Goal: Task Accomplishment & Management: Complete application form

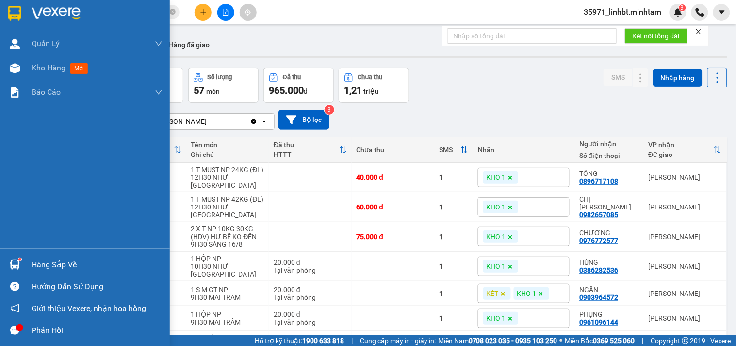
click at [22, 265] on div at bounding box center [14, 264] width 17 height 17
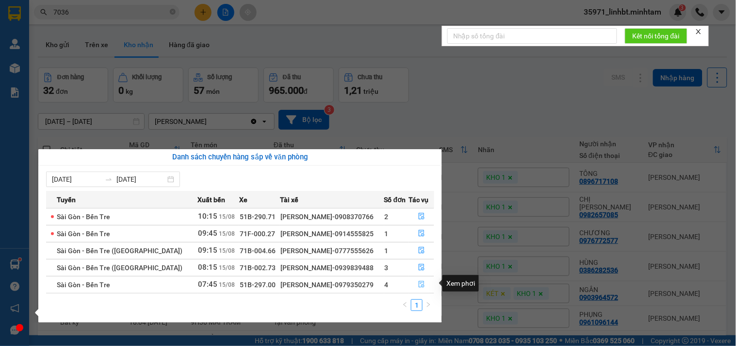
click at [416, 283] on button "button" at bounding box center [421, 285] width 25 height 16
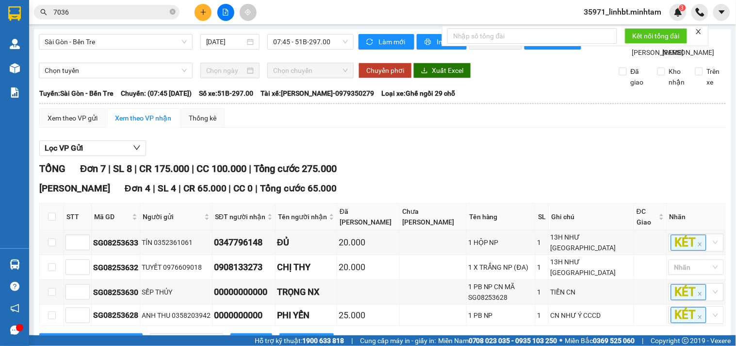
scroll to position [90, 0]
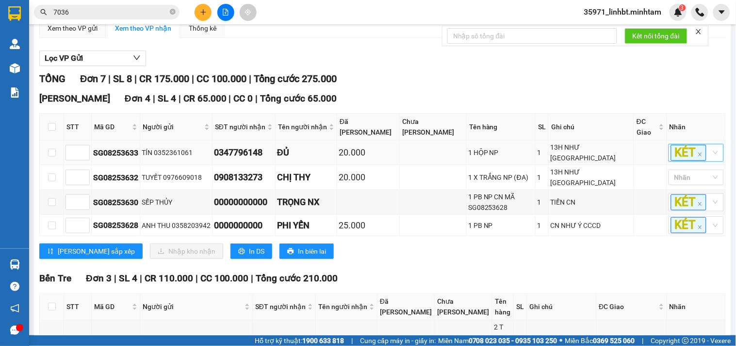
click at [709, 161] on div "KÉT" at bounding box center [696, 153] width 55 height 18
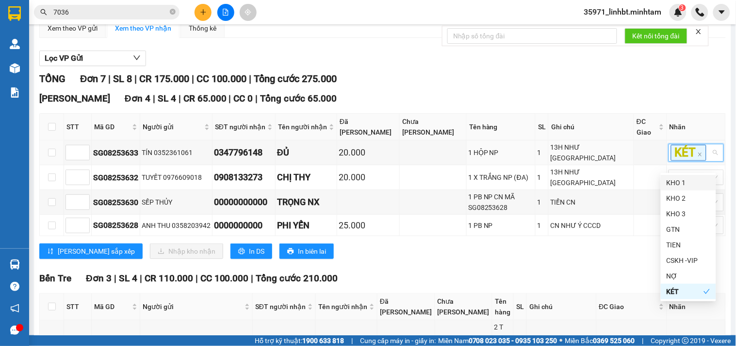
click at [684, 181] on div "KHO 1" at bounding box center [689, 182] width 44 height 11
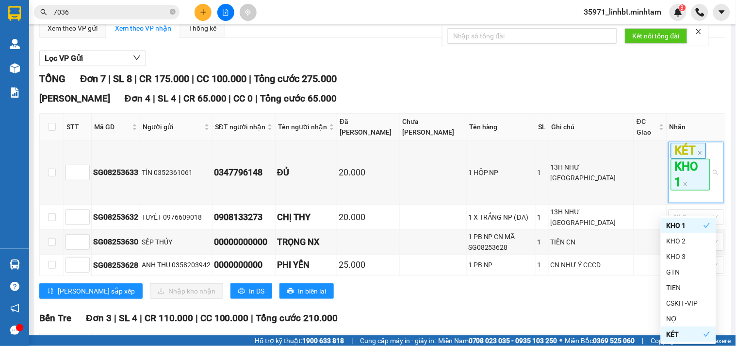
click at [563, 86] on div "TỔNG Đơn 7 | SL 8 | CR 175.000 | CC 100.000 | Tổng cước 275.000" at bounding box center [382, 78] width 687 height 15
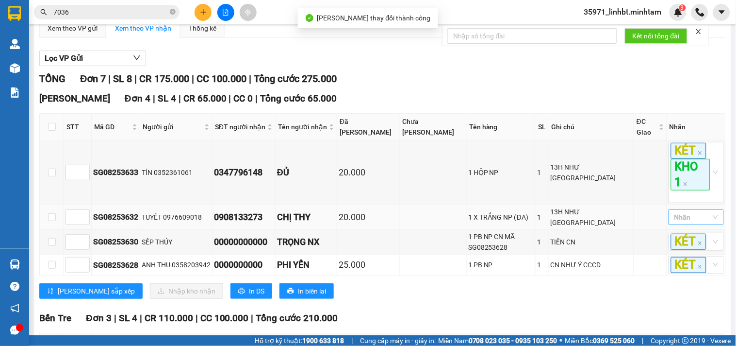
click at [678, 222] on div at bounding box center [691, 217] width 41 height 12
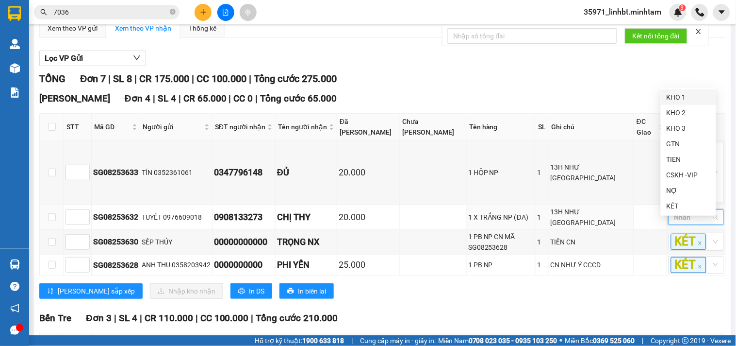
click at [679, 98] on div "KHO 1" at bounding box center [689, 97] width 44 height 11
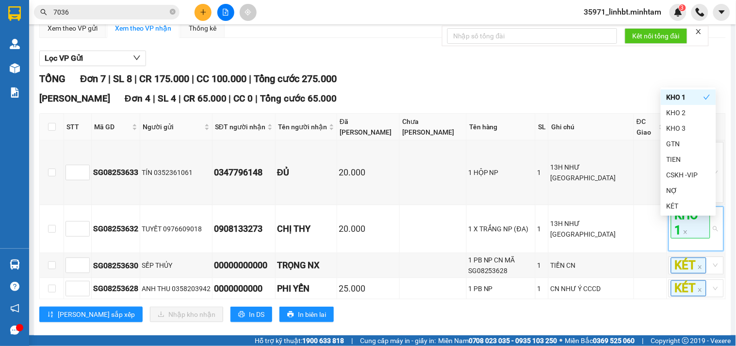
click at [523, 86] on div "TỔNG Đơn 7 | SL 8 | CR 175.000 | CC 100.000 | Tổng cước 275.000" at bounding box center [382, 78] width 687 height 15
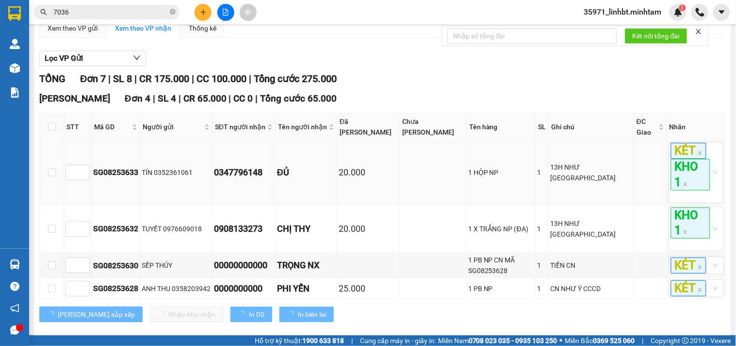
scroll to position [180, 0]
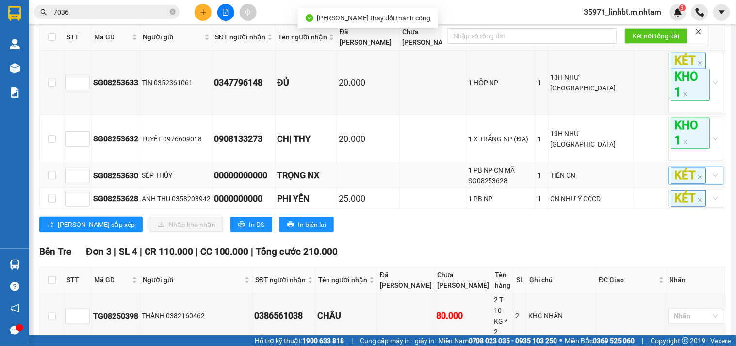
click at [709, 183] on div "KÉT" at bounding box center [696, 176] width 55 height 18
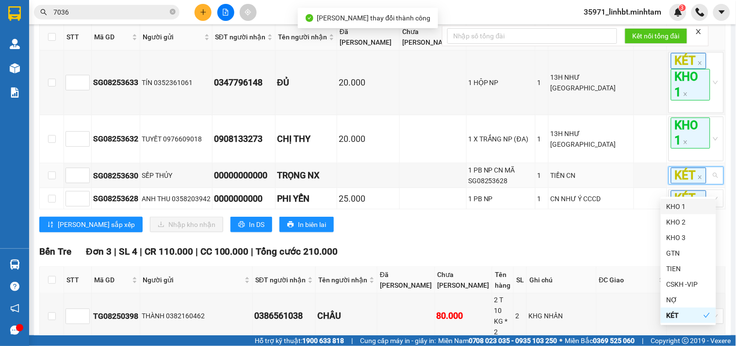
click at [683, 210] on div "KHO 1" at bounding box center [689, 206] width 44 height 11
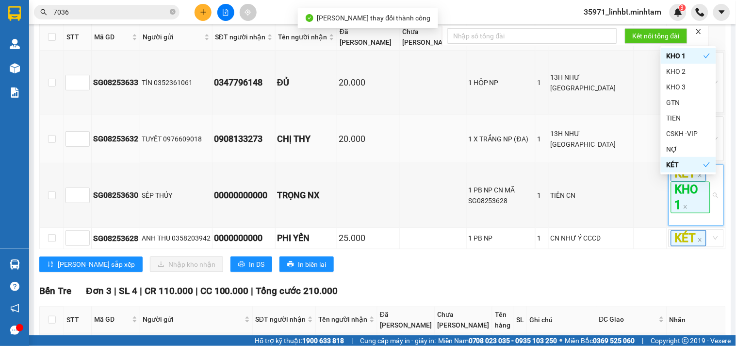
click at [593, 163] on td "13H NHƯ [GEOGRAPHIC_DATA]" at bounding box center [591, 139] width 85 height 48
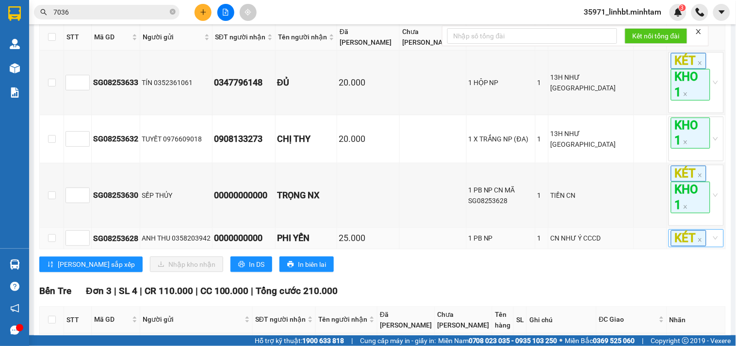
click at [710, 247] on div "KÉT" at bounding box center [696, 238] width 55 height 18
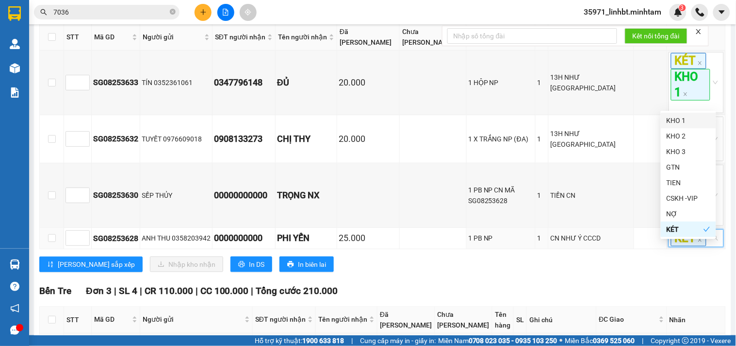
click at [691, 123] on div "KHO 1" at bounding box center [689, 120] width 44 height 11
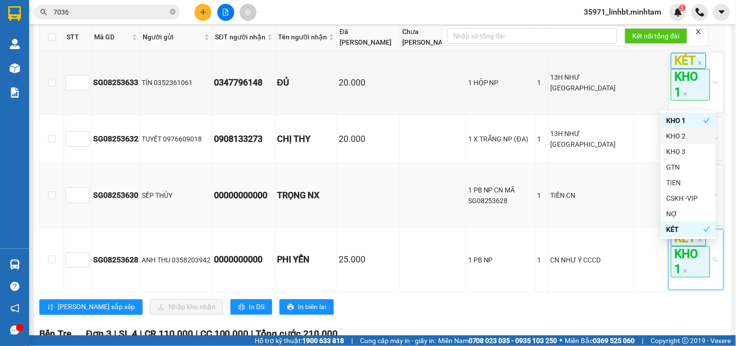
click at [520, 189] on td "1 PB NP CN MÃ SG08253628" at bounding box center [501, 195] width 69 height 65
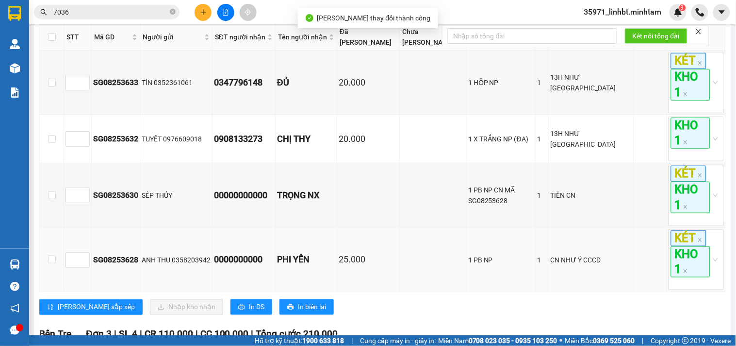
scroll to position [0, 0]
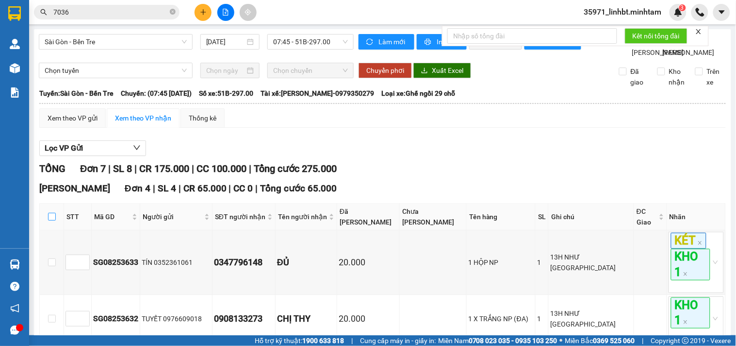
click at [50, 220] on input "checkbox" at bounding box center [52, 217] width 8 height 8
checkbox input "true"
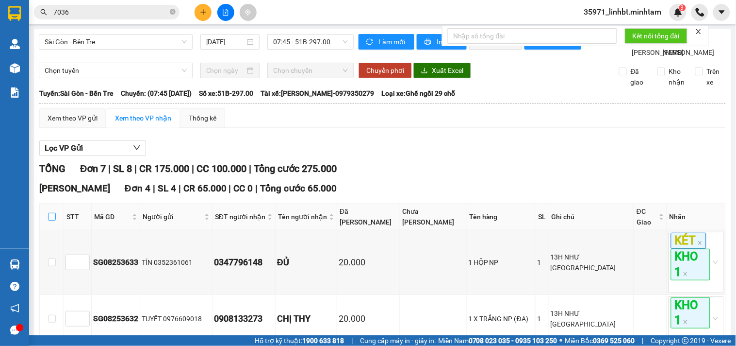
checkbox input "true"
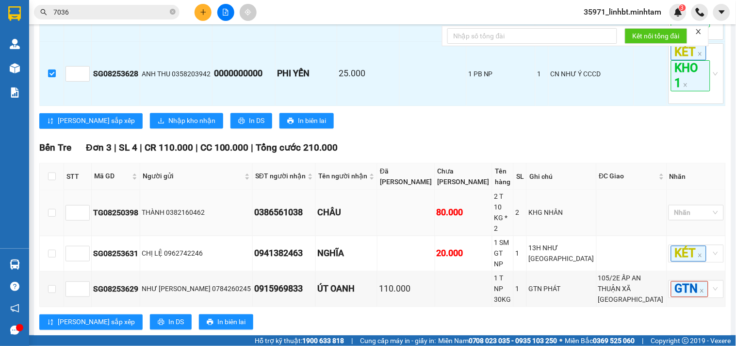
scroll to position [186, 0]
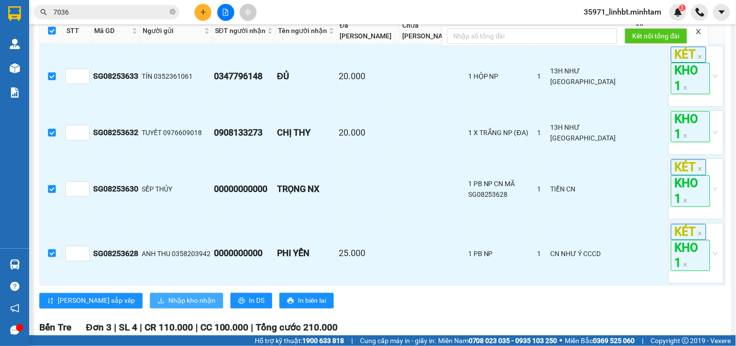
click at [168, 306] on span "Nhập kho nhận" at bounding box center [191, 300] width 47 height 11
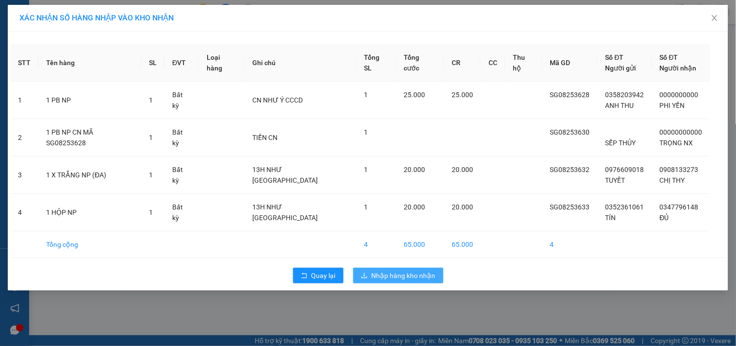
click at [411, 269] on button "Nhập hàng kho nhận" at bounding box center [398, 275] width 90 height 16
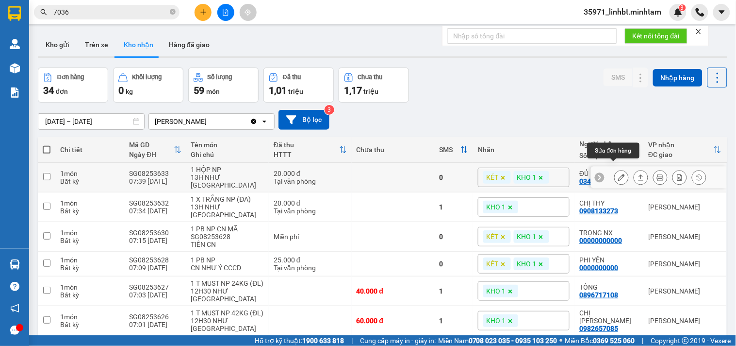
click at [618, 174] on icon at bounding box center [621, 177] width 7 height 7
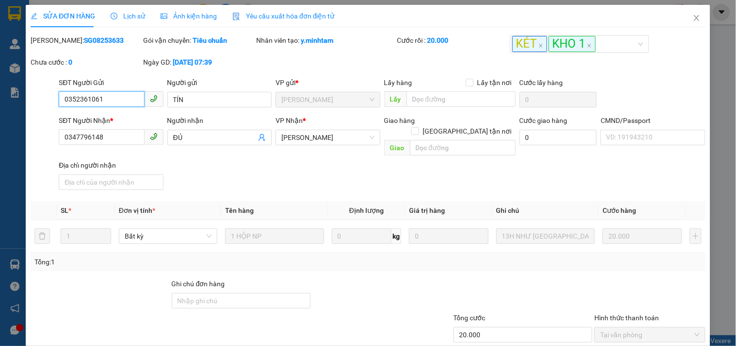
click at [84, 94] on input "0352361061" at bounding box center [101, 99] width 85 height 16
click at [89, 139] on input "0347796148" at bounding box center [101, 137] width 85 height 16
click at [202, 293] on input "Ghi chú đơn hàng" at bounding box center [241, 301] width 139 height 16
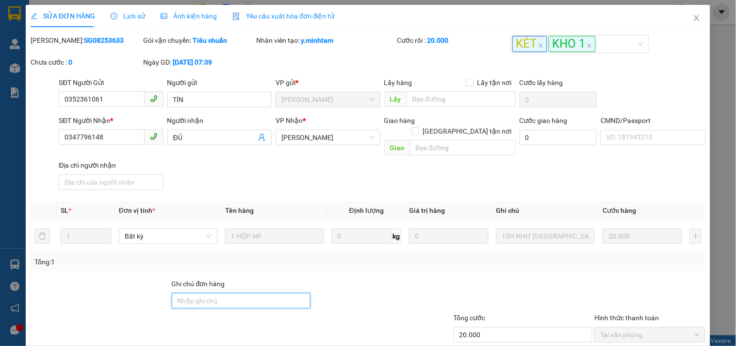
type input "ĐG"
click at [287, 173] on div "SĐT Người Nhận * 0347796148 Người nhận ĐỦ VP Nhận * Ngã Tư Huyện Giao hàng Gi…" at bounding box center [382, 154] width 651 height 79
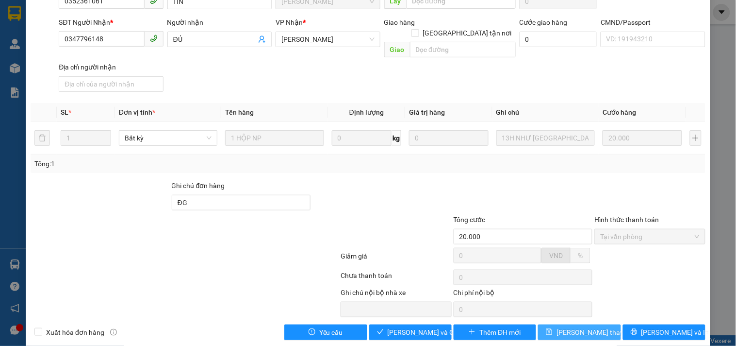
click at [575, 327] on span "[PERSON_NAME] thay đổi" at bounding box center [596, 332] width 78 height 11
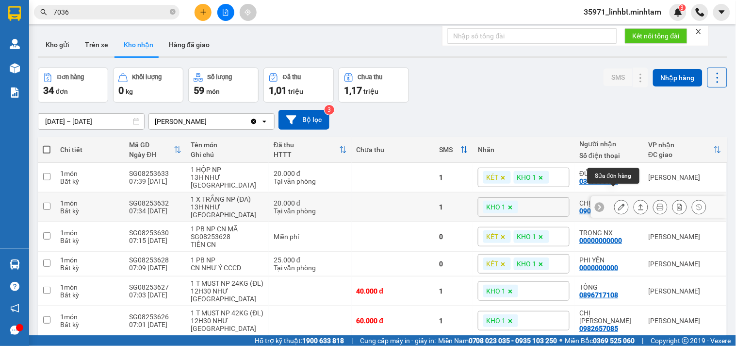
click at [618, 203] on icon at bounding box center [621, 206] width 7 height 7
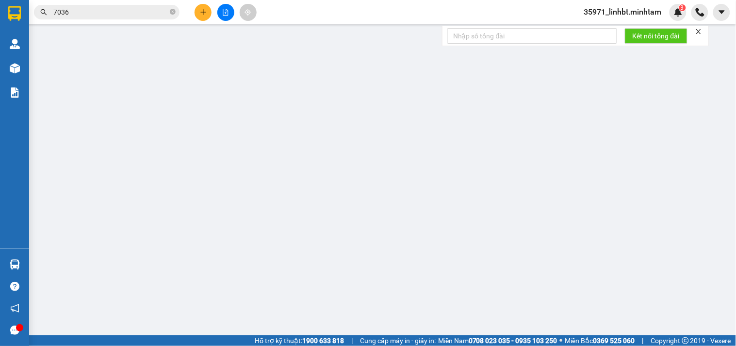
type input "0976609018"
type input "TUYẾT"
type input "0908133273"
type input "CHỊ THY"
type input "20.000"
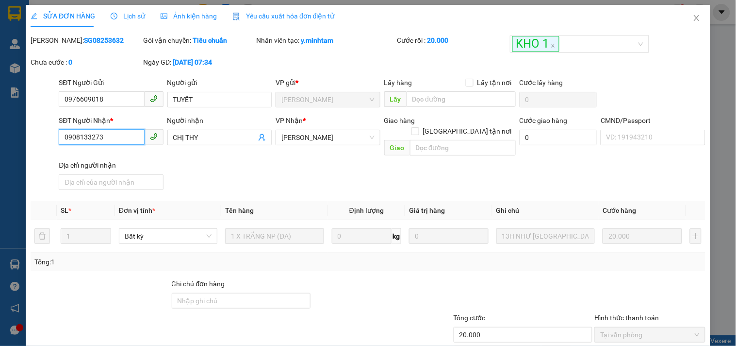
click at [88, 137] on input "0908133273" at bounding box center [101, 137] width 85 height 16
click at [206, 293] on input "Ghi chú đơn hàng" at bounding box center [241, 301] width 139 height 16
click at [215, 293] on input "Ghi chú đơn hàng" at bounding box center [241, 301] width 139 height 16
type input "ĐG"
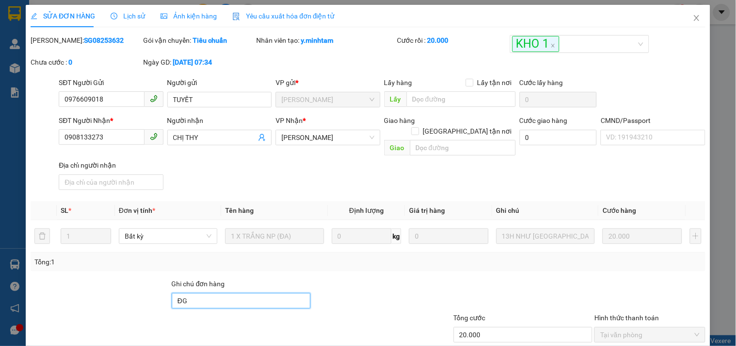
scroll to position [98, 0]
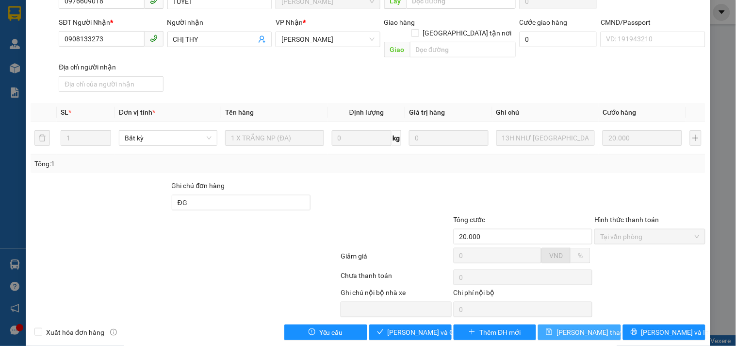
click at [573, 327] on span "[PERSON_NAME] thay đổi" at bounding box center [596, 332] width 78 height 11
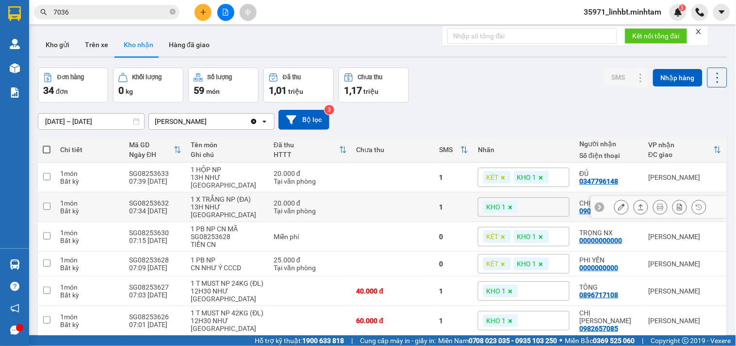
click at [618, 199] on button at bounding box center [622, 207] width 14 height 17
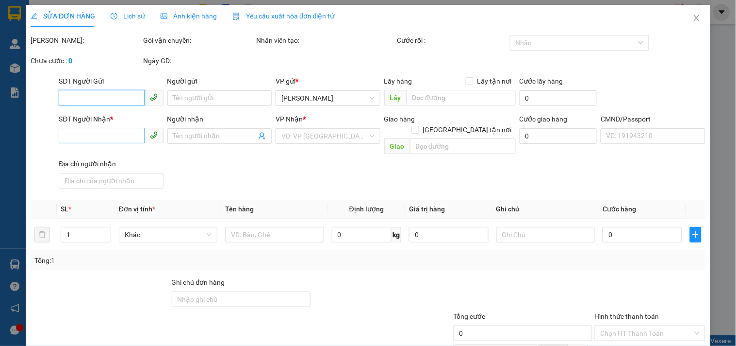
type input "0976609018"
type input "TUYẾT"
type input "0908133273"
type input "CHỊ THY"
type input "ĐG"
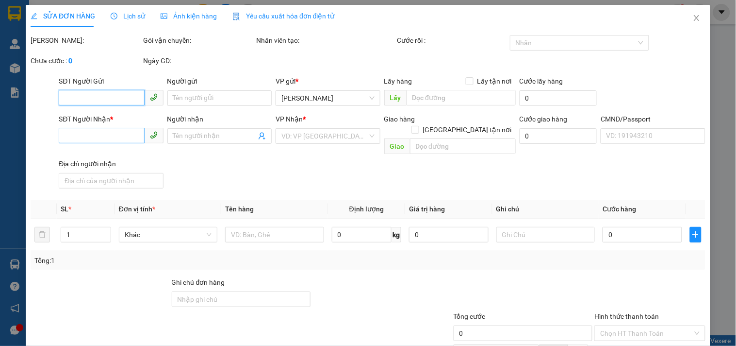
type input "20.000"
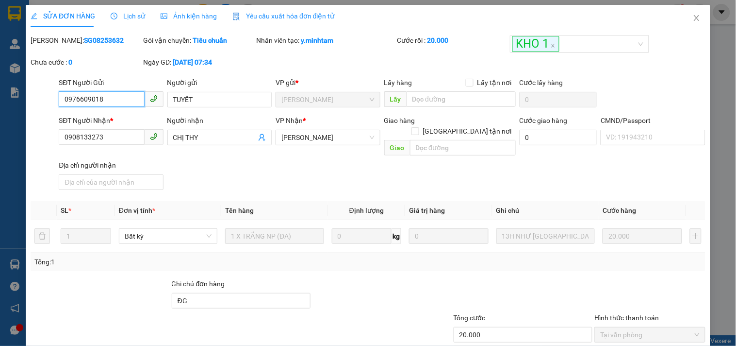
click at [100, 102] on input "0976609018" at bounding box center [101, 99] width 85 height 16
click at [83, 100] on input "0976609018" at bounding box center [101, 99] width 85 height 16
click at [693, 18] on icon "close" at bounding box center [697, 18] width 8 height 8
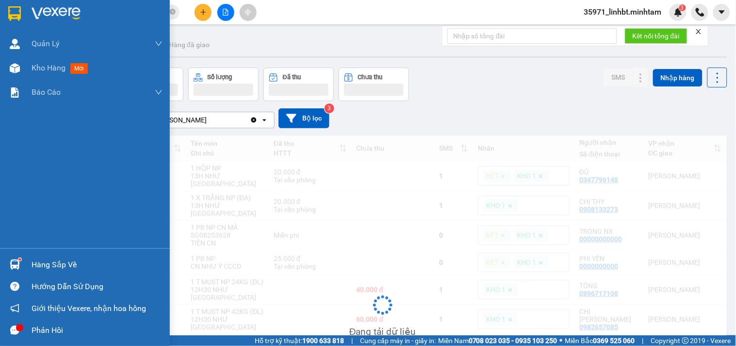
click at [19, 265] on img at bounding box center [15, 264] width 10 height 10
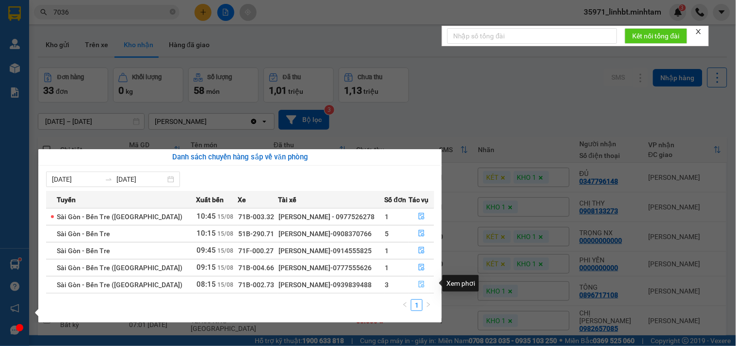
click at [418, 283] on icon "file-done" at bounding box center [421, 284] width 7 height 7
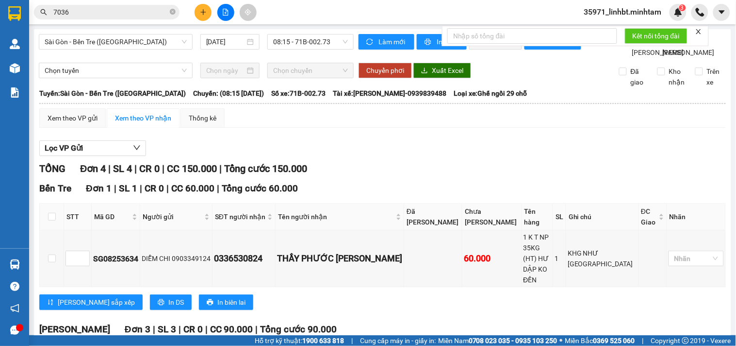
scroll to position [122, 0]
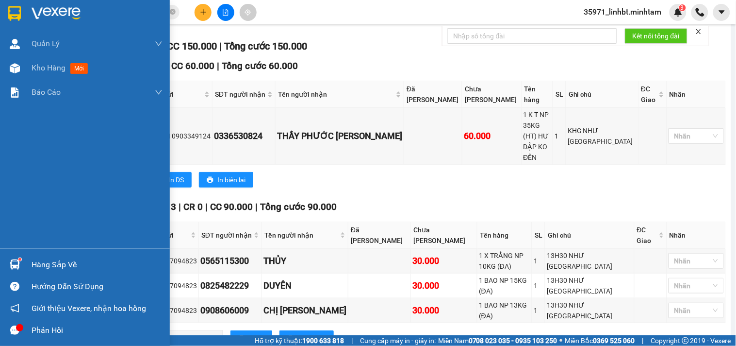
click at [12, 264] on img at bounding box center [15, 264] width 10 height 10
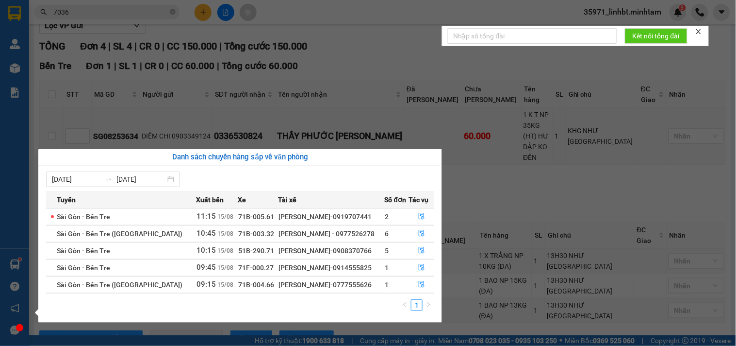
click at [116, 18] on section "Kết quả tìm kiếm ( 13 ) Bộ lọc Mã ĐH Trạng thái Món hàng Tổng cước Chưa cước Nh…" at bounding box center [368, 173] width 736 height 346
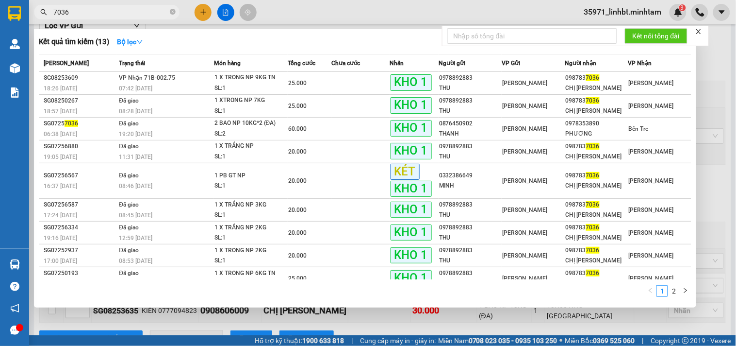
click at [113, 11] on input "7036" at bounding box center [110, 12] width 115 height 11
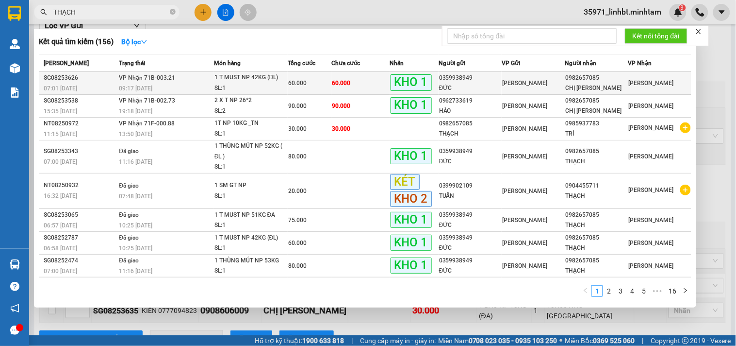
type input "THẠCH"
click at [363, 90] on td "60.000" at bounding box center [361, 83] width 58 height 23
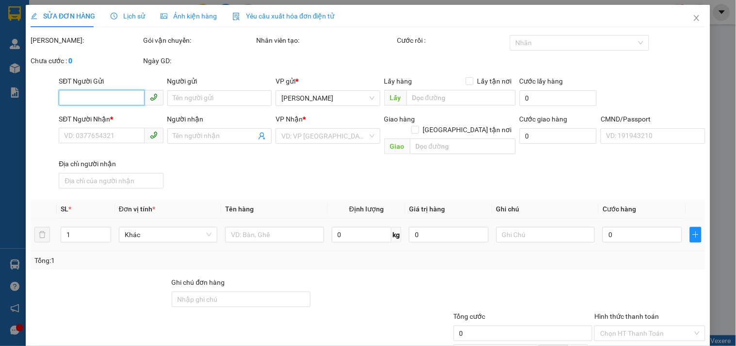
type input "0359938949"
type input "ĐỨC"
type input "0982657085"
type input "CHỊ [PERSON_NAME]"
type input "ĐG"
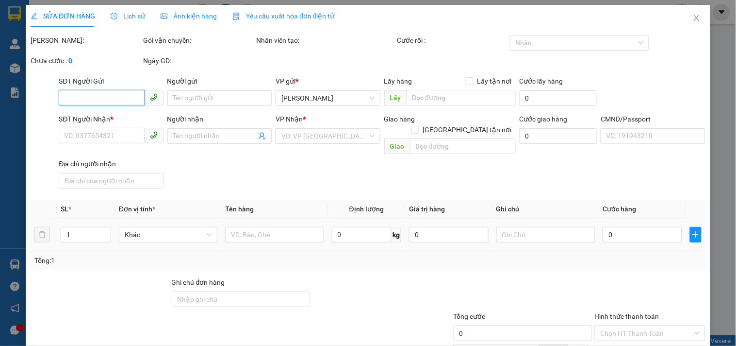
type input "60.000"
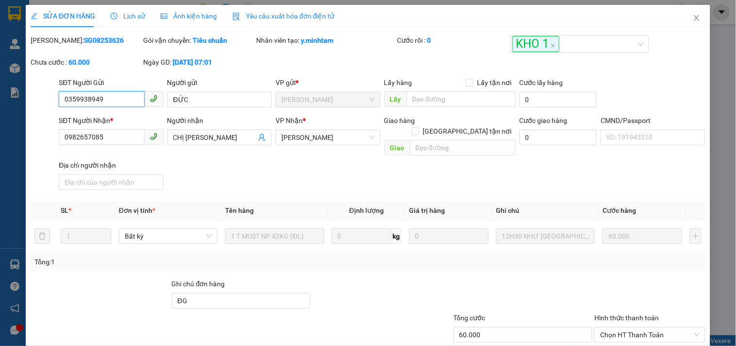
scroll to position [96, 0]
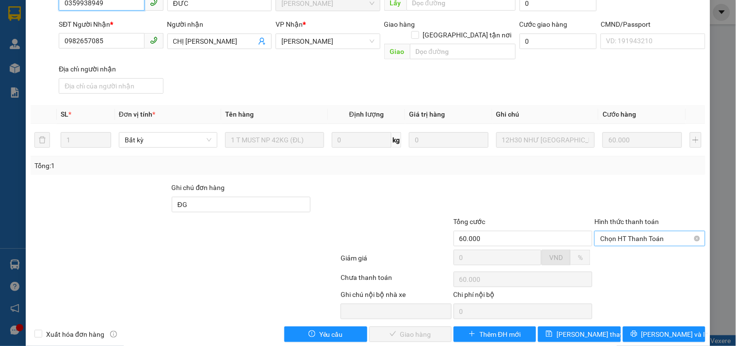
click at [640, 231] on span "Chọn HT Thanh Toán" at bounding box center [650, 238] width 99 height 15
click at [634, 255] on div at bounding box center [650, 260] width 113 height 17
click at [628, 231] on span "Chọn HT Thanh Toán" at bounding box center [650, 238] width 99 height 15
click at [628, 238] on div "Tại văn phòng" at bounding box center [644, 246] width 110 height 16
type input "0"
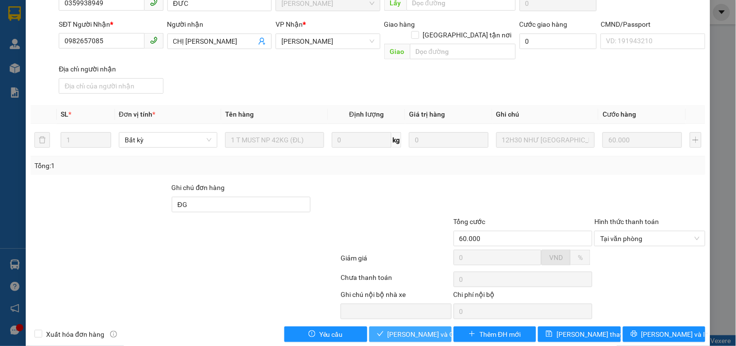
click at [409, 329] on span "[PERSON_NAME] và Giao hàng" at bounding box center [434, 334] width 93 height 11
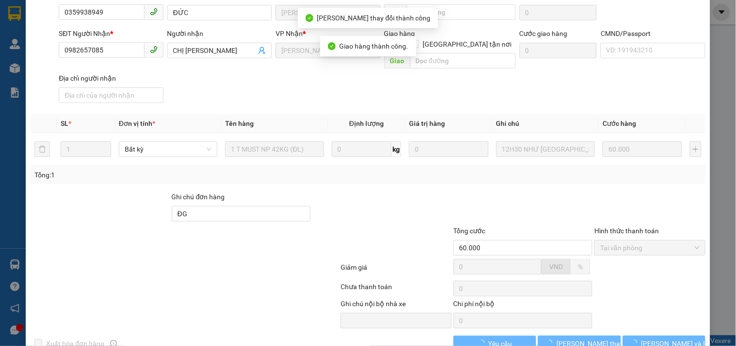
scroll to position [105, 0]
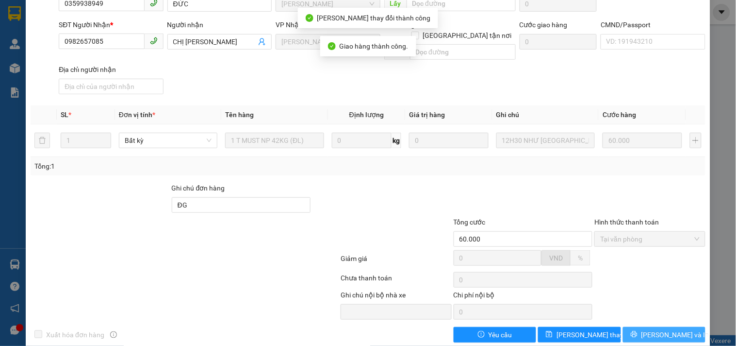
click at [671, 329] on span "[PERSON_NAME] và In" at bounding box center [676, 334] width 68 height 11
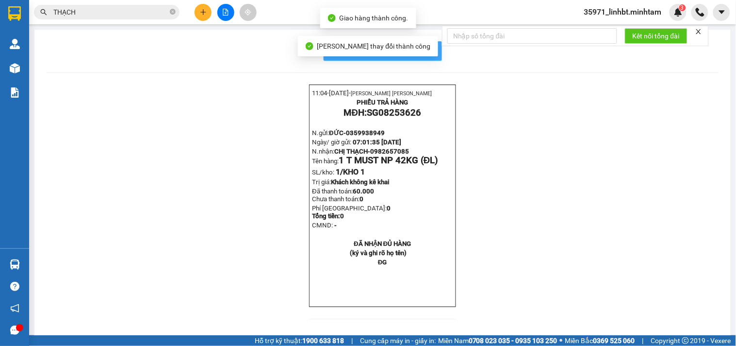
click at [429, 54] on span "In mẫu biên lai tự cấu hình" at bounding box center [388, 51] width 91 height 12
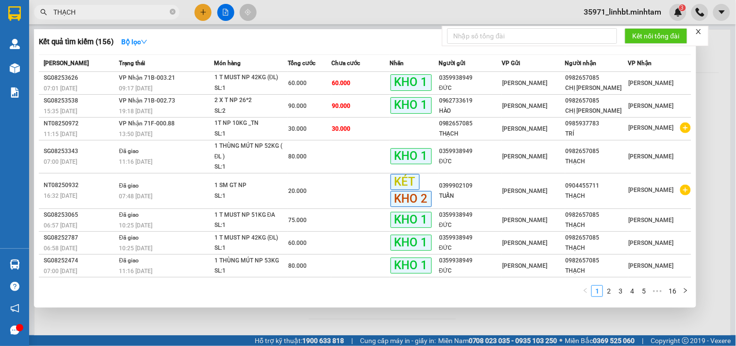
click at [107, 11] on input "THẠCH" at bounding box center [110, 12] width 115 height 11
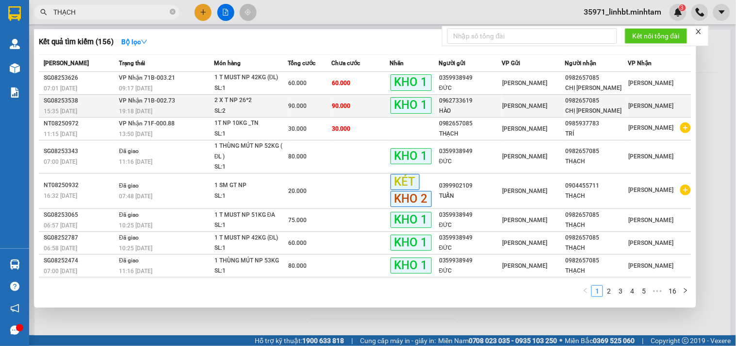
click at [448, 103] on div "0962733619" at bounding box center [470, 101] width 62 height 10
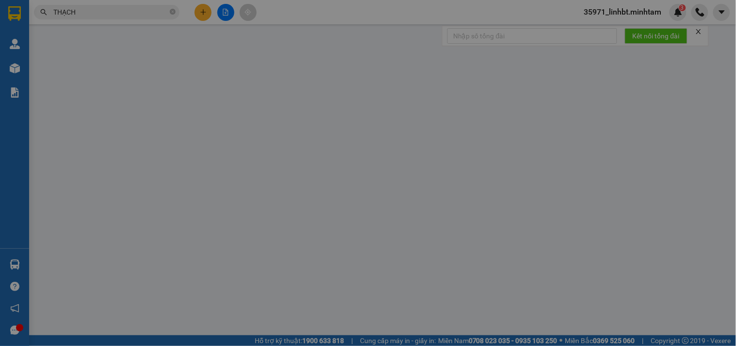
type input "0962733619"
type input "HÀO"
type input "0982657085"
type input "CHỊ [PERSON_NAME]"
type input "BM"
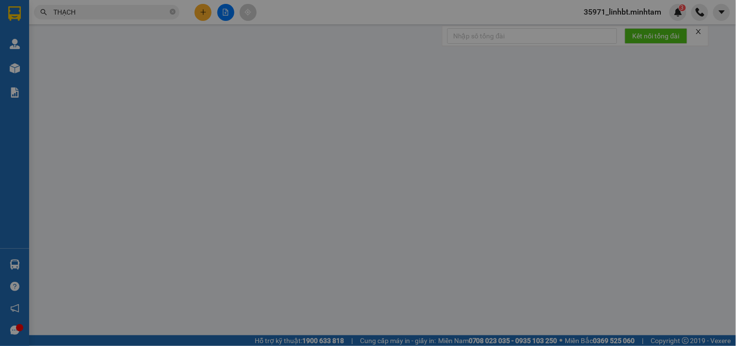
type input "90.000"
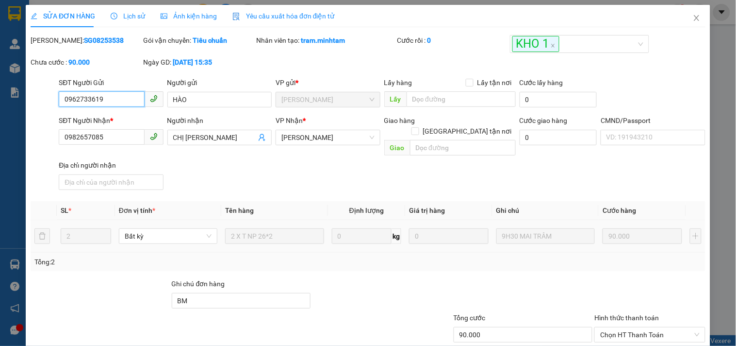
scroll to position [98, 0]
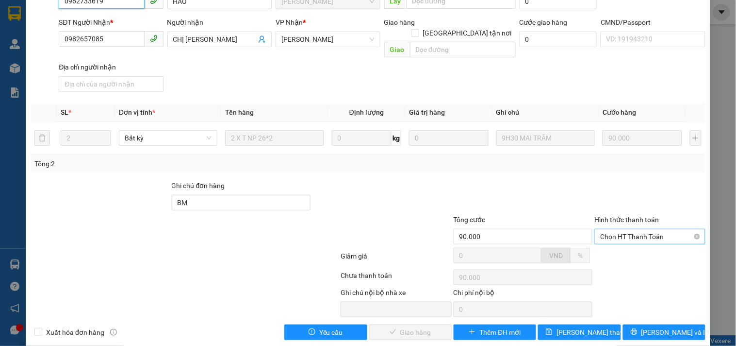
click at [653, 229] on span "Chọn HT Thanh Toán" at bounding box center [650, 236] width 99 height 15
click at [640, 231] on span "Chọn HT Thanh Toán" at bounding box center [650, 236] width 99 height 15
click at [631, 243] on div "Tại văn phòng" at bounding box center [644, 243] width 98 height 11
type input "0"
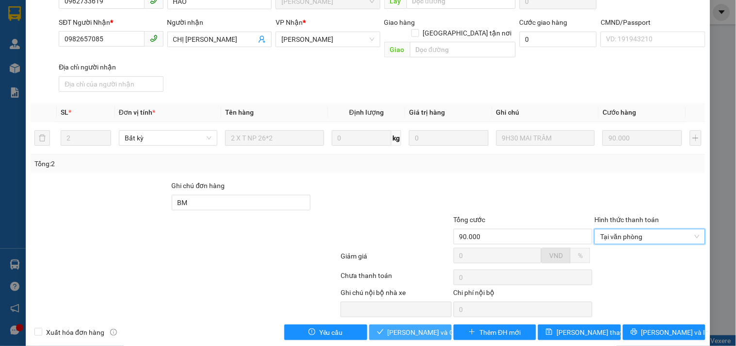
click at [411, 327] on span "[PERSON_NAME] và Giao hàng" at bounding box center [434, 332] width 93 height 11
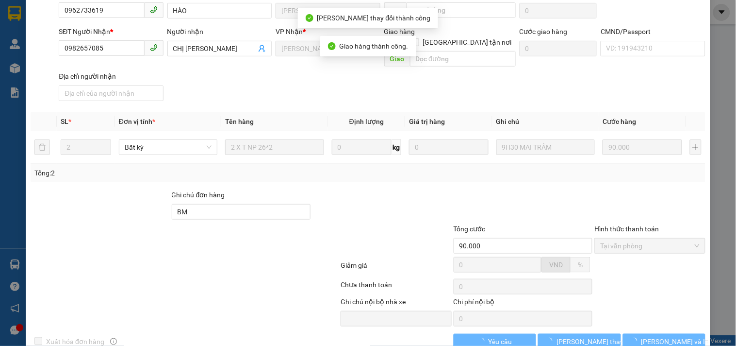
scroll to position [107, 0]
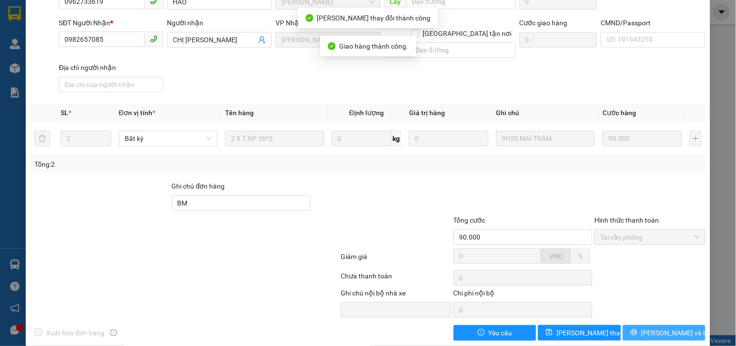
click at [638, 329] on icon "printer" at bounding box center [634, 332] width 7 height 7
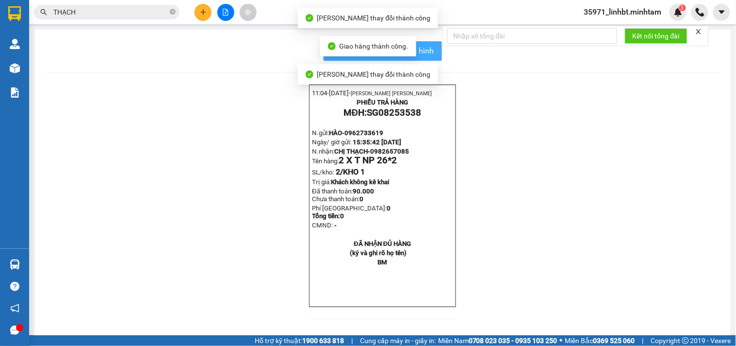
click at [430, 47] on span "In mẫu biên lai tự cấu hình" at bounding box center [388, 51] width 91 height 12
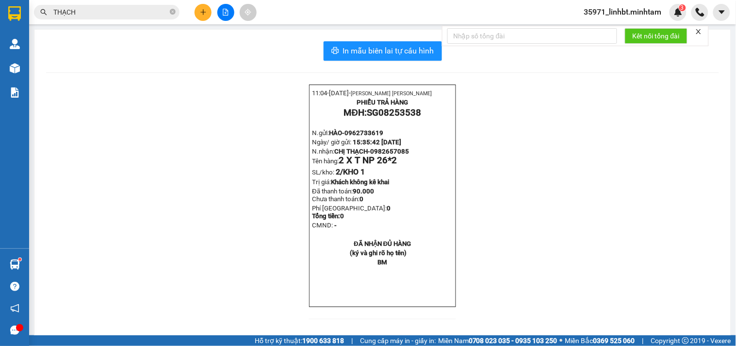
click at [100, 12] on input "THẠCH" at bounding box center [110, 12] width 115 height 11
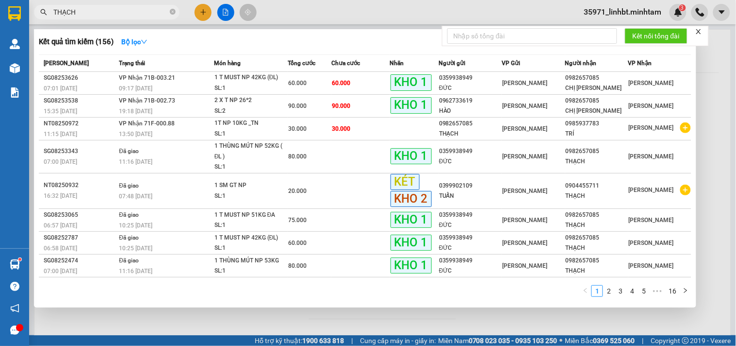
click at [100, 12] on input "THẠCH" at bounding box center [110, 12] width 115 height 11
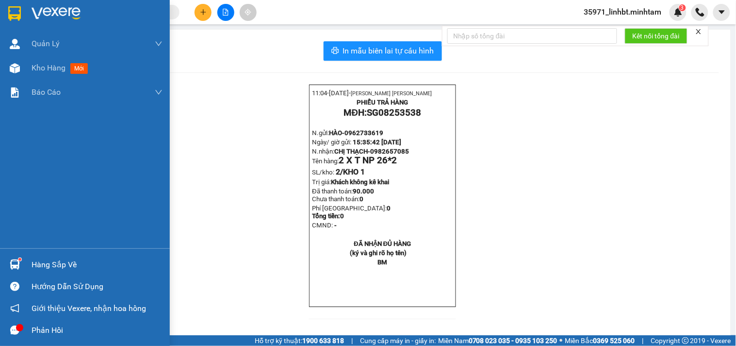
click at [18, 267] on img at bounding box center [15, 264] width 10 height 10
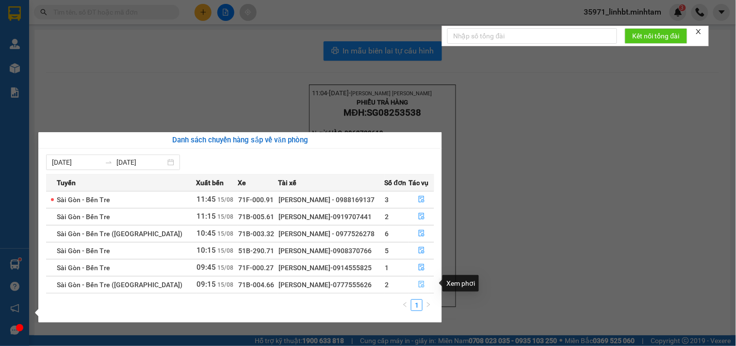
click at [415, 282] on button "button" at bounding box center [422, 285] width 25 height 16
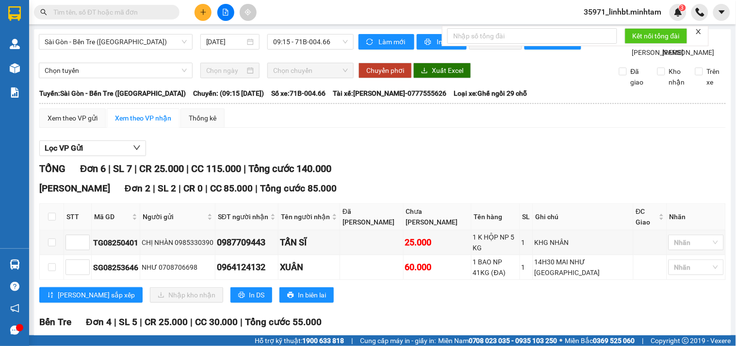
click at [117, 17] on input "text" at bounding box center [110, 12] width 115 height 11
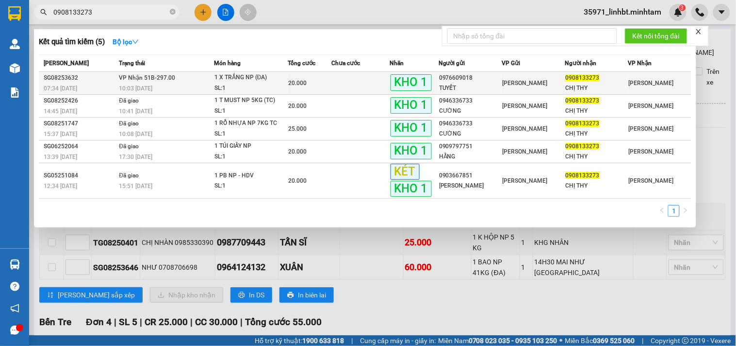
type input "0908133273"
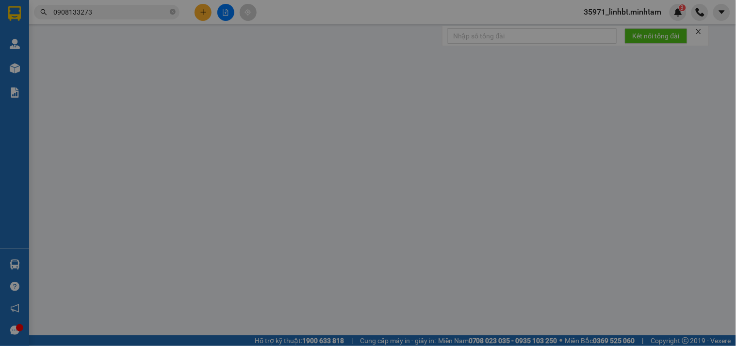
type input "0976609018"
type input "TUYẾT"
type input "0908133273"
type input "CHỊ THY"
type input "ĐG"
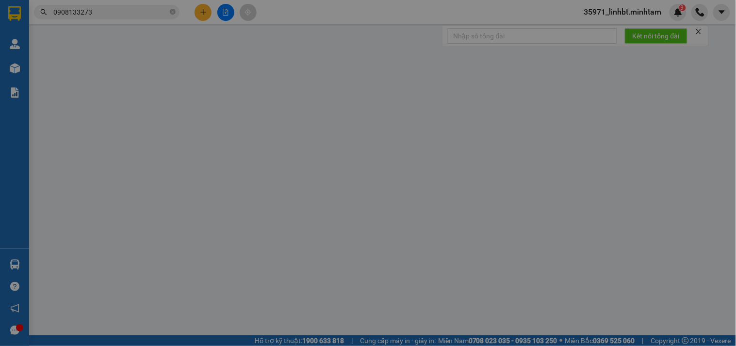
type input "20.000"
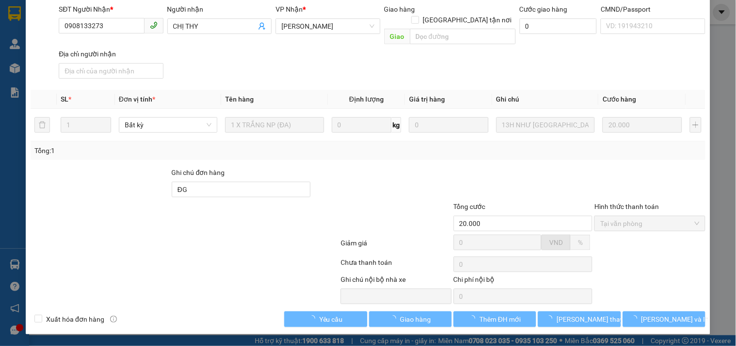
scroll to position [98, 0]
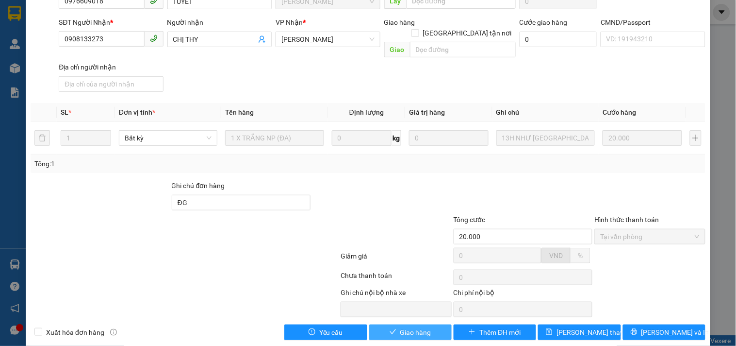
click at [403, 327] on span "Giao hàng" at bounding box center [416, 332] width 31 height 11
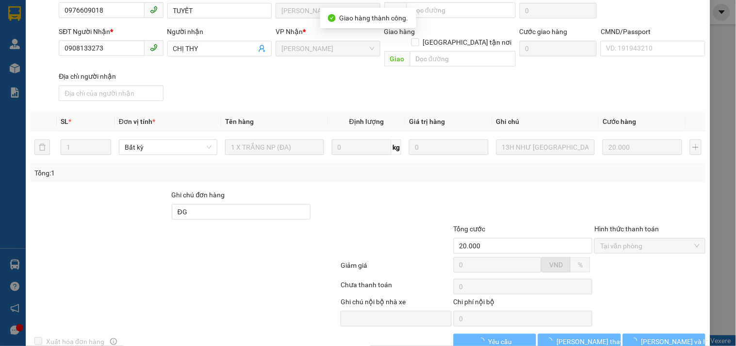
click at [668, 336] on span "[PERSON_NAME] và In" at bounding box center [676, 341] width 68 height 11
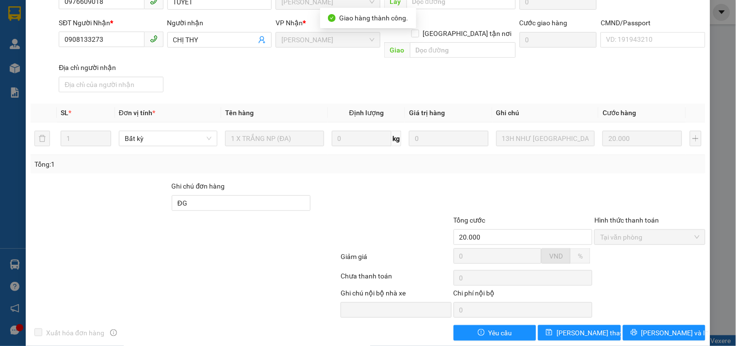
click at [668, 327] on span "[PERSON_NAME] và In" at bounding box center [676, 332] width 68 height 11
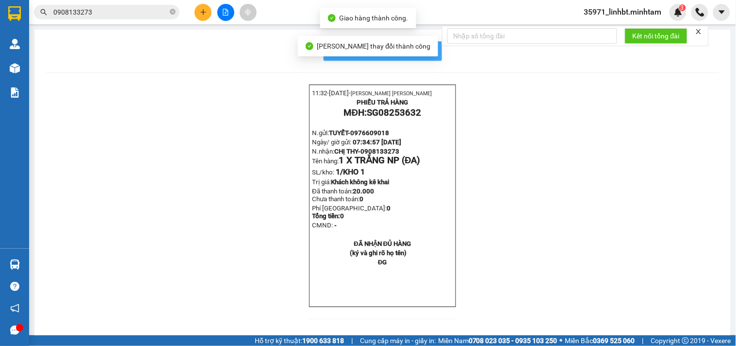
click at [433, 46] on button "In mẫu biên lai tự cấu hình" at bounding box center [383, 50] width 118 height 19
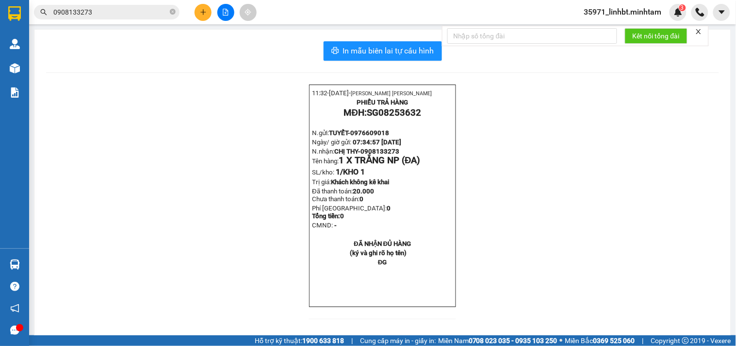
click at [143, 13] on input "0908133273" at bounding box center [110, 12] width 115 height 11
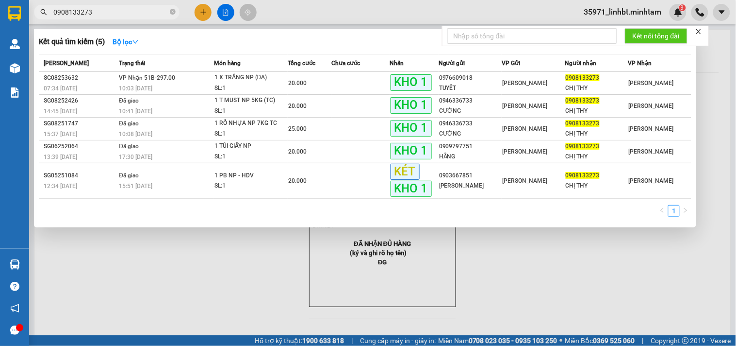
click at [143, 13] on input "0908133273" at bounding box center [110, 12] width 115 height 11
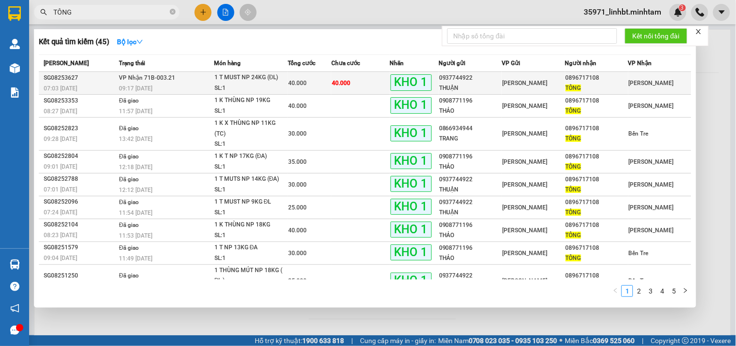
type input "TÔNG"
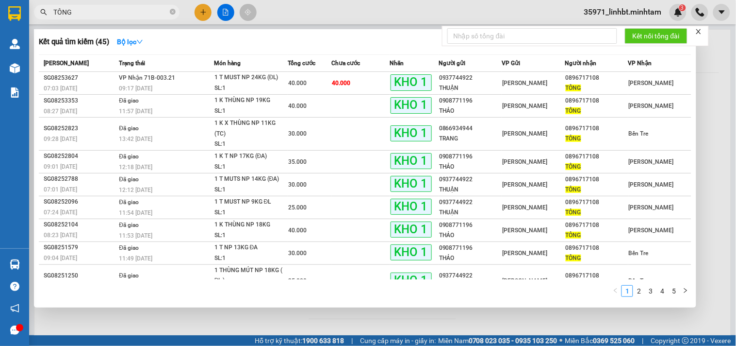
click at [341, 81] on span "40.000" at bounding box center [341, 83] width 18 height 7
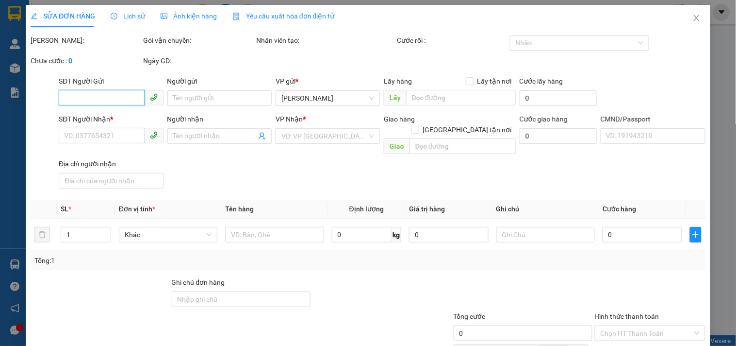
type input "0937744922"
type input "THUẬN"
type input "0896717108"
type input "TÔNG"
type input "ĐG"
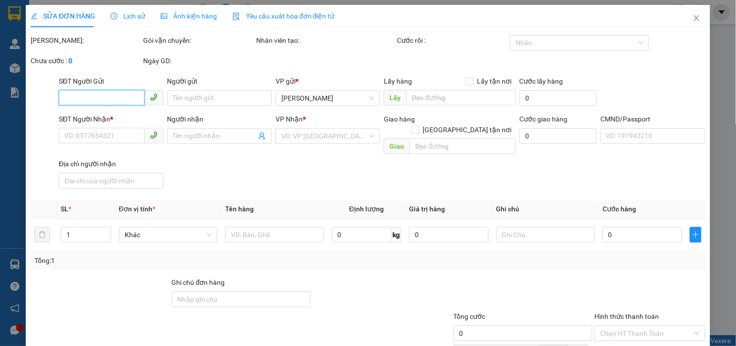
type input "40.000"
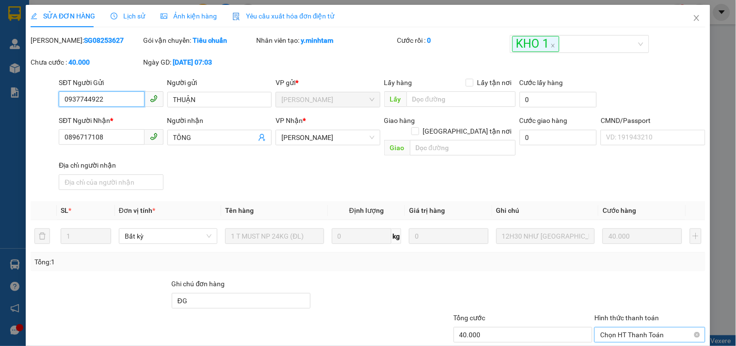
click at [656, 327] on span "Chọn HT Thanh Toán" at bounding box center [650, 334] width 99 height 15
click at [613, 336] on div "Tại văn phòng" at bounding box center [644, 341] width 98 height 11
type input "0"
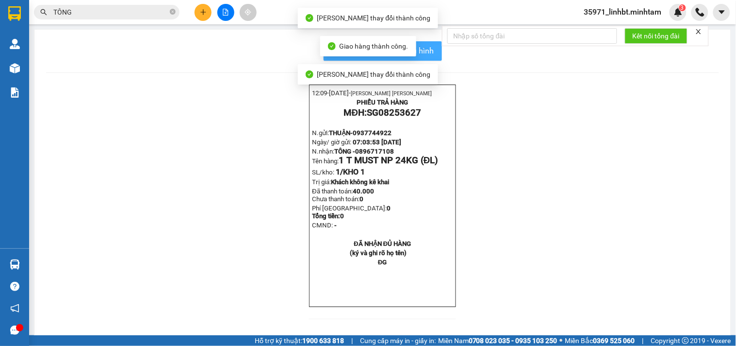
click at [428, 51] on span "In mẫu biên lai tự cấu hình" at bounding box center [388, 51] width 91 height 12
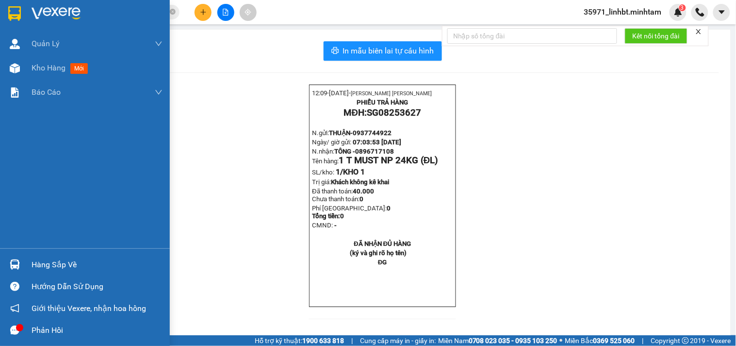
click at [5, 261] on div "Hàng sắp về" at bounding box center [85, 264] width 170 height 22
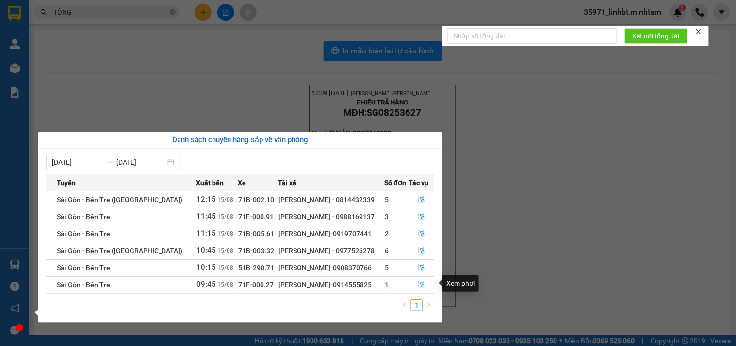
click at [419, 282] on icon "file-done" at bounding box center [421, 284] width 7 height 7
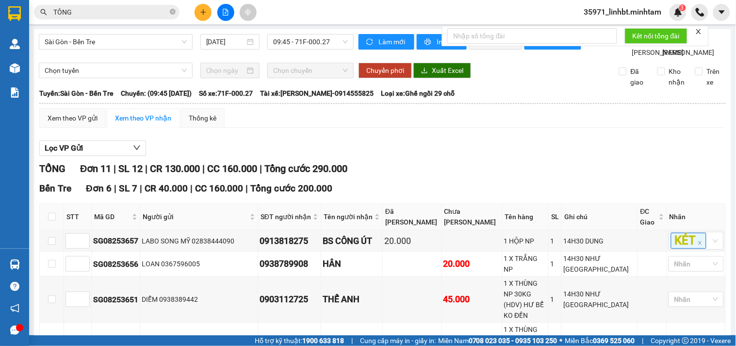
checkbox input "true"
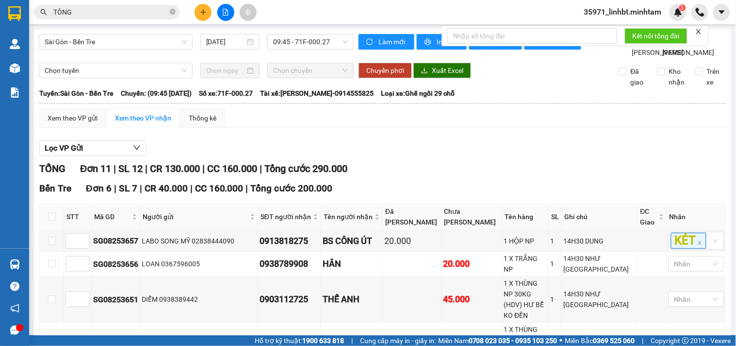
click at [685, 142] on div "KHO 1" at bounding box center [689, 142] width 44 height 11
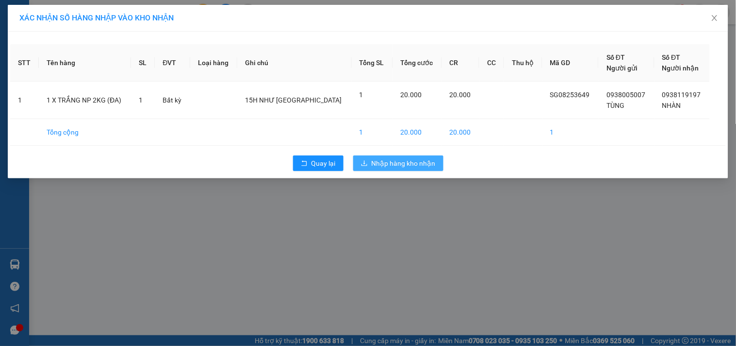
click at [391, 167] on span "Nhập hàng kho nhận" at bounding box center [404, 163] width 64 height 11
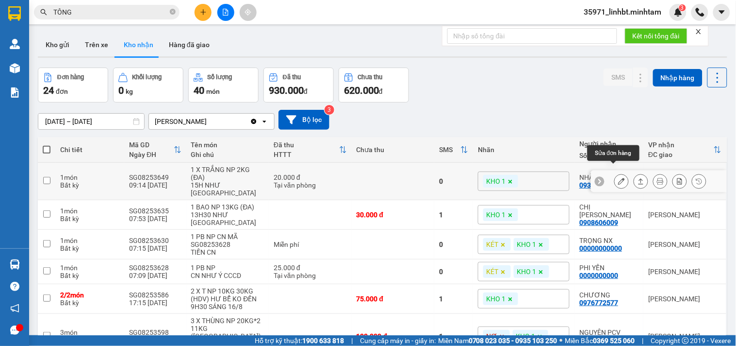
click at [618, 178] on icon at bounding box center [621, 181] width 7 height 7
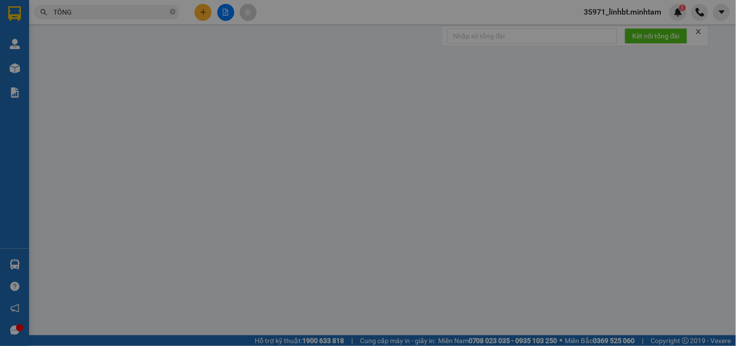
type input "0938005007"
type input "TÙNG"
type input "0938119197"
type input "NHÀN"
type input "20.000"
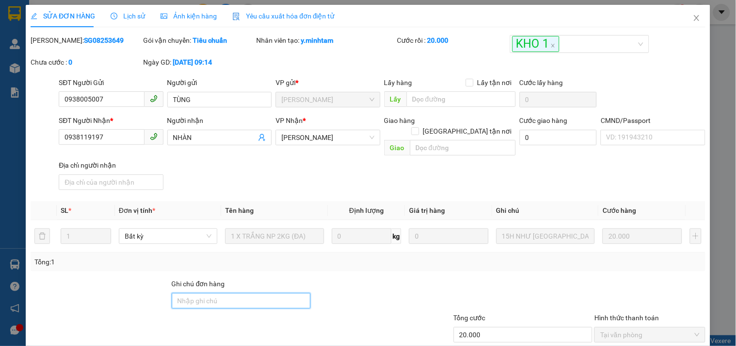
click at [204, 293] on input "Ghi chú đơn hàng" at bounding box center [241, 301] width 139 height 16
type input "KNM"
click at [393, 285] on div at bounding box center [382, 295] width 141 height 34
click at [394, 285] on div at bounding box center [382, 295] width 141 height 34
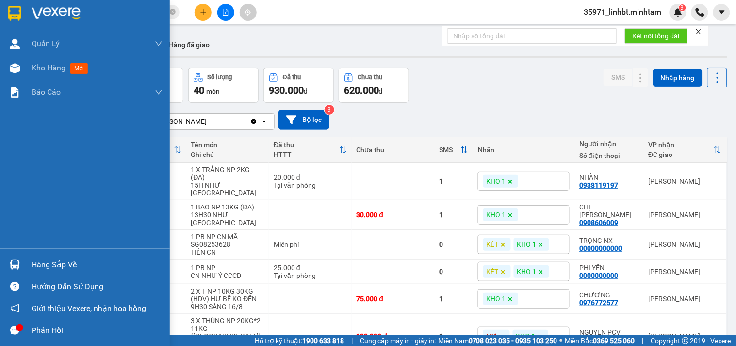
click at [15, 263] on img at bounding box center [15, 264] width 10 height 10
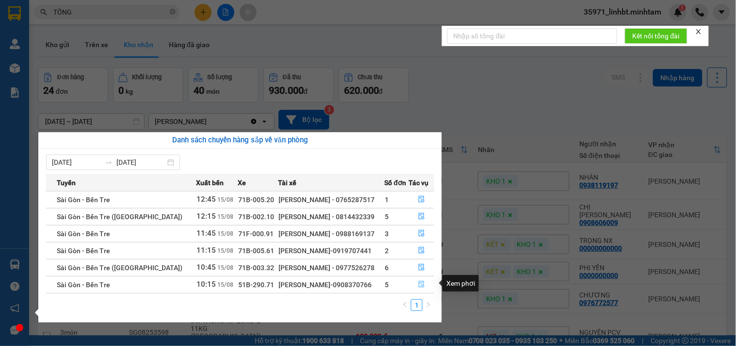
click at [419, 281] on icon "file-done" at bounding box center [422, 284] width 6 height 7
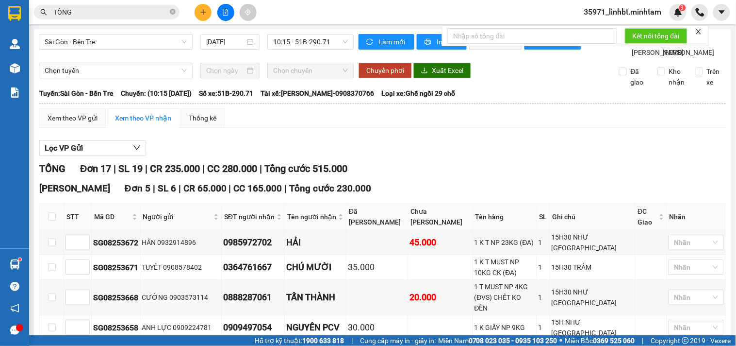
click at [188, 12] on div "TÔNG" at bounding box center [94, 12] width 189 height 15
click at [197, 10] on button at bounding box center [203, 12] width 17 height 17
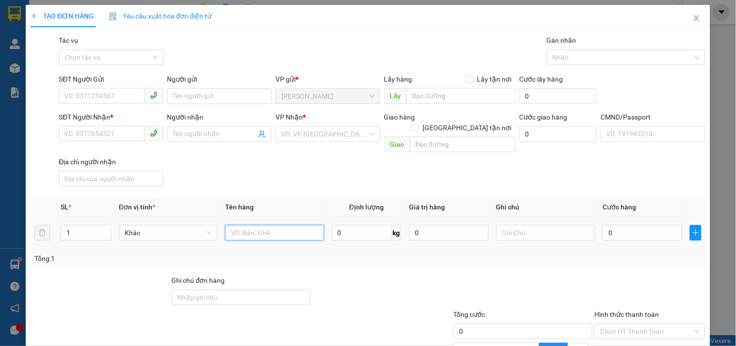
click at [273, 225] on input "text" at bounding box center [274, 233] width 99 height 16
type input "1 G BAO 15KG_ ĐA"
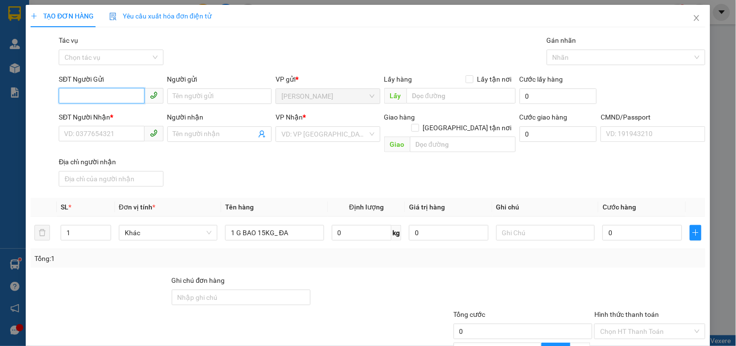
click at [88, 98] on input "SĐT Người Gửi" at bounding box center [101, 96] width 85 height 16
click at [119, 96] on input "0" at bounding box center [101, 96] width 85 height 16
type input "0767576987"
click at [91, 116] on div "0767576987 - LOAN" at bounding box center [110, 115] width 92 height 11
type input "LOAN"
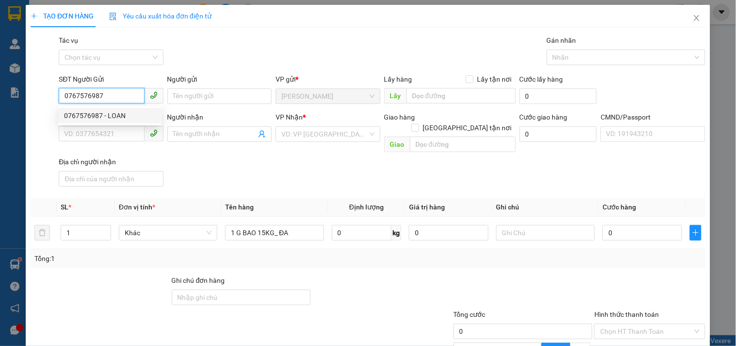
type input "0933617215"
type input "NAM"
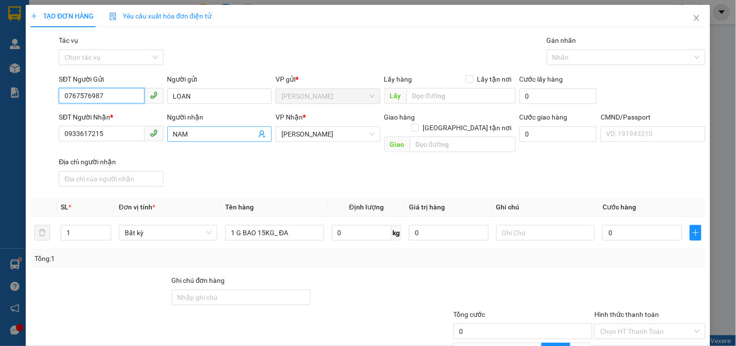
type input "0767576987"
click at [258, 132] on icon "user-add" at bounding box center [262, 134] width 8 height 8
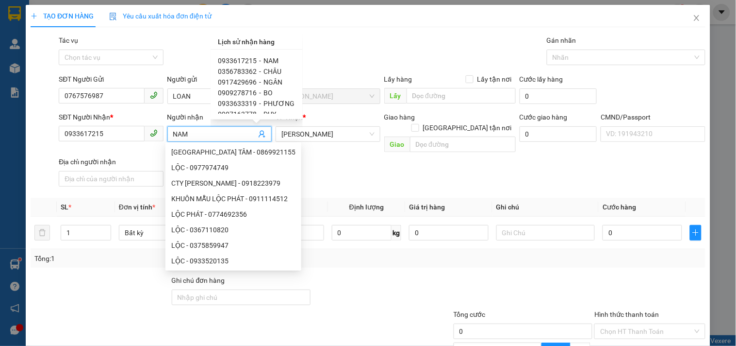
click at [261, 71] on div "0356783362 - CHÂU" at bounding box center [256, 71] width 77 height 11
type input "0356783362"
type input "CHÂU"
type input "083306011630"
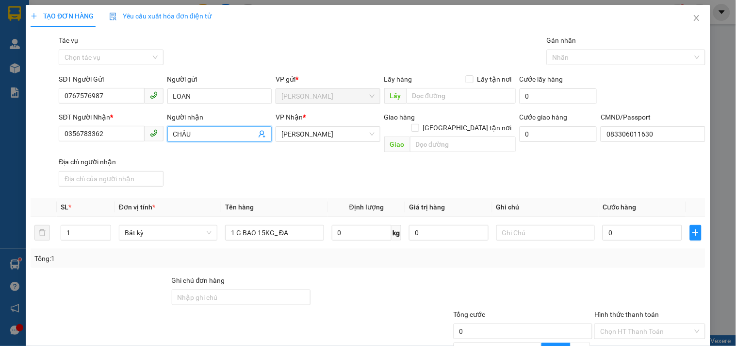
click at [211, 173] on div "SĐT Người Nhận * 0356783362 Người nhận CHÂU CHÂU VP Nhận * [GEOGRAPHIC_DATA] hà…" at bounding box center [382, 151] width 651 height 79
click at [503, 225] on input "text" at bounding box center [546, 233] width 99 height 16
type input "1"
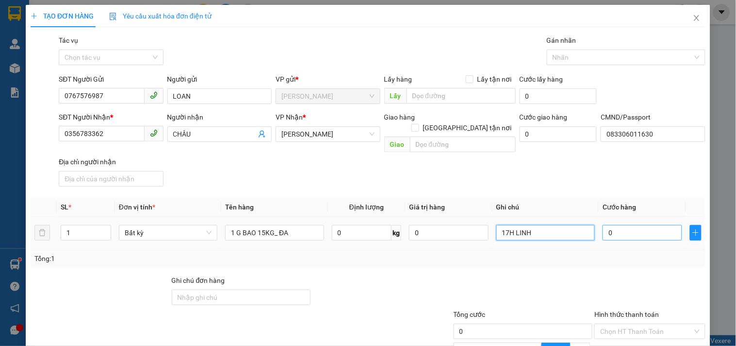
type input "17H LINH"
click at [617, 225] on input "0" at bounding box center [643, 233] width 80 height 16
type input "3"
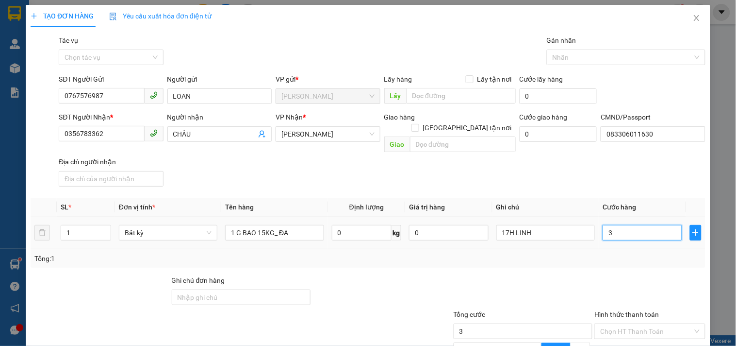
type input "30"
type input "30.000"
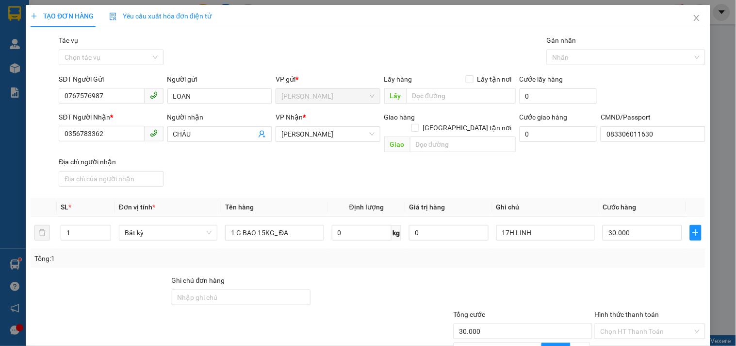
click at [540, 261] on div "Transit Pickup Surcharge Ids Transit Deliver Surcharge Ids Transit Deliver Surc…" at bounding box center [368, 235] width 675 height 400
click at [659, 324] on input "Hình thức thanh toán" at bounding box center [647, 331] width 92 height 15
click at [629, 333] on div "Tại văn phòng" at bounding box center [644, 338] width 98 height 11
type input "0"
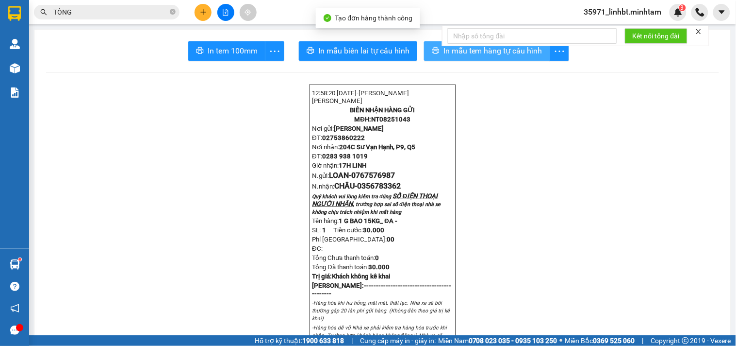
click at [444, 49] on span "In mẫu tem hàng tự cấu hình" at bounding box center [493, 51] width 99 height 12
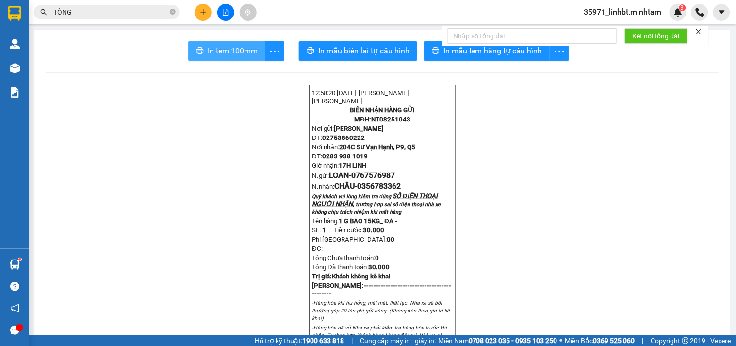
click at [239, 41] on button "In tem 100mm" at bounding box center [226, 50] width 77 height 19
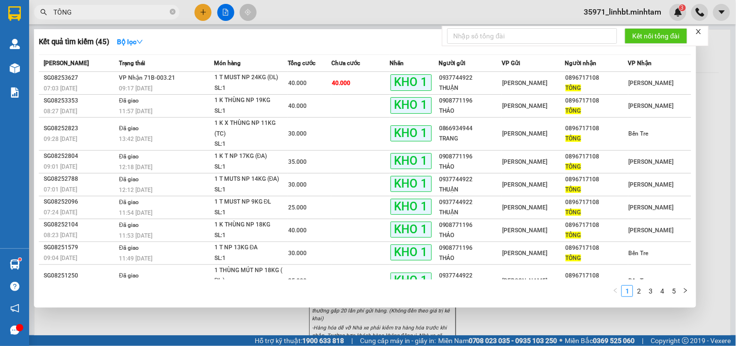
click at [152, 7] on input "TÔNG" at bounding box center [110, 12] width 115 height 11
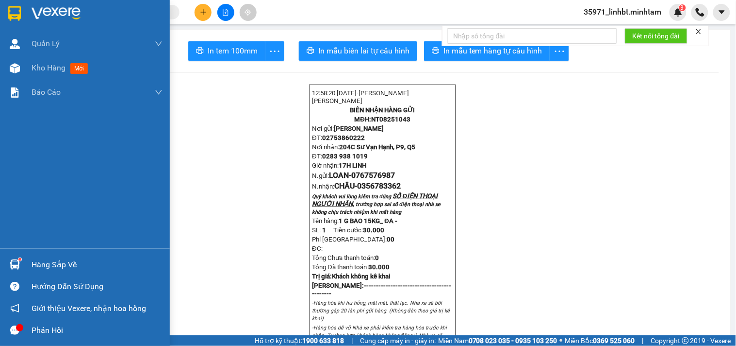
click at [50, 266] on div "Hàng sắp về" at bounding box center [97, 264] width 131 height 15
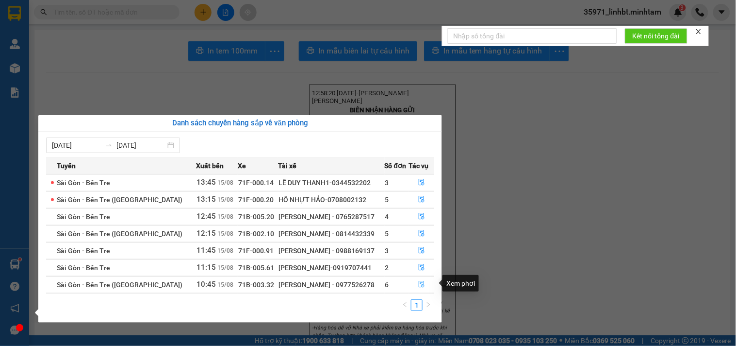
click at [416, 283] on button "button" at bounding box center [422, 285] width 25 height 16
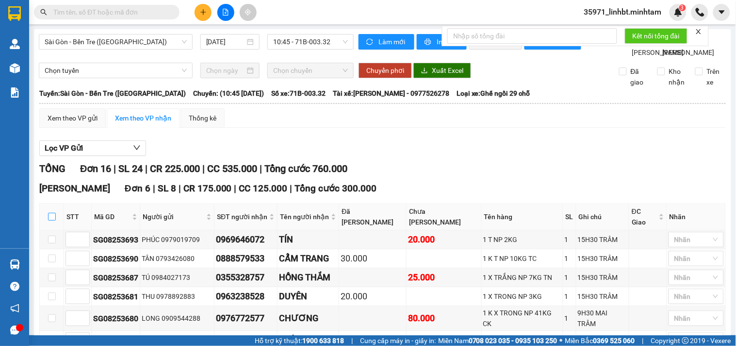
click at [54, 220] on input "checkbox" at bounding box center [52, 217] width 8 height 8
checkbox input "true"
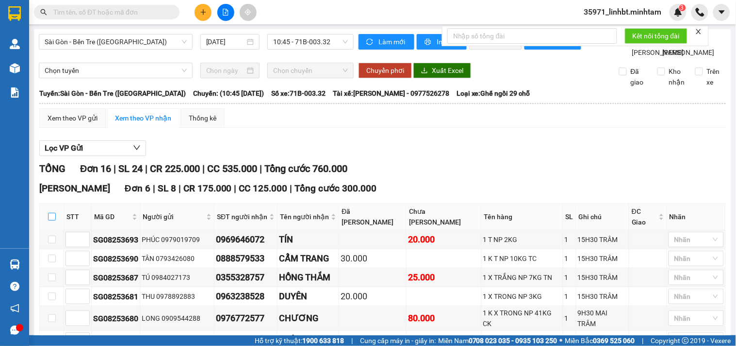
checkbox input "true"
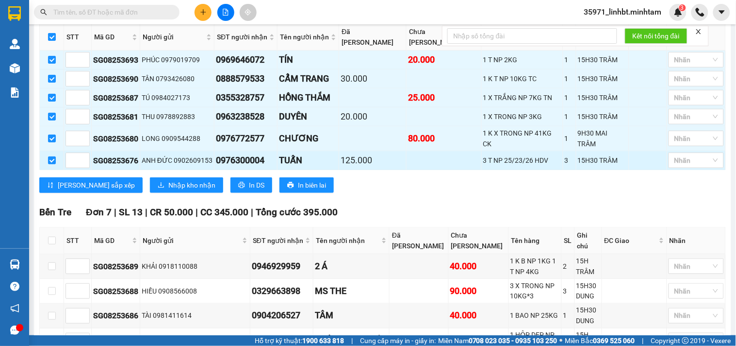
scroll to position [90, 0]
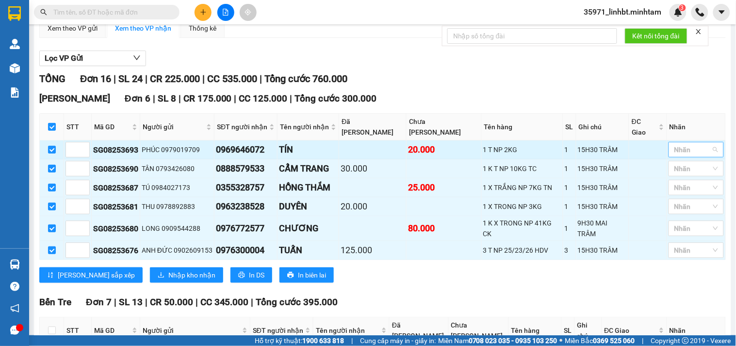
click at [681, 155] on div at bounding box center [691, 150] width 41 height 12
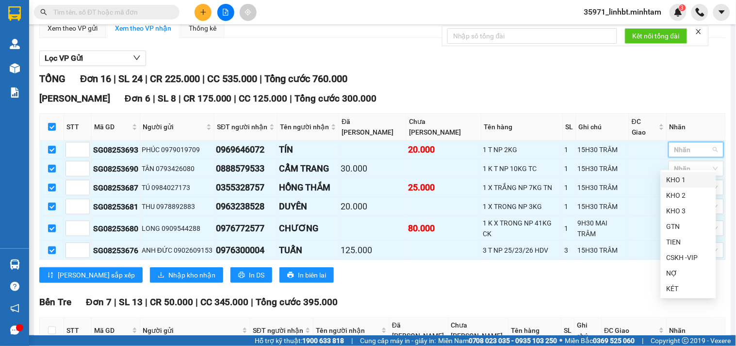
click at [700, 178] on div "KHO 1" at bounding box center [689, 179] width 44 height 11
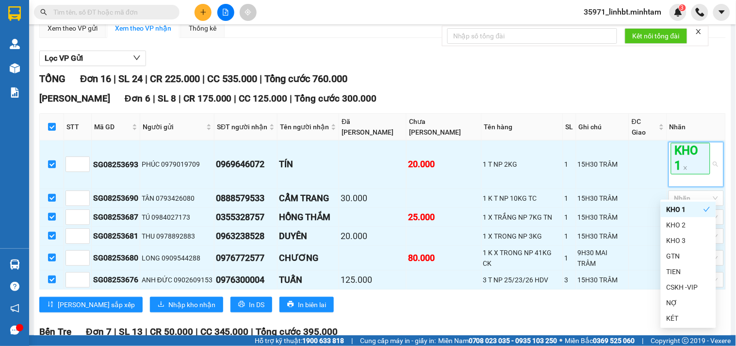
click at [547, 106] on div "[PERSON_NAME] Đơn 6 | SL 8 | CR 175.000 | CC 125.000 | Tổng cước 300.000" at bounding box center [382, 98] width 687 height 15
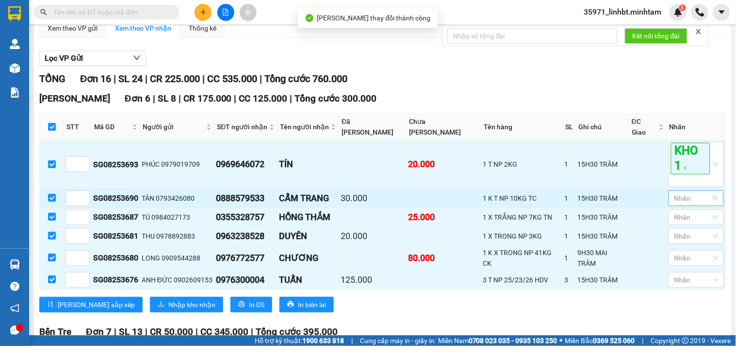
click at [678, 204] on div at bounding box center [691, 198] width 41 height 12
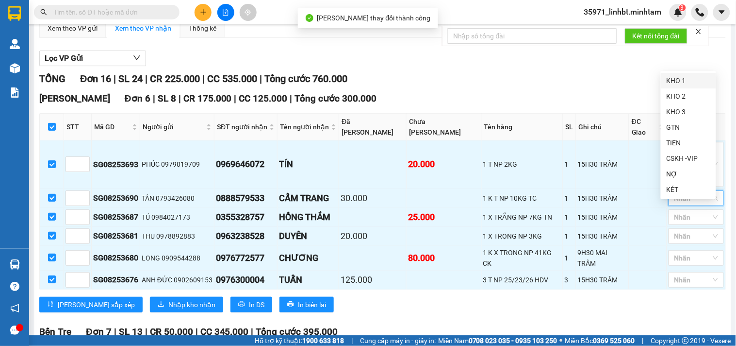
click at [676, 83] on div "KHO 1" at bounding box center [689, 80] width 44 height 11
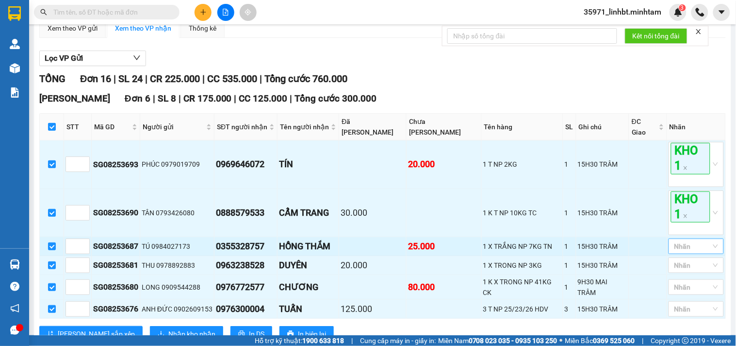
click at [678, 252] on div at bounding box center [691, 246] width 41 height 12
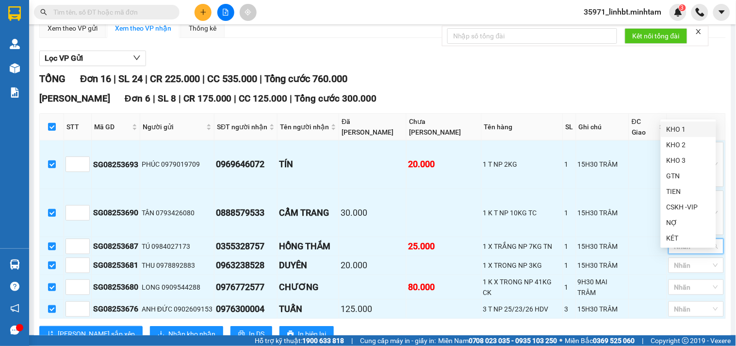
click at [678, 132] on div "KHO 1" at bounding box center [689, 129] width 44 height 11
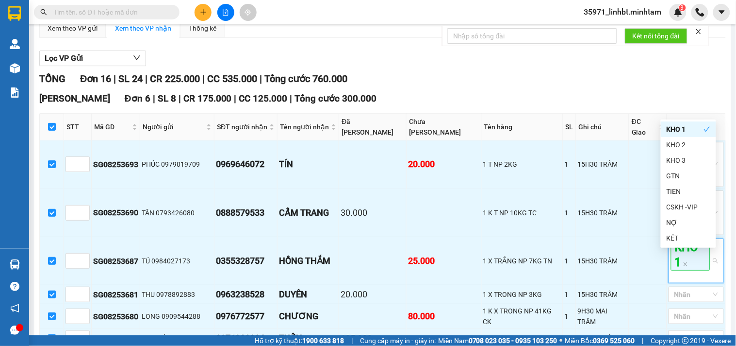
click at [507, 86] on div "TỔNG Đơn 16 | SL 24 | CR 225.000 | CC 535.000 | Tổng cước 760.000" at bounding box center [382, 78] width 687 height 15
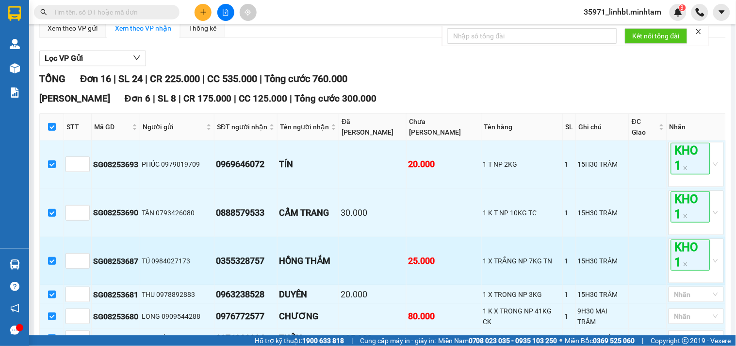
scroll to position [269, 0]
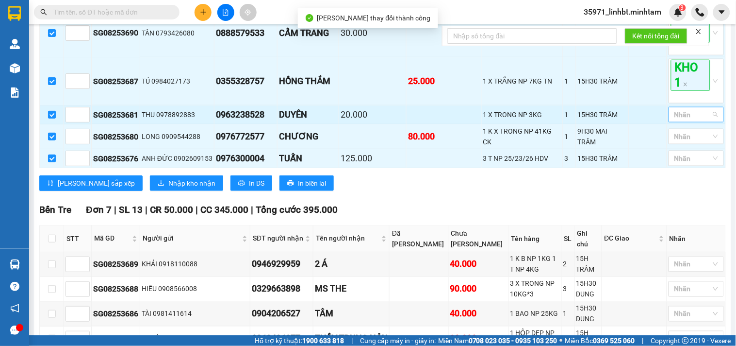
click at [688, 120] on div at bounding box center [691, 115] width 41 height 12
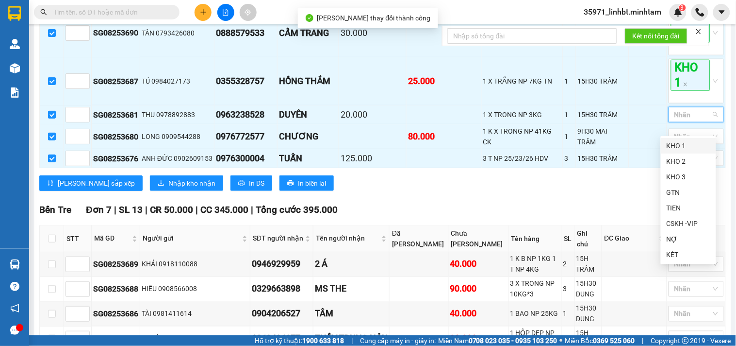
click at [672, 144] on div "KHO 1" at bounding box center [689, 145] width 44 height 11
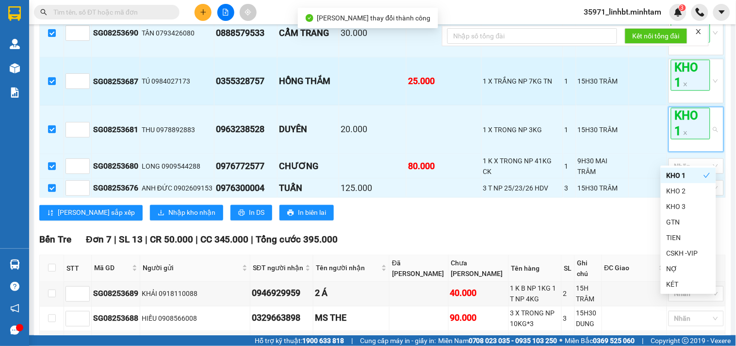
click at [589, 105] on td "15H30 TRÂM" at bounding box center [603, 81] width 53 height 48
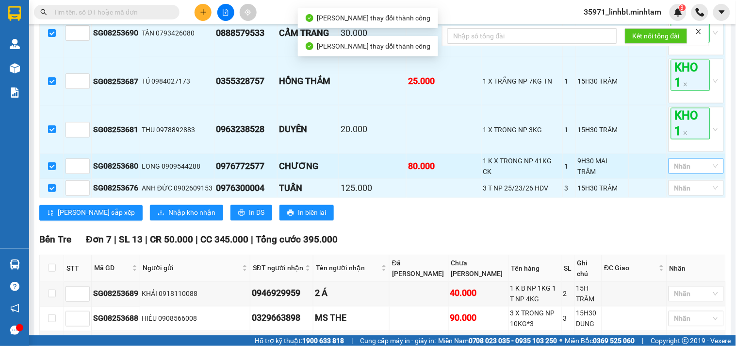
click at [680, 172] on div at bounding box center [691, 166] width 41 height 12
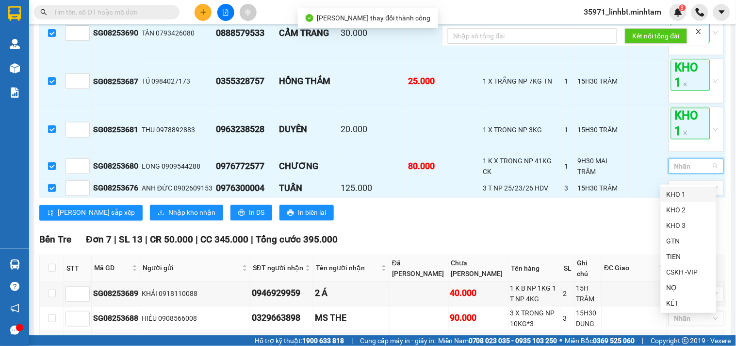
click at [674, 194] on div "KHO 1" at bounding box center [689, 194] width 44 height 11
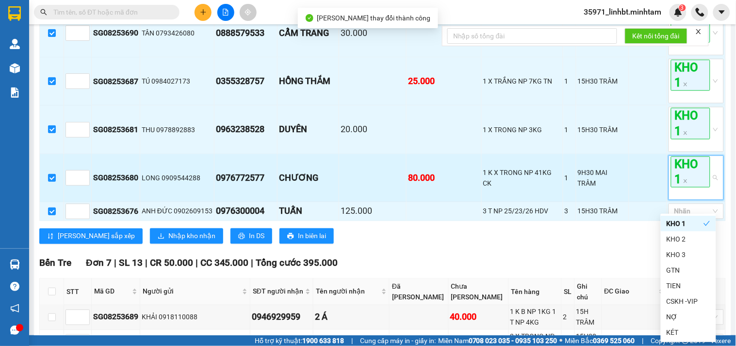
click at [651, 189] on td at bounding box center [649, 178] width 38 height 48
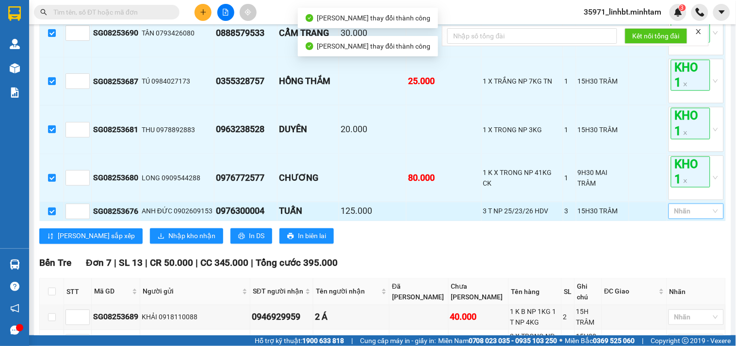
click at [675, 217] on div at bounding box center [691, 211] width 41 height 12
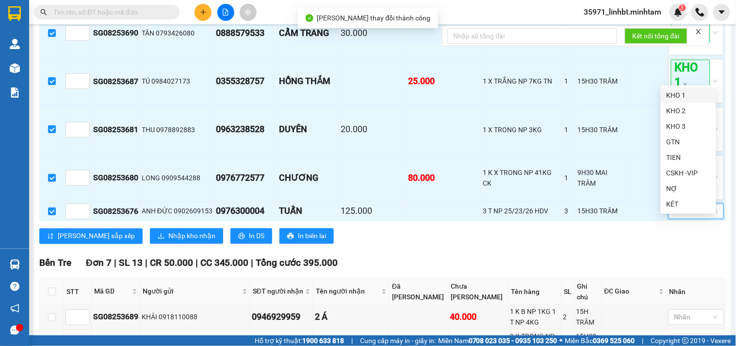
click at [690, 94] on div "KHO 1" at bounding box center [689, 95] width 44 height 11
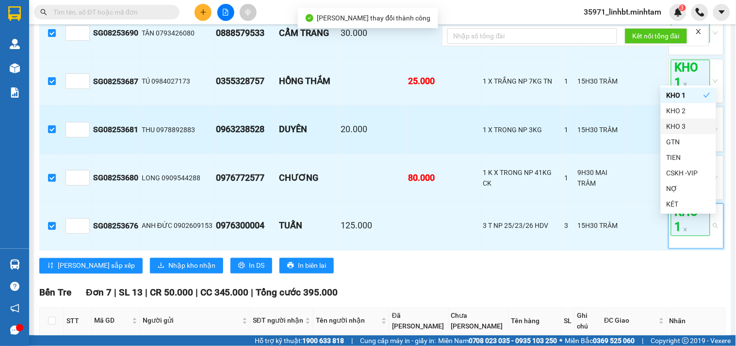
click at [637, 140] on td at bounding box center [649, 129] width 38 height 48
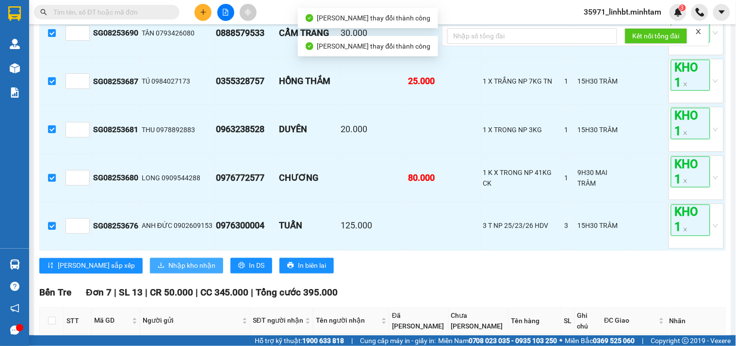
click at [158, 268] on icon "download" at bounding box center [161, 265] width 7 height 7
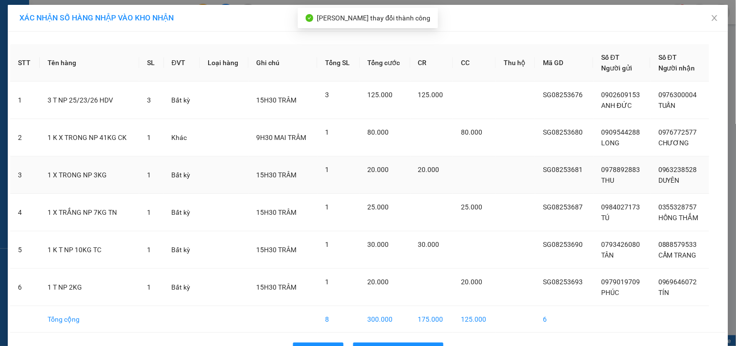
scroll to position [31, 0]
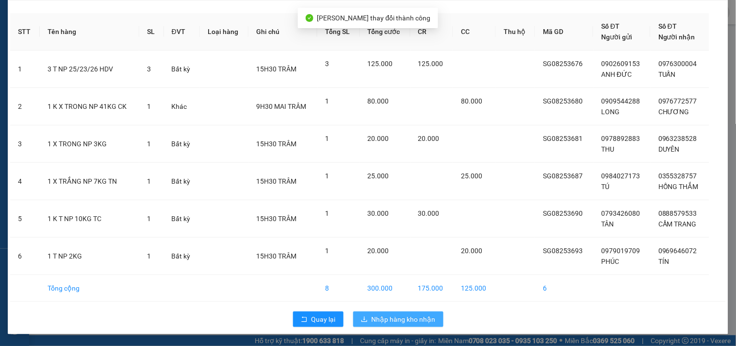
click at [390, 317] on span "Nhập hàng kho nhận" at bounding box center [404, 319] width 64 height 11
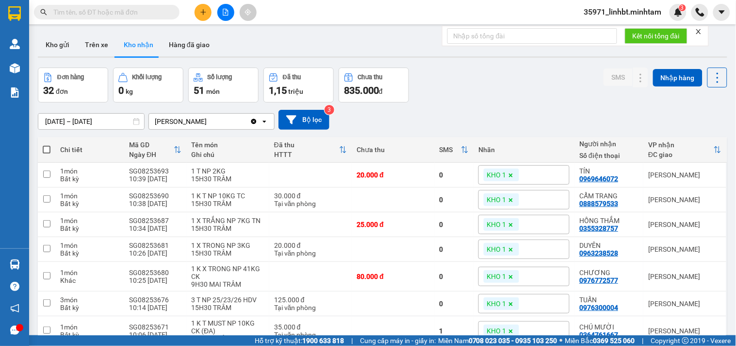
scroll to position [90, 0]
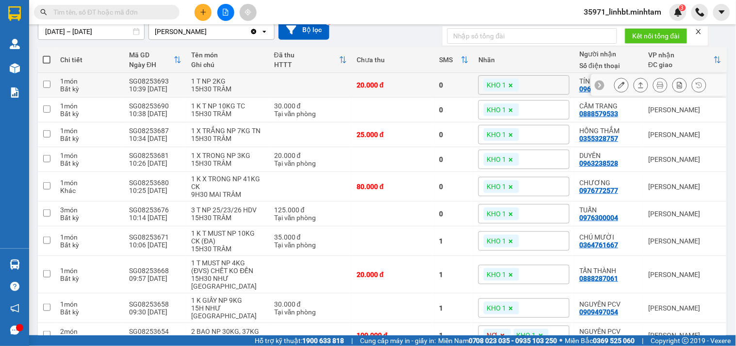
click at [618, 82] on icon at bounding box center [621, 85] width 7 height 7
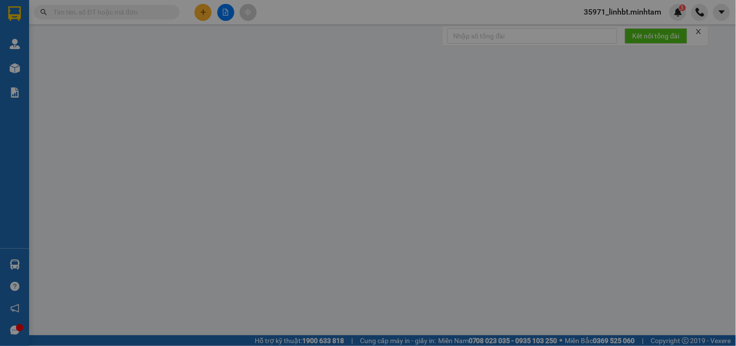
type input "0979019709"
type input "PHÚC"
type input "0969646072"
type input "TÍN"
type input "20.000"
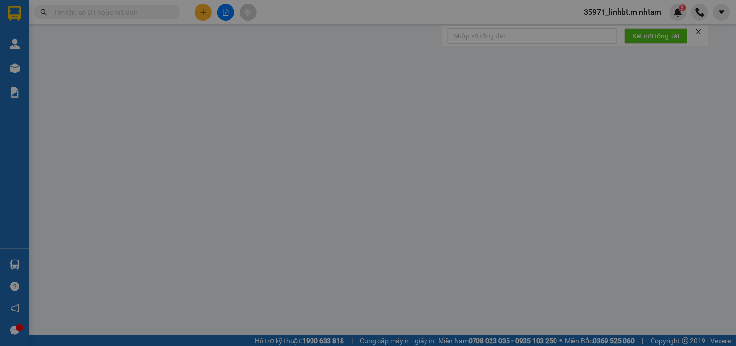
type input "20.000"
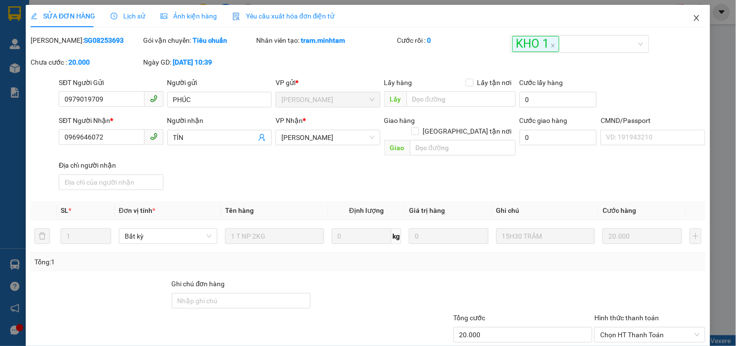
click at [693, 17] on icon "close" at bounding box center [697, 18] width 8 height 8
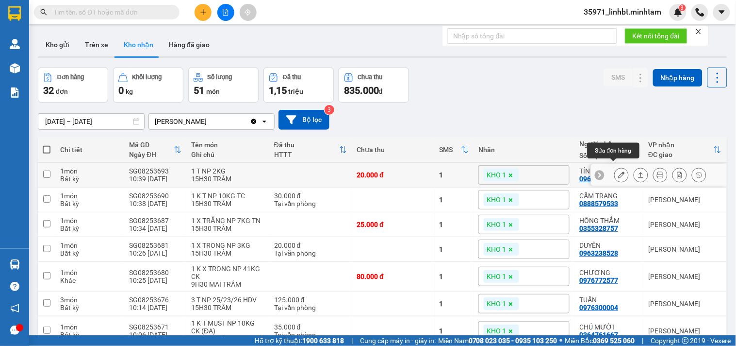
click at [618, 171] on icon at bounding box center [621, 174] width 7 height 7
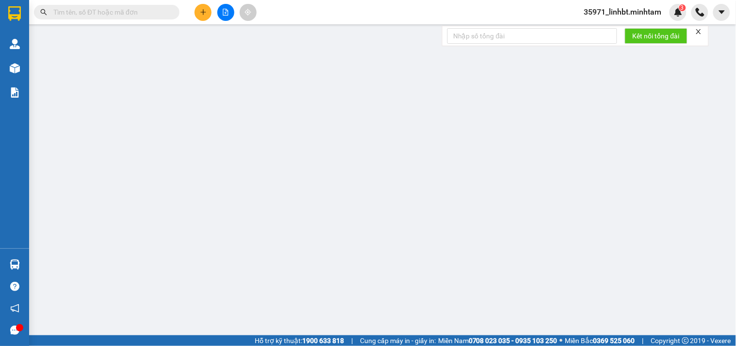
type input "0979019709"
type input "PHÚC"
type input "0969646072"
type input "TÍN"
type input "20.000"
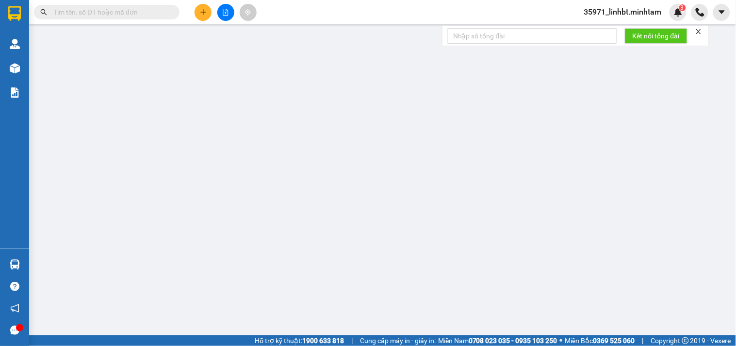
type input "20.000"
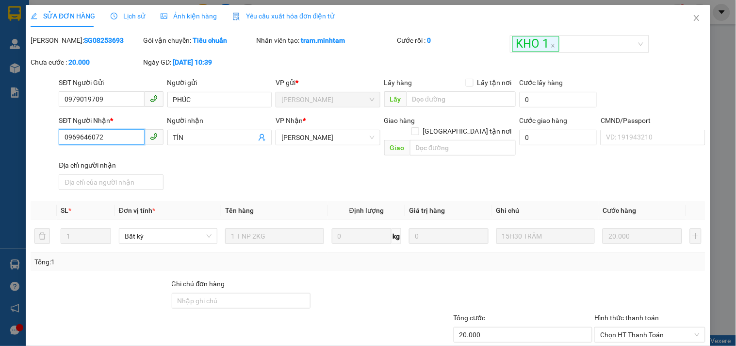
click at [82, 142] on input "0969646072" at bounding box center [101, 137] width 85 height 16
click at [215, 293] on input "Ghi chú đơn hàng" at bounding box center [241, 301] width 139 height 16
type input "KNM"
click at [363, 278] on div at bounding box center [382, 295] width 141 height 34
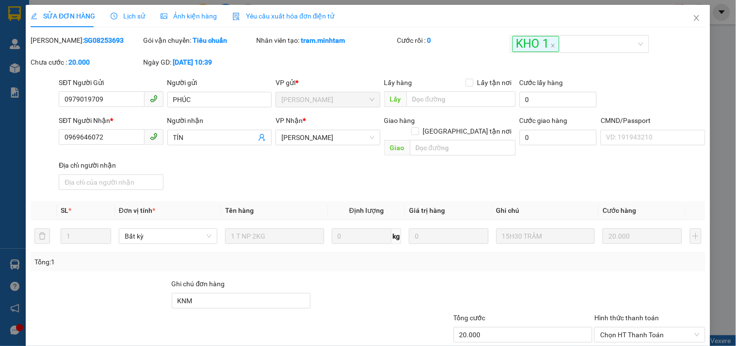
scroll to position [98, 0]
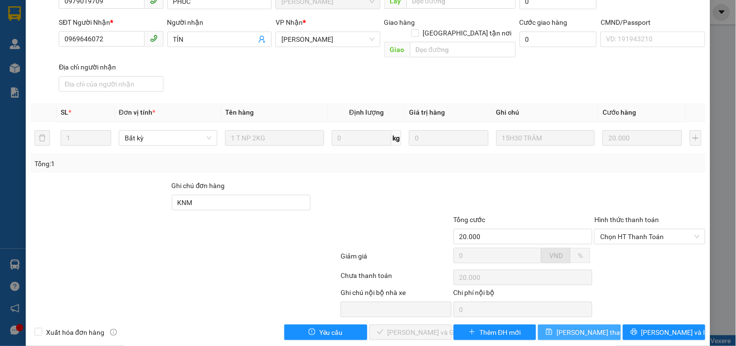
click at [585, 327] on span "[PERSON_NAME] thay đổi" at bounding box center [596, 332] width 78 height 11
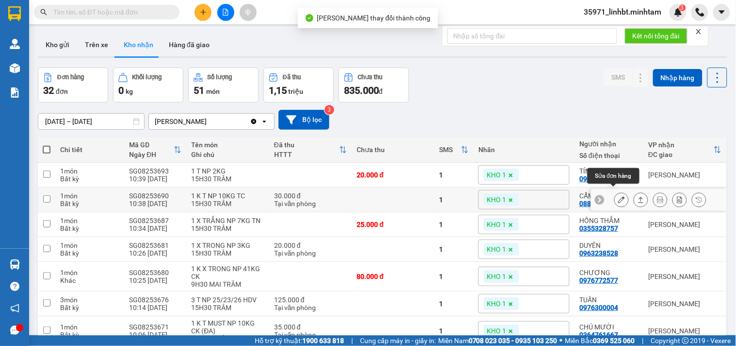
click at [618, 196] on icon at bounding box center [621, 199] width 7 height 7
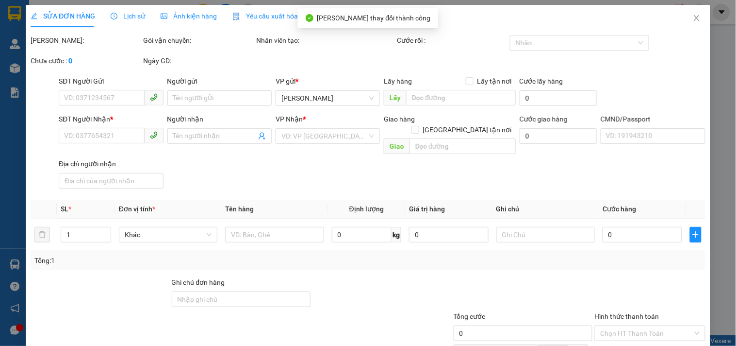
type input "0793426080"
type input "TÂN"
type input "0888579533"
type input "CẨM TRANG"
type input "HƯ, DẬP TRÁI CÂY K ĐỀN"
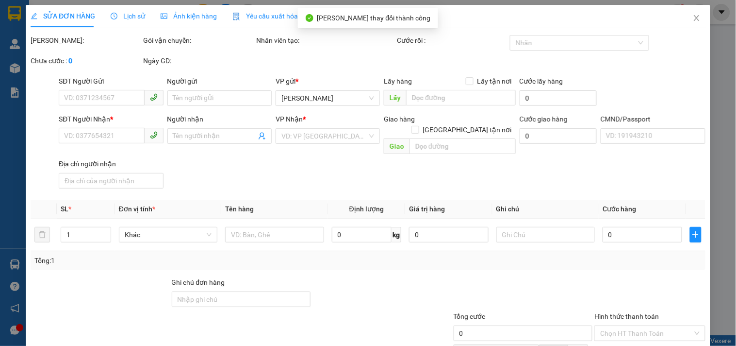
type input "30.000"
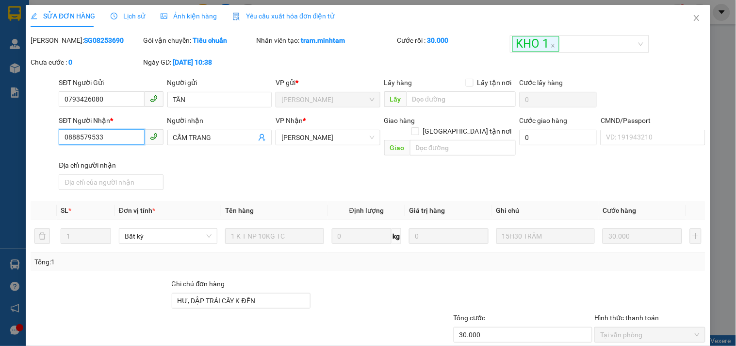
click at [73, 133] on input "0888579533" at bounding box center [101, 137] width 85 height 16
click at [74, 133] on input "0888579533" at bounding box center [101, 137] width 85 height 16
click at [263, 293] on input "HƯ, DẬP TRÁI CÂY K ĐỀN" at bounding box center [241, 301] width 139 height 16
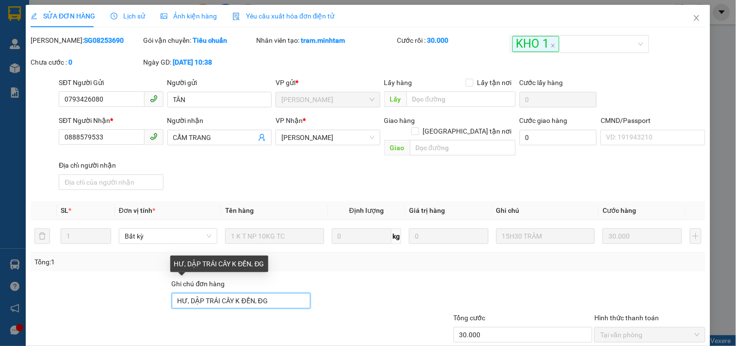
scroll to position [98, 0]
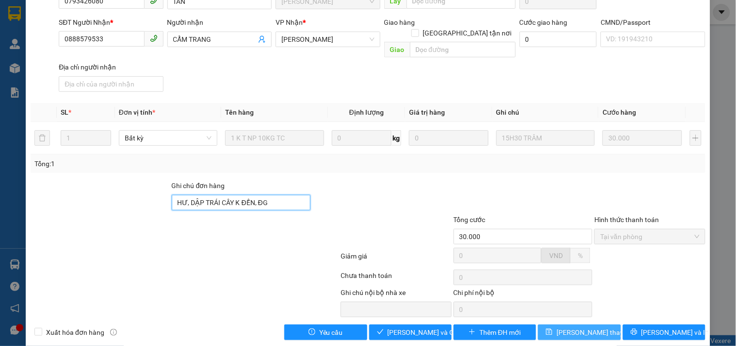
type input "HƯ, DẬP TRÁI CÂY K ĐỀN, ĐG"
click at [605, 324] on button "[PERSON_NAME] thay đổi" at bounding box center [579, 332] width 83 height 16
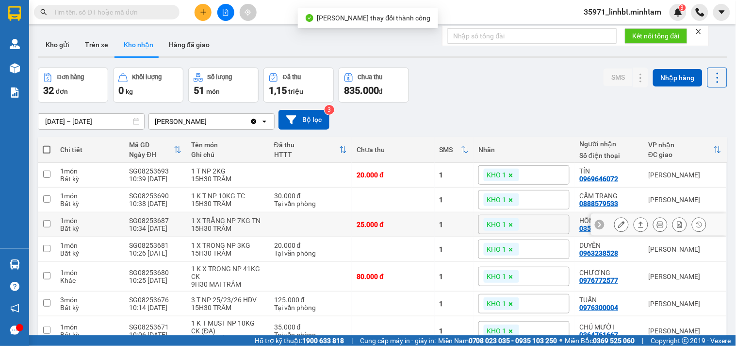
click at [618, 221] on icon at bounding box center [621, 224] width 7 height 7
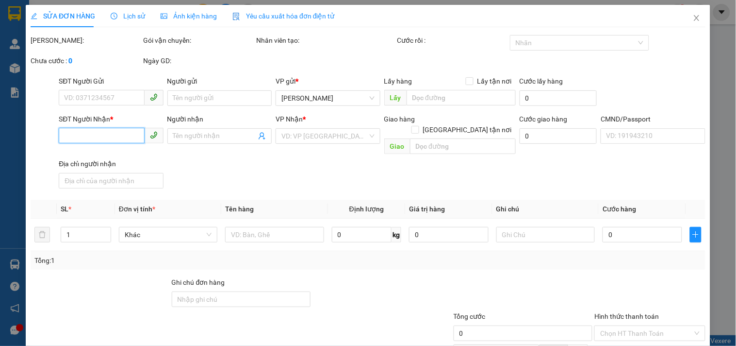
click at [84, 136] on input "SĐT Người Nhận *" at bounding box center [101, 136] width 85 height 16
type input "0984027173"
type input "TÚ"
type input "0355328757"
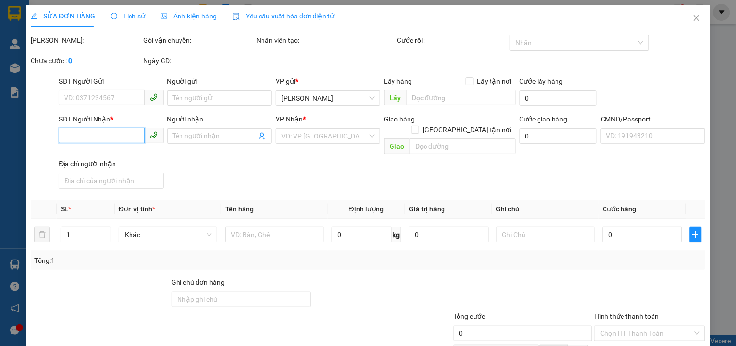
type input "HỒNG THẮM"
type input "25.000"
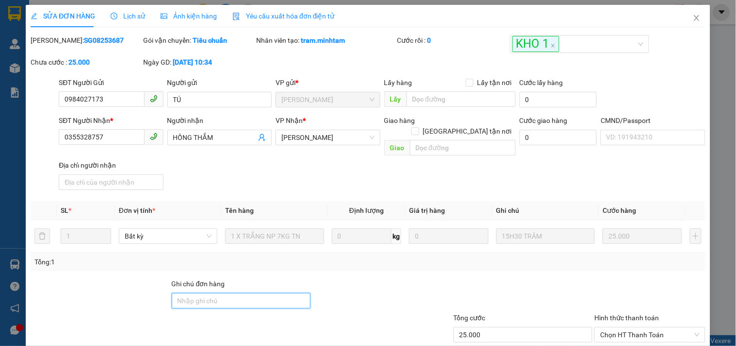
click at [188, 293] on input "Ghi chú đơn hàng" at bounding box center [241, 301] width 139 height 16
type input "ĐG"
click at [389, 255] on div "Tổng: 1" at bounding box center [368, 261] width 675 height 18
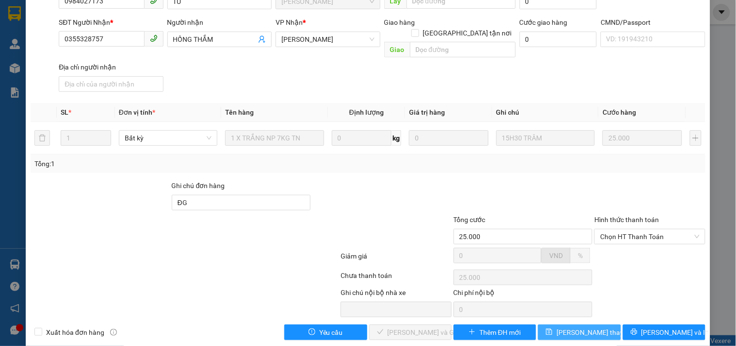
click at [590, 327] on span "[PERSON_NAME] thay đổi" at bounding box center [596, 332] width 78 height 11
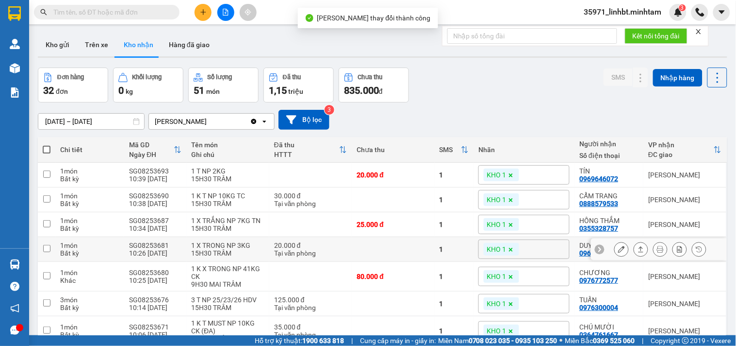
click at [615, 241] on button at bounding box center [622, 249] width 14 height 17
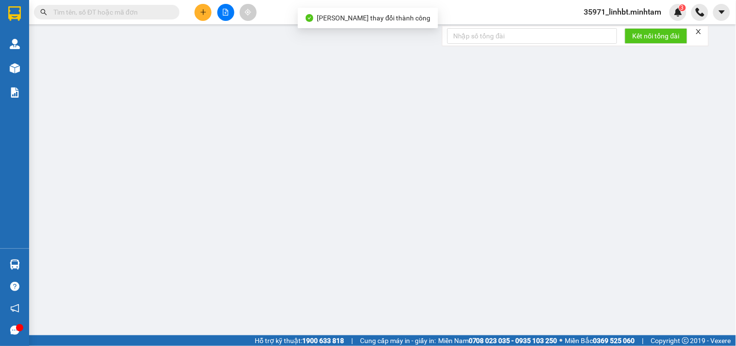
type input "0978892883"
type input "THU"
type input "0963238528"
type input "DUYÊN"
type input "20.000"
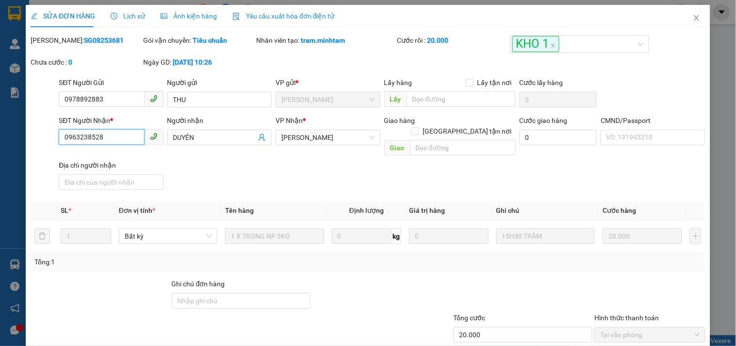
click at [86, 130] on input "0963238528" at bounding box center [101, 137] width 85 height 16
click at [207, 293] on input "Ghi chú đơn hàng" at bounding box center [241, 301] width 139 height 16
type input "KNM"
click at [363, 259] on div "Tổng: 1" at bounding box center [368, 261] width 675 height 18
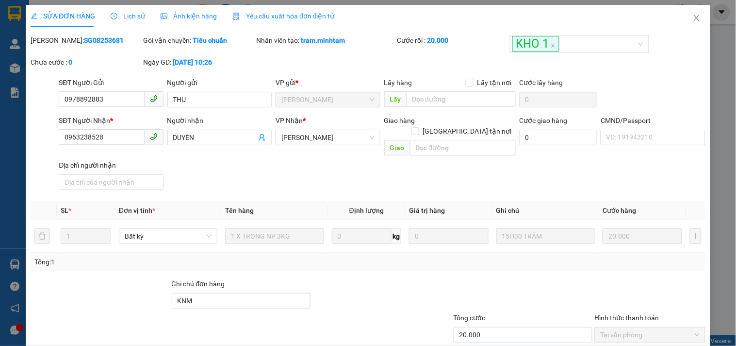
scroll to position [98, 0]
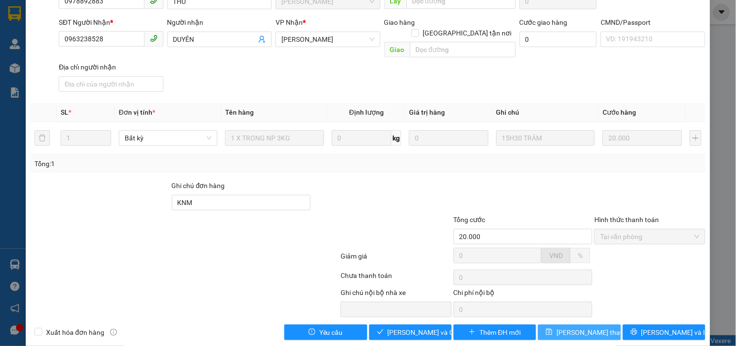
click at [575, 327] on span "[PERSON_NAME] thay đổi" at bounding box center [596, 332] width 78 height 11
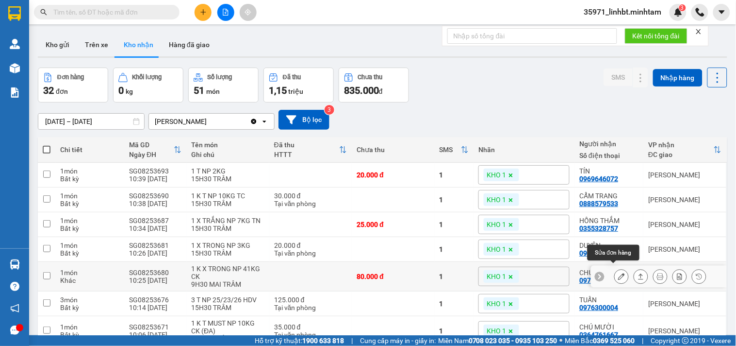
click at [618, 273] on icon at bounding box center [621, 276] width 7 height 7
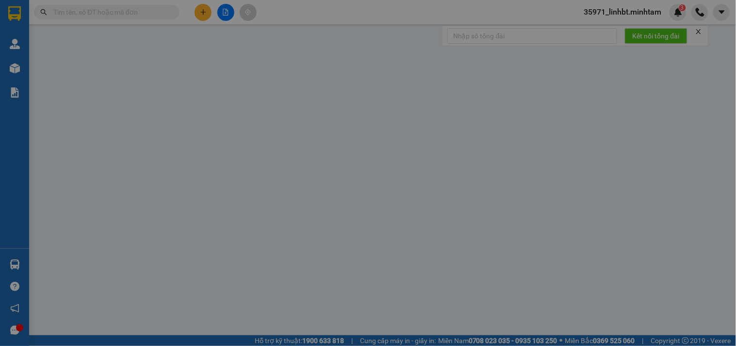
type input "0909544288"
type input "LONG"
type input "0976772577"
type input "CHƯƠNG"
type input "80.000"
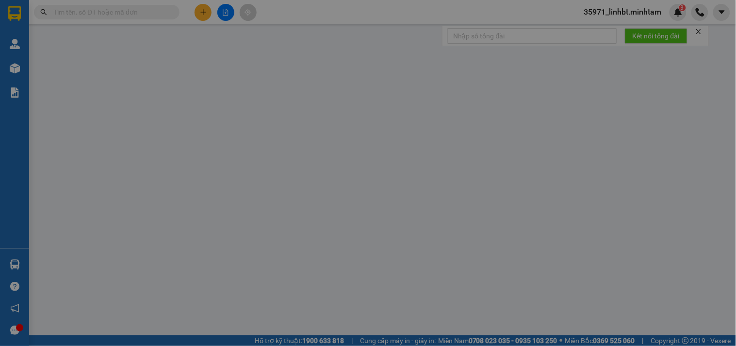
type input "80.000"
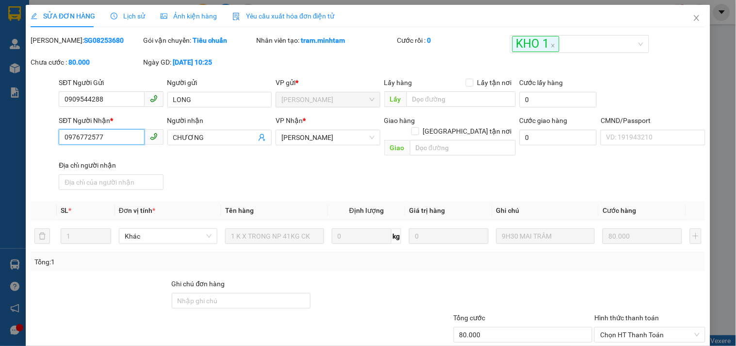
click at [83, 140] on input "0976772577" at bounding box center [101, 137] width 85 height 16
click at [192, 293] on input "Ghi chú đơn hàng" at bounding box center [241, 301] width 139 height 16
click at [400, 278] on div at bounding box center [382, 295] width 141 height 34
click at [215, 256] on div "Tổng: 1" at bounding box center [159, 261] width 251 height 11
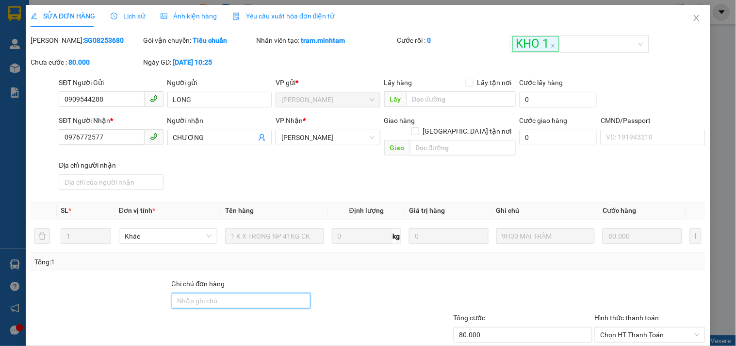
click at [203, 293] on input "Ghi chú đơn hàng" at bounding box center [241, 301] width 139 height 16
type input "ĐG"
click at [84, 138] on input "0976772577" at bounding box center [101, 137] width 85 height 16
click at [694, 21] on icon "close" at bounding box center [696, 18] width 5 height 6
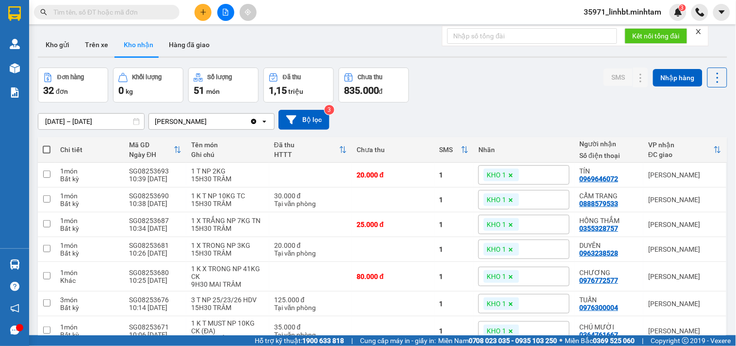
click at [129, 12] on input "text" at bounding box center [110, 12] width 115 height 11
paste input "0976772577"
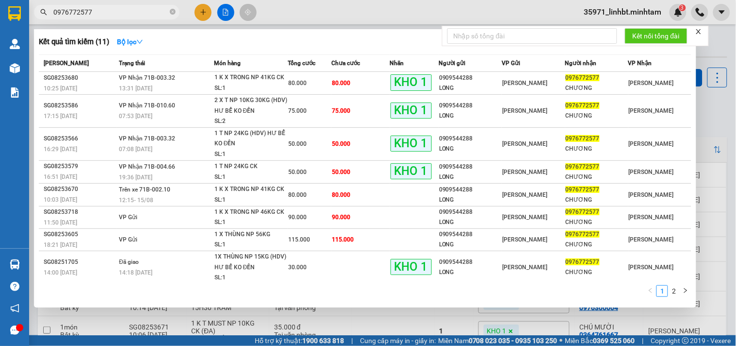
type input "0976772577"
click at [722, 112] on div at bounding box center [368, 173] width 736 height 346
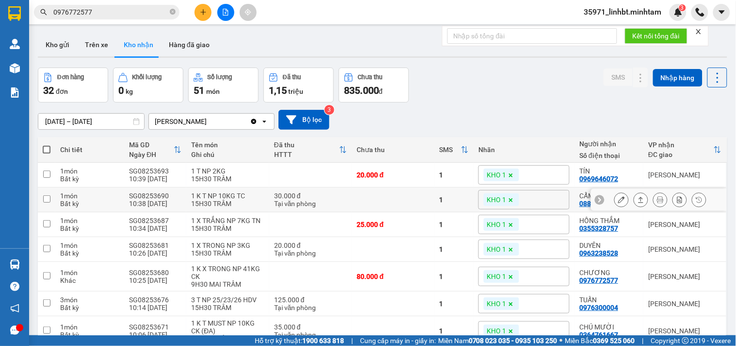
scroll to position [90, 0]
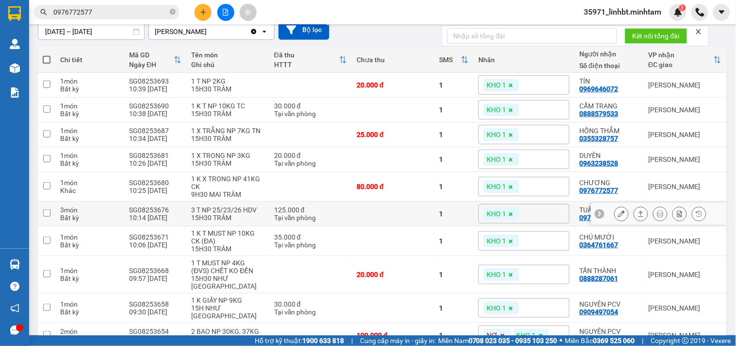
click at [615, 206] on button at bounding box center [622, 213] width 14 height 17
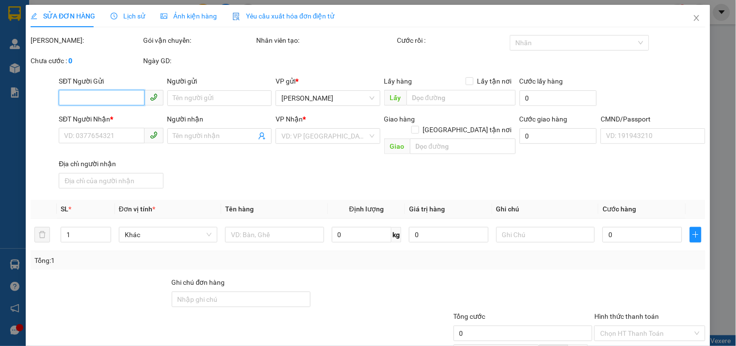
type input "0902609153"
type input "ANH ĐỨC"
type input "0976300004"
type input "TUẤN"
type input "ĐỔ BỂ K ĐỀN"
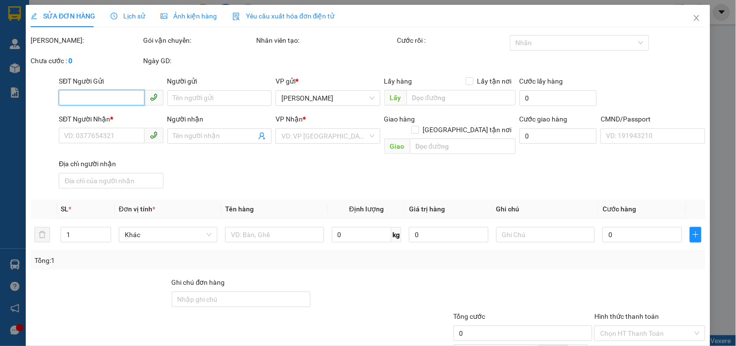
type input "125.000"
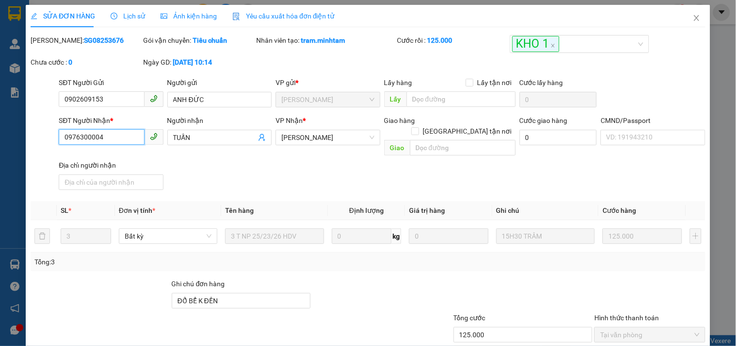
click at [84, 134] on input "0976300004" at bounding box center [101, 137] width 85 height 16
click at [253, 293] on input "ĐỔ BỂ K ĐỀN" at bounding box center [241, 301] width 139 height 16
type input "ĐỔ BỂ K ĐỀN ĐG"
click at [342, 278] on div at bounding box center [382, 295] width 141 height 34
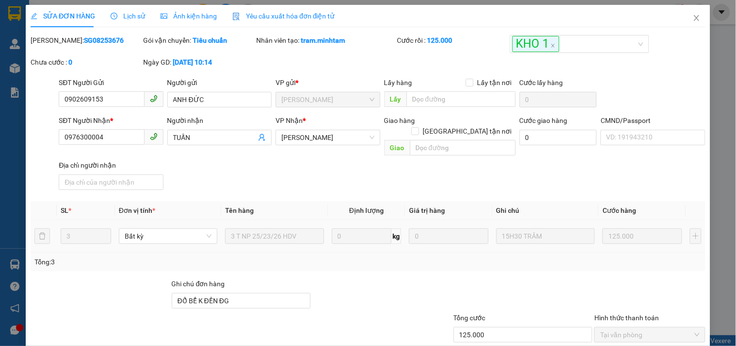
scroll to position [98, 0]
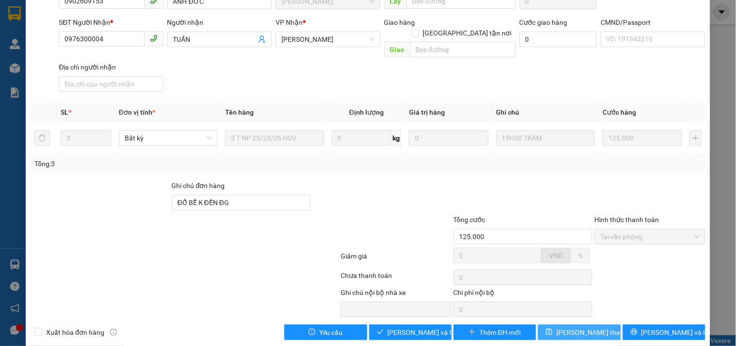
click at [587, 327] on span "[PERSON_NAME] thay đổi" at bounding box center [596, 332] width 78 height 11
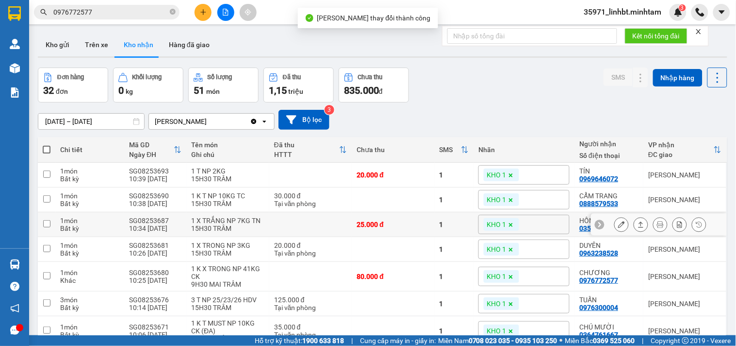
scroll to position [90, 0]
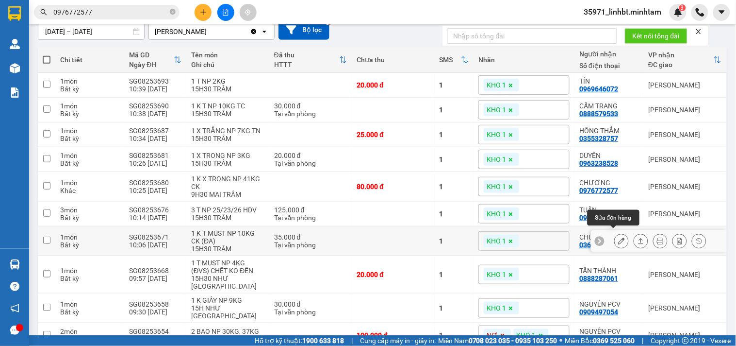
click at [618, 237] on icon at bounding box center [621, 240] width 7 height 7
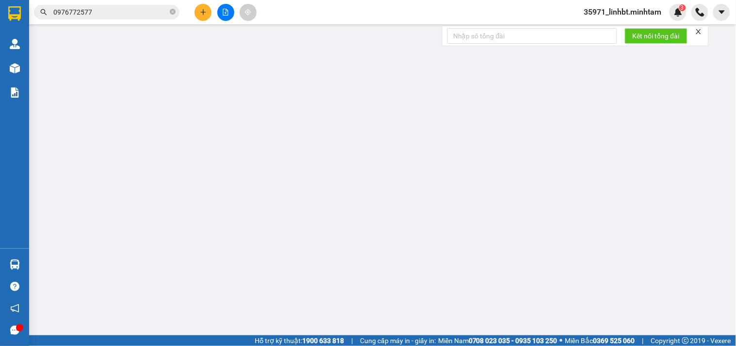
type input "0908578402"
type input "TUYẾT"
type input "0364761667"
type input "CHÚ MƯỜI"
type input "BM"
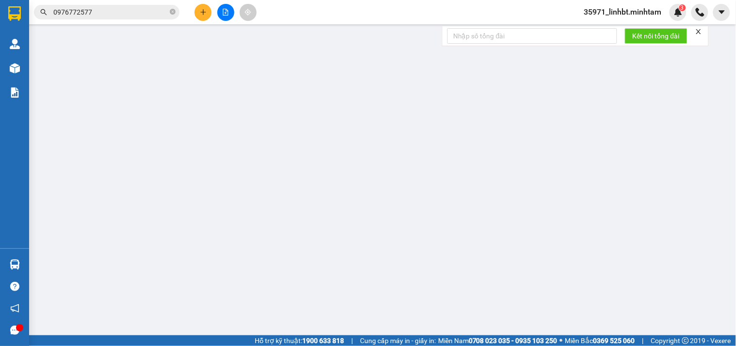
type input "35.000"
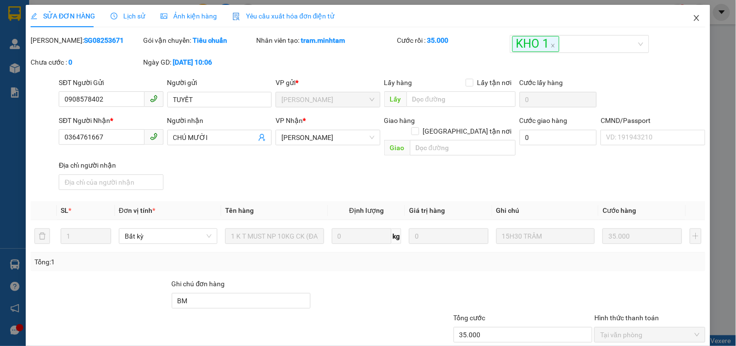
click at [693, 20] on icon "close" at bounding box center [697, 18] width 8 height 8
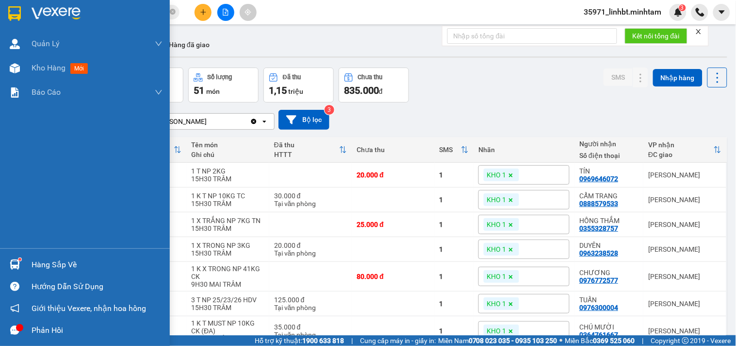
click at [17, 261] on img at bounding box center [15, 264] width 10 height 10
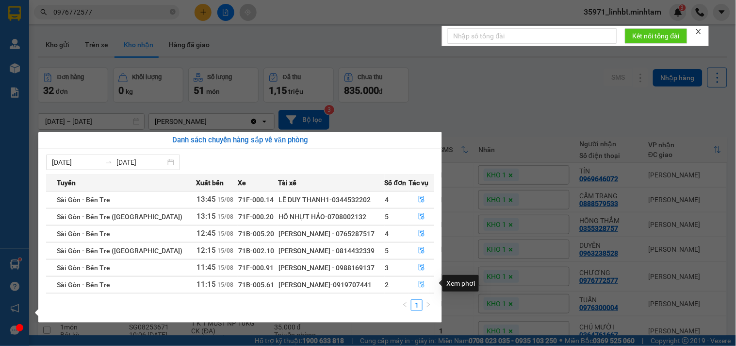
click at [420, 284] on icon "file-done" at bounding box center [421, 284] width 7 height 7
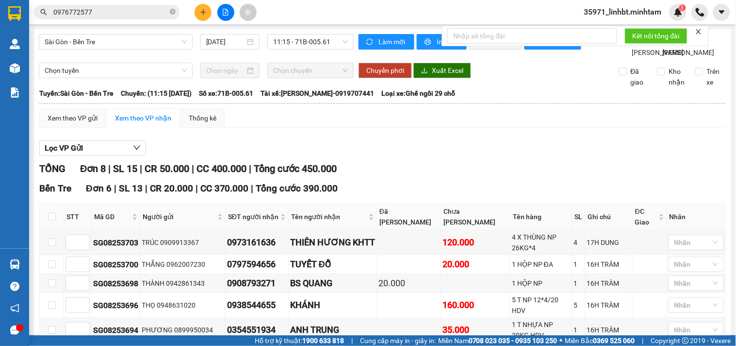
scroll to position [232, 0]
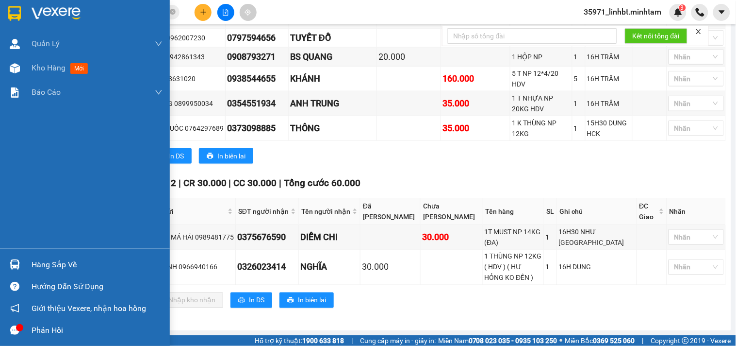
click at [18, 268] on img at bounding box center [15, 264] width 10 height 10
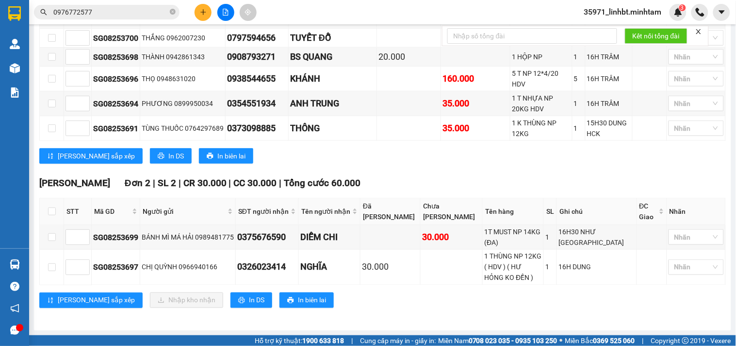
click at [539, 152] on section "Kết quả tìm kiếm ( 11 ) Bộ lọc Mã ĐH Trạng thái Món hàng Tổng cước Chưa cước Nh…" at bounding box center [368, 173] width 736 height 346
click at [110, 16] on input "0976772577" at bounding box center [110, 12] width 115 height 11
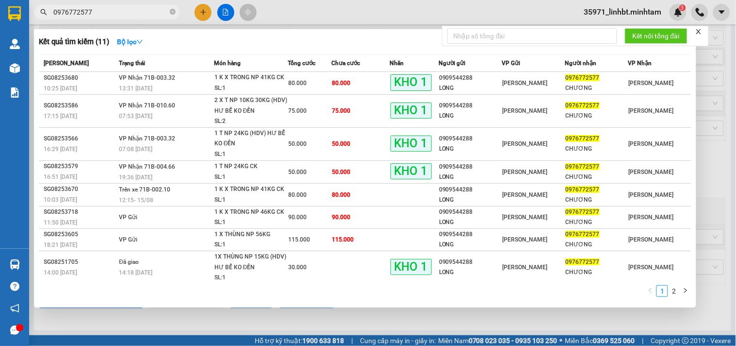
click at [110, 16] on input "0976772577" at bounding box center [110, 12] width 115 height 11
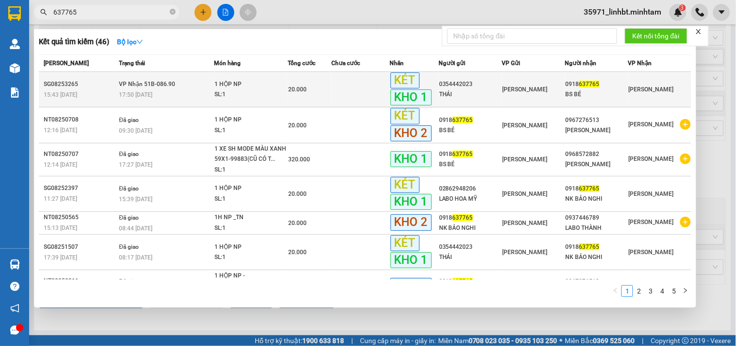
type input "637765"
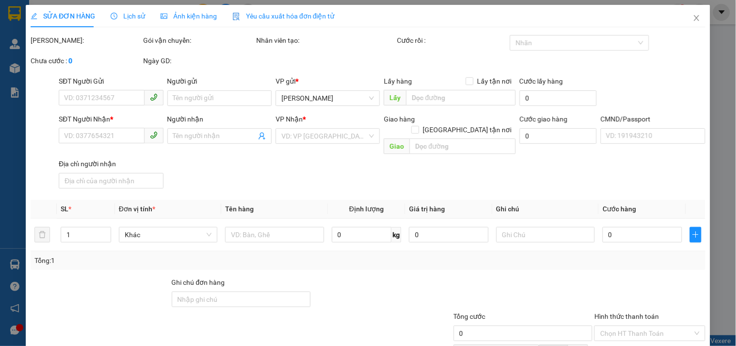
type input "0354442023"
type input "THÁI"
type input "0918637765"
type input "BS BÉ"
type input "BM"
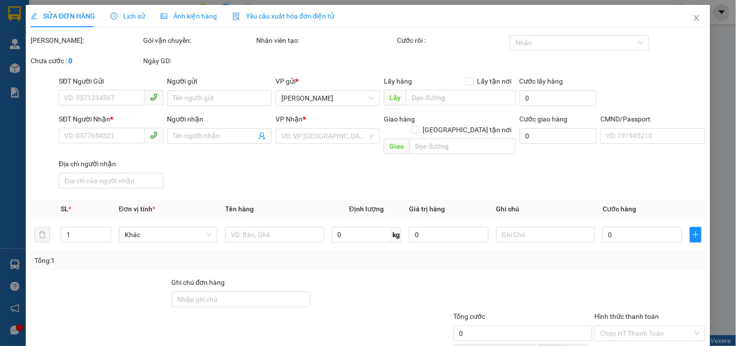
type input "20.000"
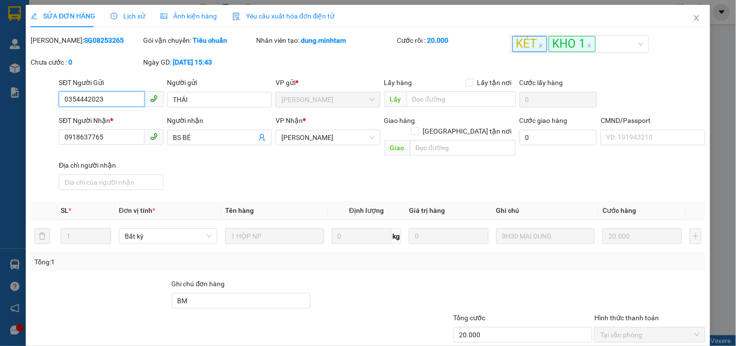
scroll to position [98, 0]
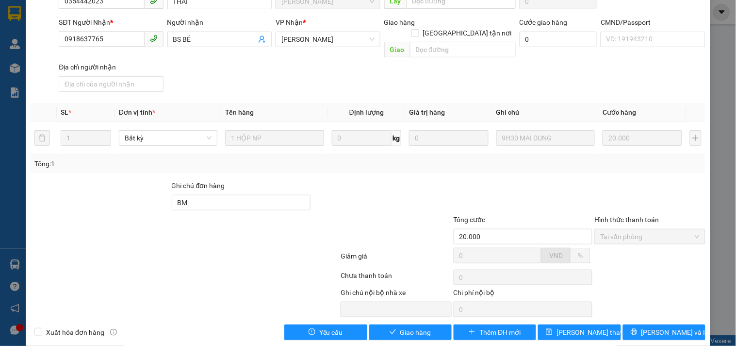
click at [380, 327] on div "SỬA ĐƠN HÀNG Lịch sử Ảnh kiện hàng Yêu cầu xuất hóa đơn điện tử Total Paid Fee …" at bounding box center [368, 127] width 685 height 440
click at [408, 327] on span "Giao hàng" at bounding box center [416, 332] width 31 height 11
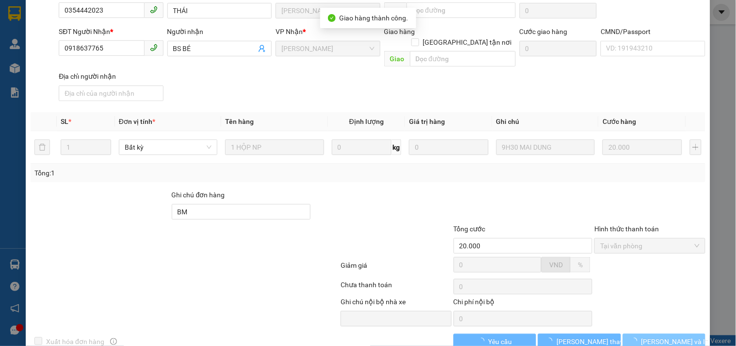
scroll to position [107, 0]
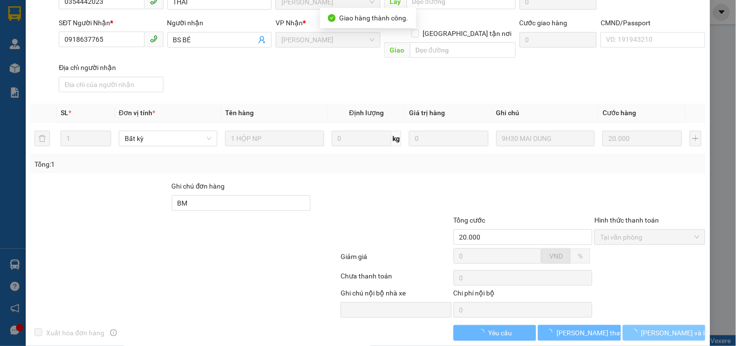
click at [682, 325] on button "[PERSON_NAME] và In" at bounding box center [664, 333] width 83 height 16
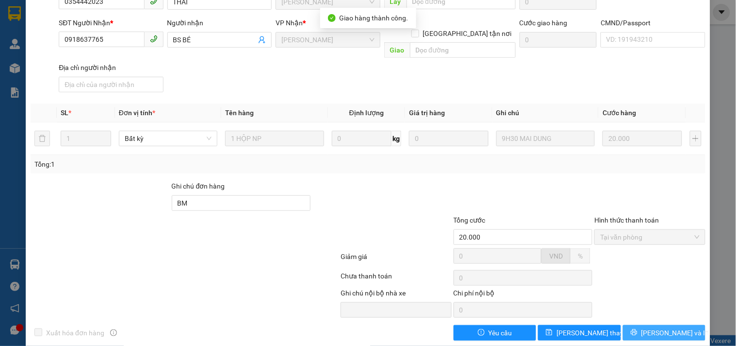
click at [676, 325] on button "[PERSON_NAME] và In" at bounding box center [664, 333] width 83 height 16
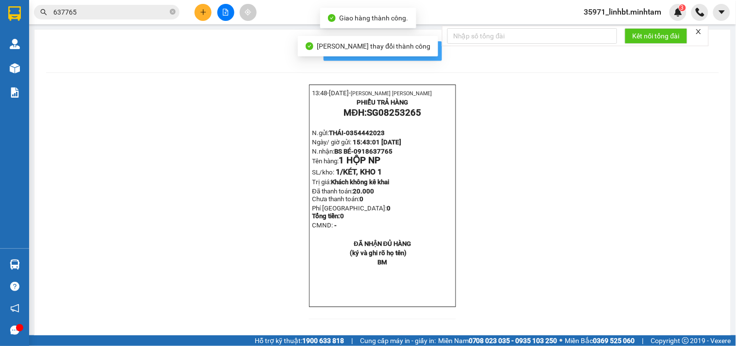
click at [430, 55] on button "In mẫu biên lai tự cấu hình" at bounding box center [383, 50] width 118 height 19
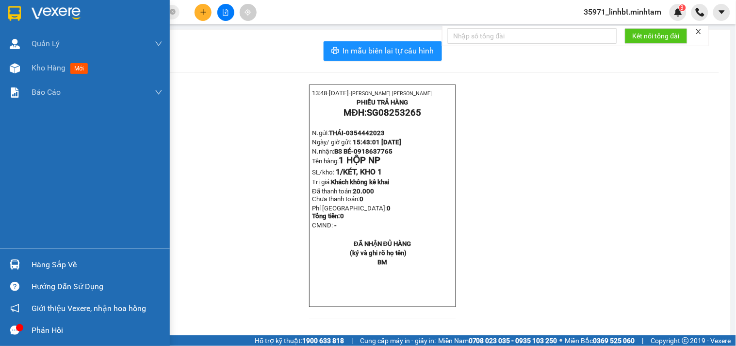
click at [16, 16] on img at bounding box center [14, 13] width 13 height 15
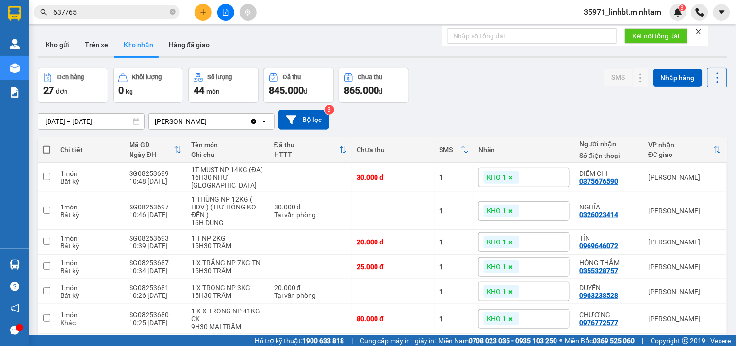
click at [31, 260] on main "ver 1.8.138 Kho gửi Trên xe Kho nhận Hàng đã giao Đơn hàng 27 đơn Khối lượng 0 …" at bounding box center [368, 167] width 736 height 335
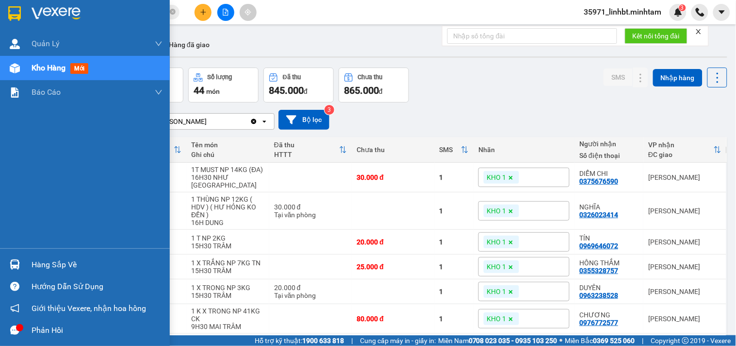
click at [13, 264] on img at bounding box center [15, 264] width 10 height 10
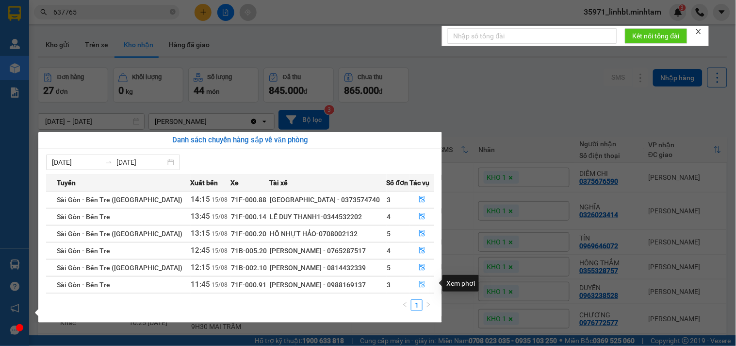
click at [419, 281] on icon "file-done" at bounding box center [422, 284] width 7 height 7
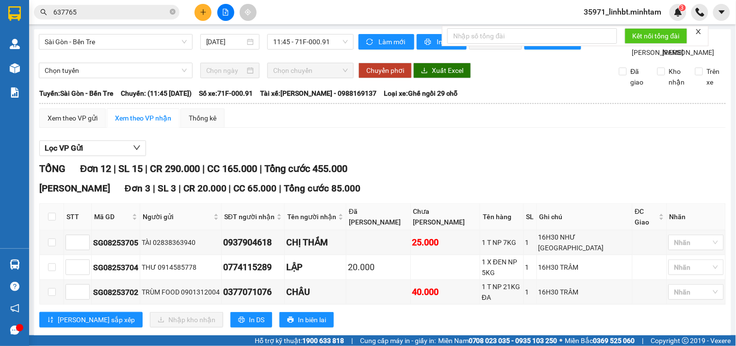
click at [136, 10] on input "637765" at bounding box center [110, 12] width 115 height 11
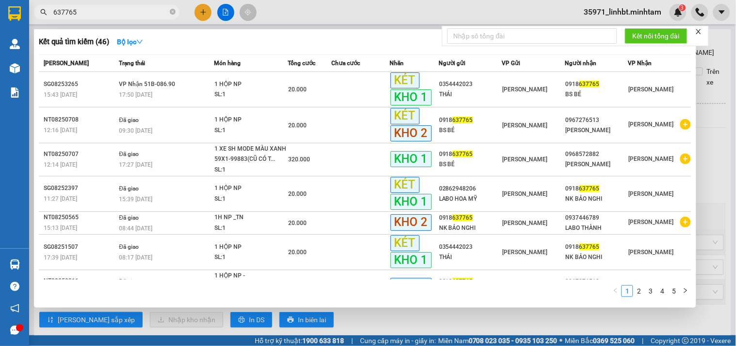
click at [136, 10] on input "637765" at bounding box center [110, 12] width 115 height 11
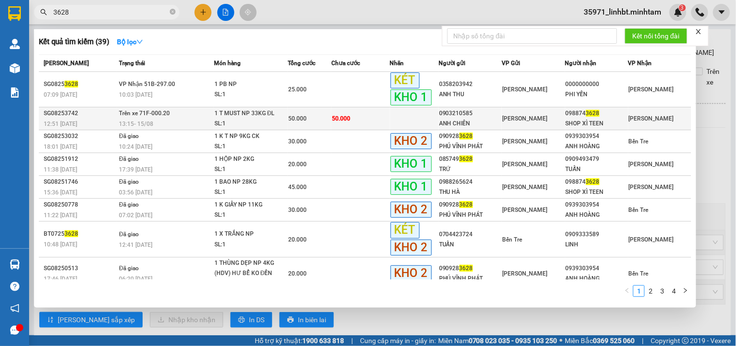
type input "3628"
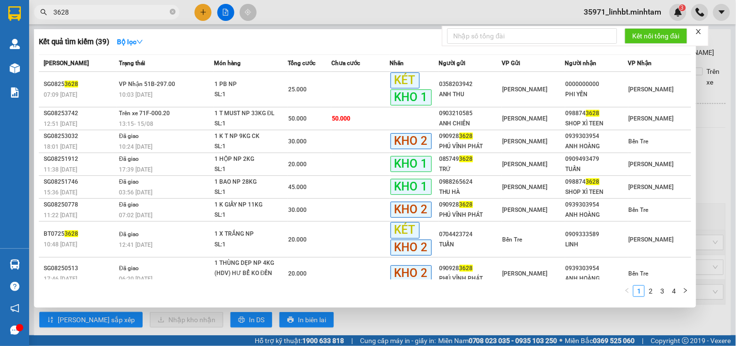
click at [165, 114] on span "Trên xe 71F-000.20" at bounding box center [144, 113] width 51 height 7
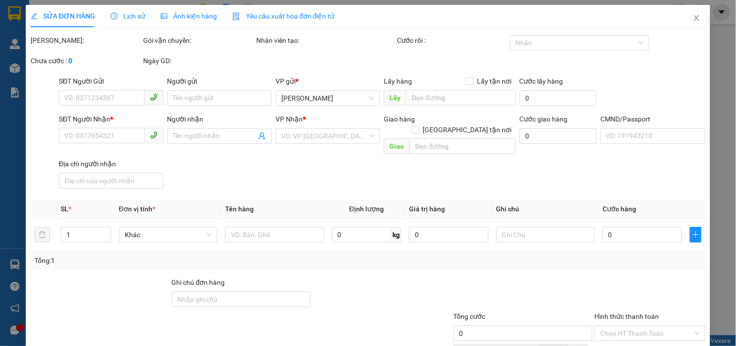
type input "0903210585"
type input "ANH CHIÊN"
type input "0988743628"
type input "SHOP XÌ TEEN"
type input "50.000"
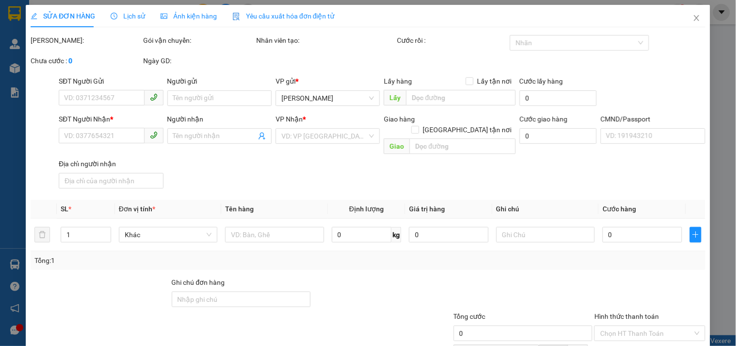
type input "50.000"
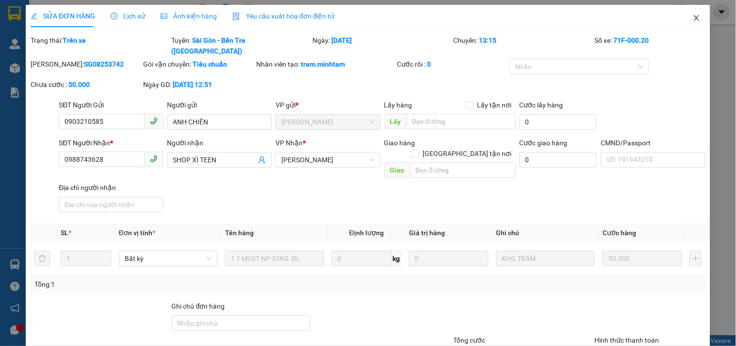
click at [693, 18] on icon "close" at bounding box center [697, 18] width 8 height 8
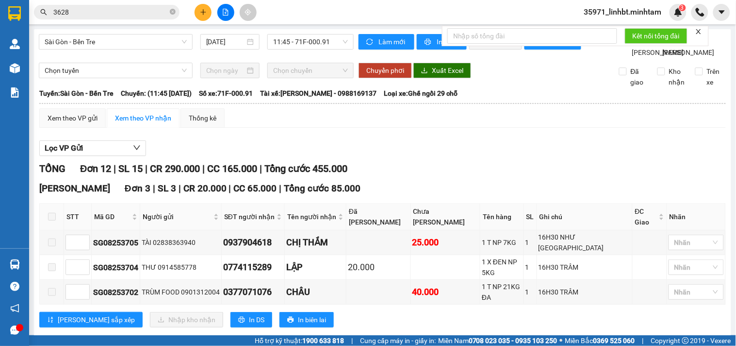
click at [201, 15] on icon "plus" at bounding box center [203, 12] width 7 height 7
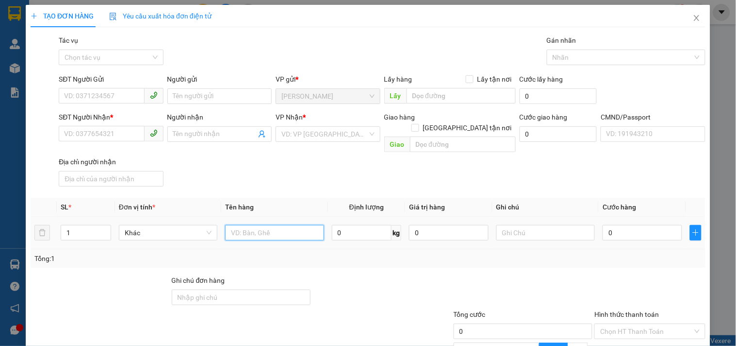
click at [250, 225] on input "text" at bounding box center [274, 233] width 99 height 16
click at [268, 225] on input "1 K BAO 8KG_" at bounding box center [274, 233] width 99 height 16
click at [269, 225] on input "1 K BAO 8KG_" at bounding box center [274, 233] width 99 height 16
click at [278, 225] on input "1 K BAO 8KG_" at bounding box center [274, 233] width 99 height 16
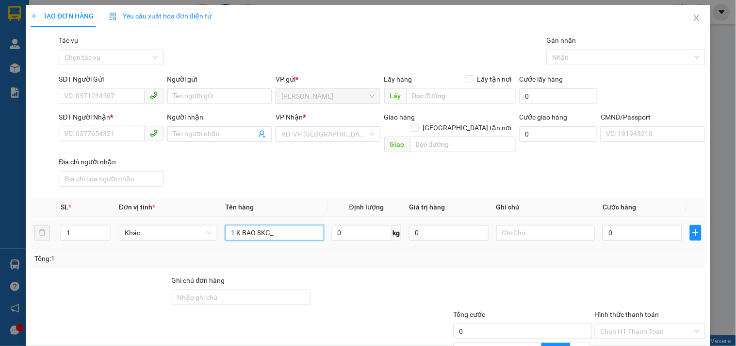
click at [269, 225] on input "1 K BAO 8KG_" at bounding box center [274, 233] width 99 height 16
click at [302, 227] on input "1 K BAO 8KG NP_" at bounding box center [274, 233] width 99 height 16
type input "1 K BAO 8KG NP_ HDV"
click at [102, 96] on input "SĐT Người Gửi" at bounding box center [101, 96] width 85 height 16
type input "0907798147"
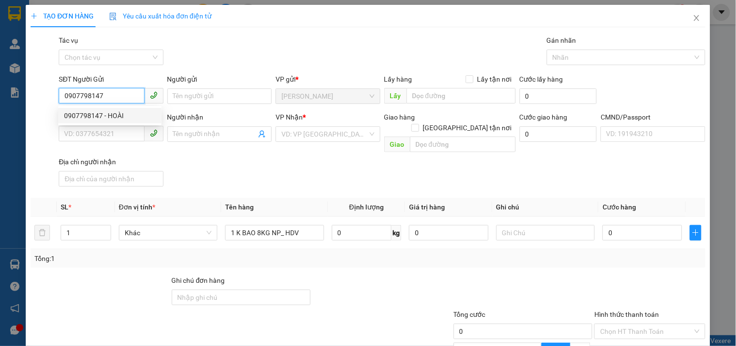
click at [105, 110] on div "0907798147 - HOÀI" at bounding box center [110, 115] width 92 height 11
type input "HOÀI"
type input "0903681442"
type input "NGUYÊN"
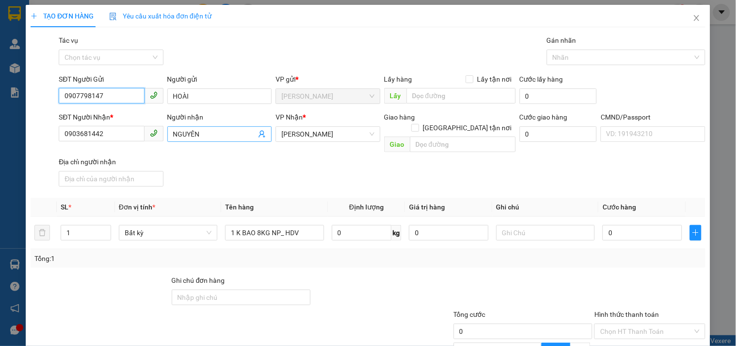
type input "0907798147"
click at [258, 130] on icon "user-add" at bounding box center [262, 134] width 8 height 8
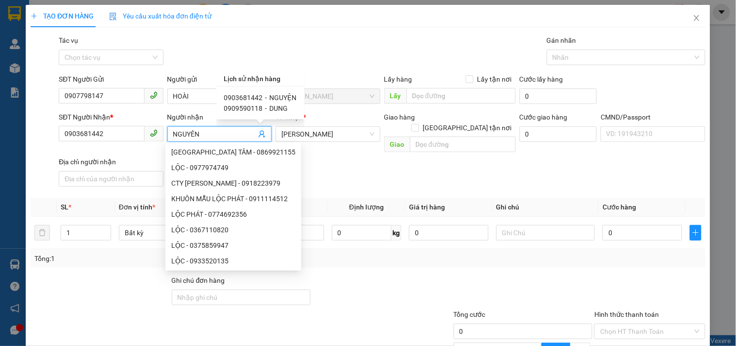
click at [266, 94] on span "-" at bounding box center [267, 98] width 2 height 8
type input "NGUYỆN"
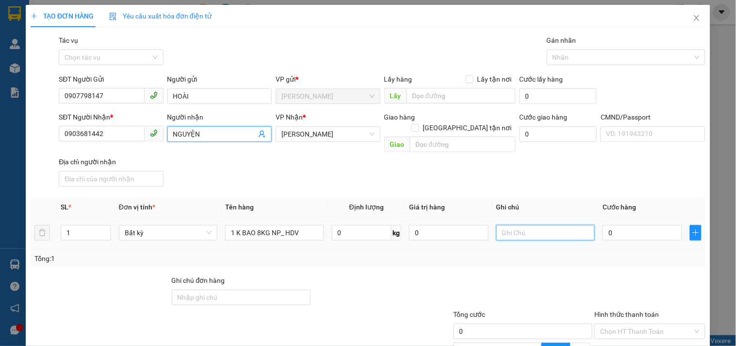
click at [552, 225] on input "text" at bounding box center [546, 233] width 99 height 16
type input "1"
type input "19H LINH"
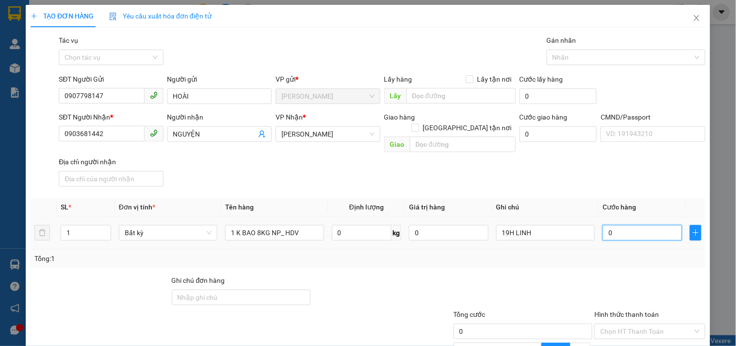
click at [605, 225] on input "0" at bounding box center [643, 233] width 80 height 16
type input "2"
type input "25"
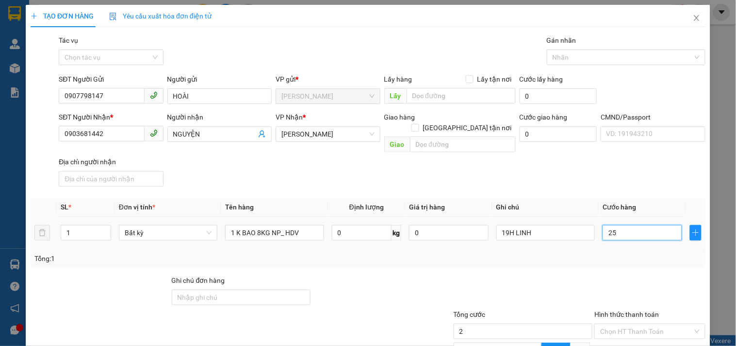
type input "25"
type input "25.000"
click at [576, 257] on div "Transit Pickup Surcharge Ids Transit Deliver Surcharge Ids Transit Deliver Surc…" at bounding box center [368, 235] width 675 height 400
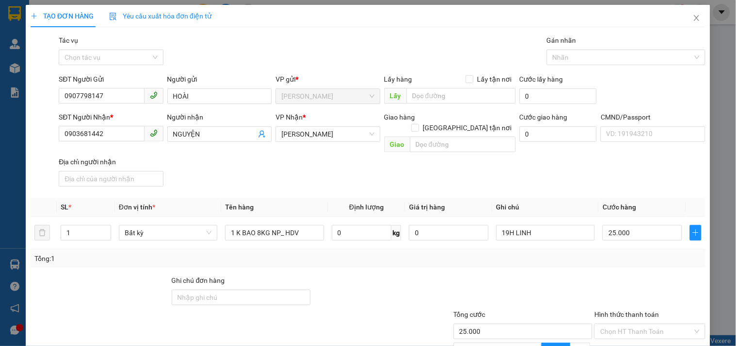
scroll to position [94, 0]
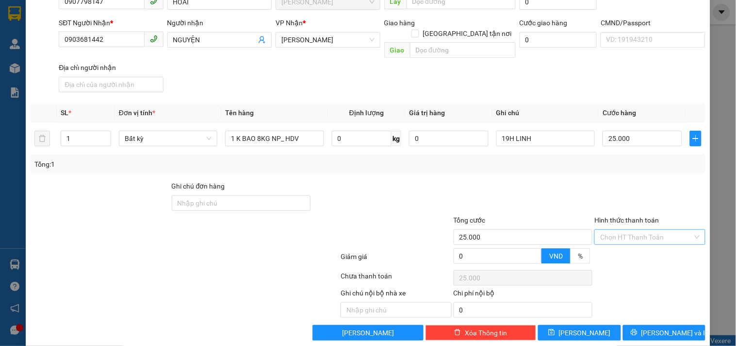
click at [669, 230] on input "Hình thức thanh toán" at bounding box center [647, 237] width 92 height 15
click at [634, 238] on div "Tại văn phòng" at bounding box center [644, 244] width 110 height 16
type input "0"
click at [635, 325] on button "[PERSON_NAME] và In" at bounding box center [664, 333] width 83 height 16
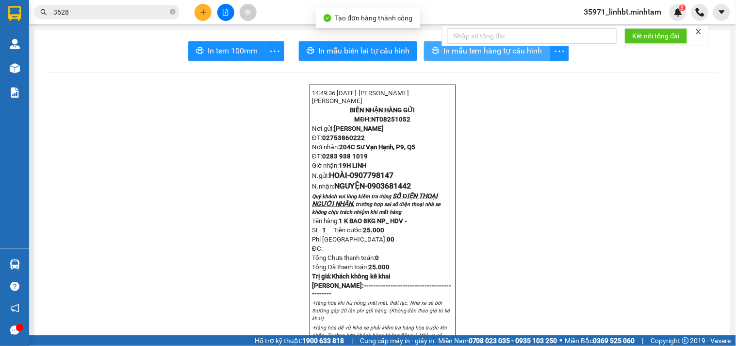
click at [455, 52] on span "In mẫu tem hàng tự cấu hình" at bounding box center [493, 51] width 99 height 12
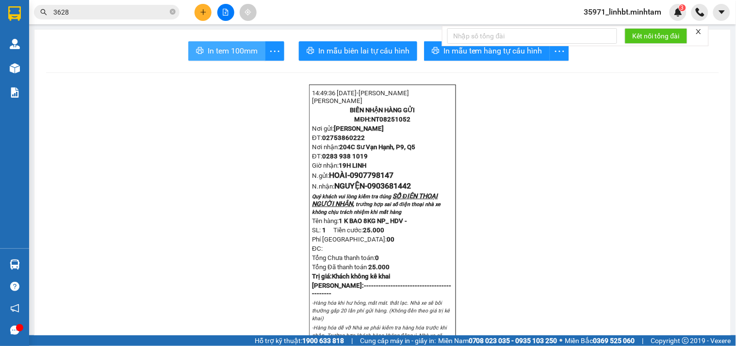
click at [241, 51] on span "In tem 100mm" at bounding box center [233, 51] width 50 height 12
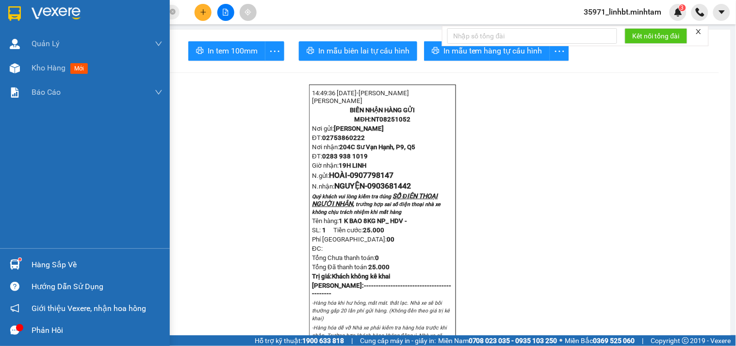
click at [14, 261] on img at bounding box center [15, 264] width 10 height 10
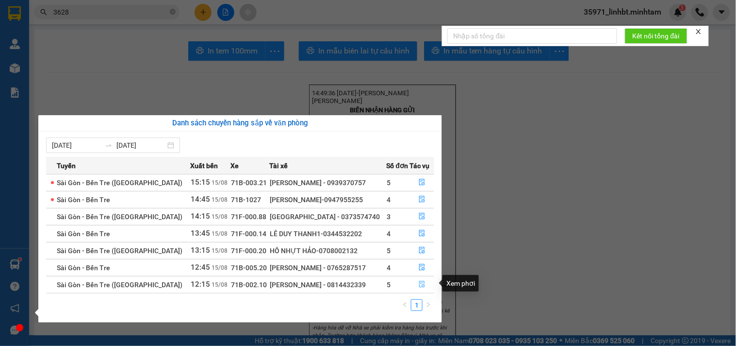
click at [419, 283] on icon "file-done" at bounding box center [422, 284] width 6 height 7
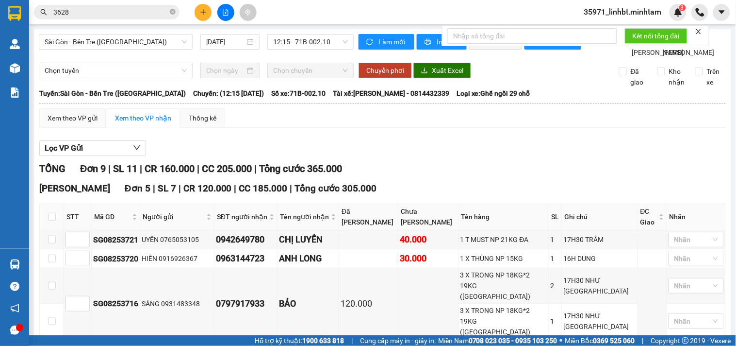
scroll to position [90, 0]
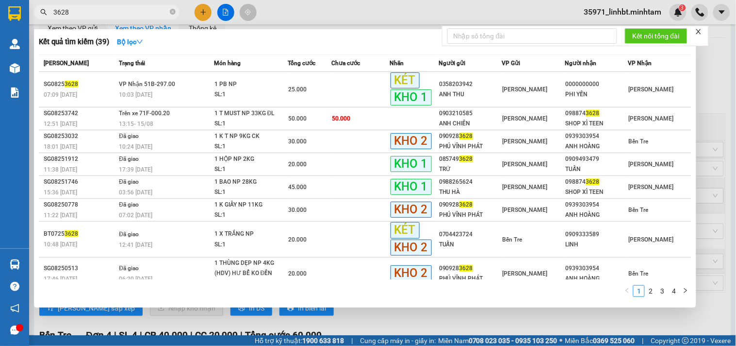
click at [121, 17] on input "3628" at bounding box center [110, 12] width 115 height 11
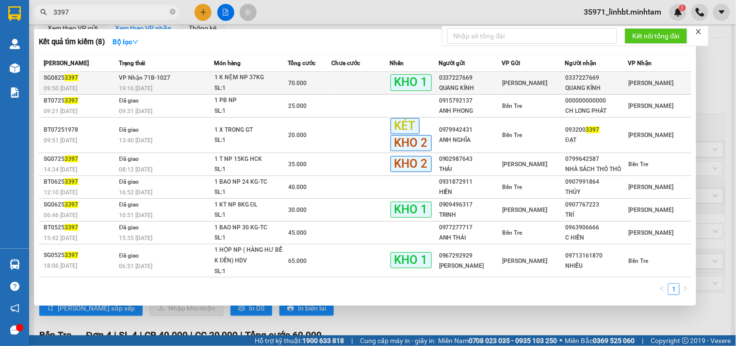
type input "3397"
click at [323, 74] on td "70.000" at bounding box center [310, 83] width 44 height 23
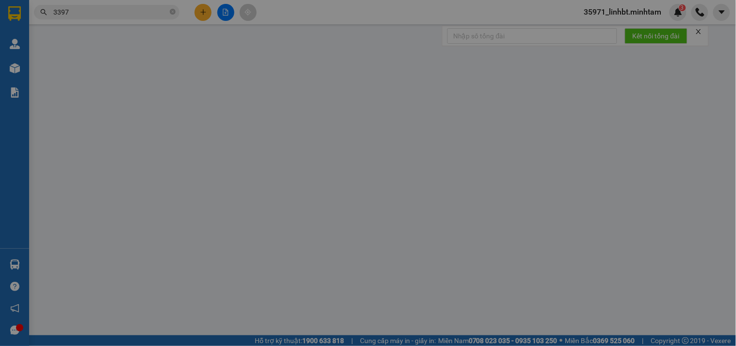
type input "0337227669"
type input "QUANG KÍNH"
type input "0337227669"
type input "QUANG KÍNH"
type input "HCK (DƠ SẴN) ĐG"
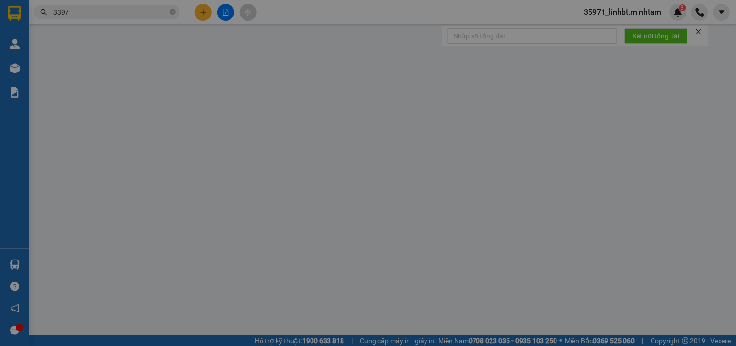
type input "70.000"
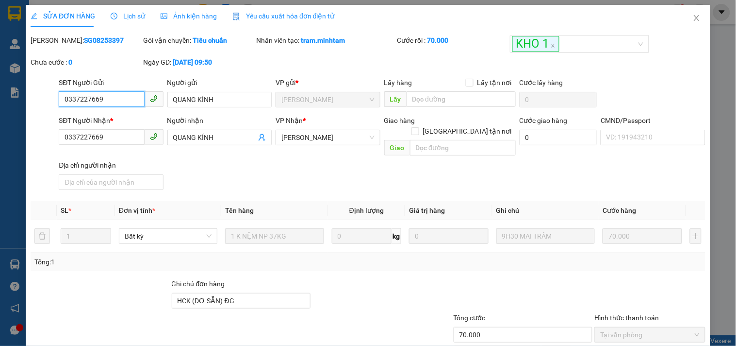
scroll to position [98, 0]
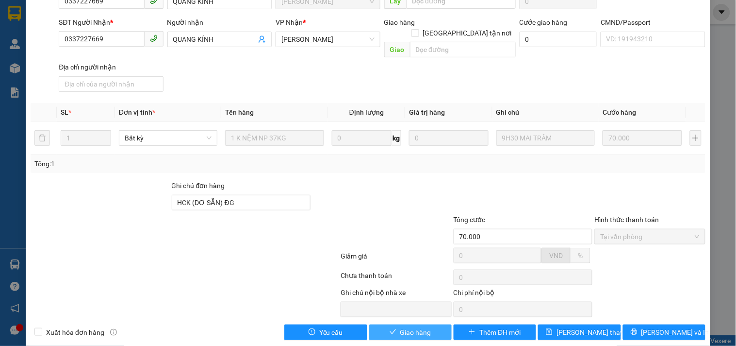
click at [390, 328] on icon "check" at bounding box center [393, 331] width 7 height 7
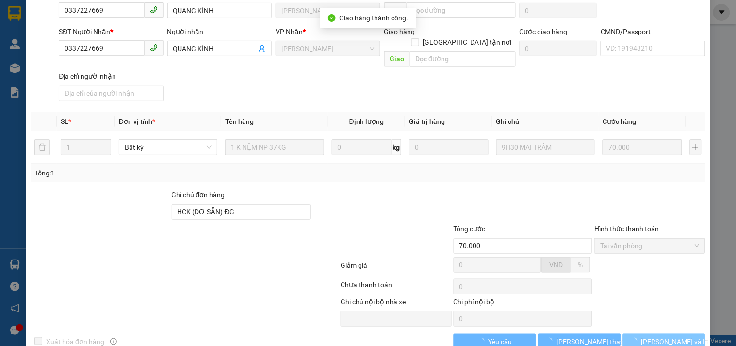
scroll to position [107, 0]
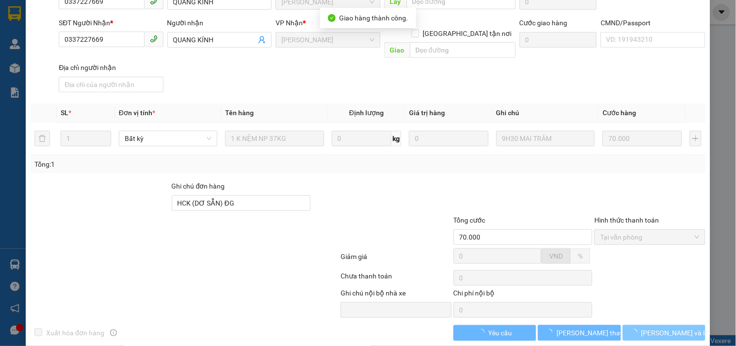
click at [639, 328] on icon "loading" at bounding box center [634, 332] width 9 height 9
click at [638, 329] on icon "loading" at bounding box center [634, 332] width 7 height 7
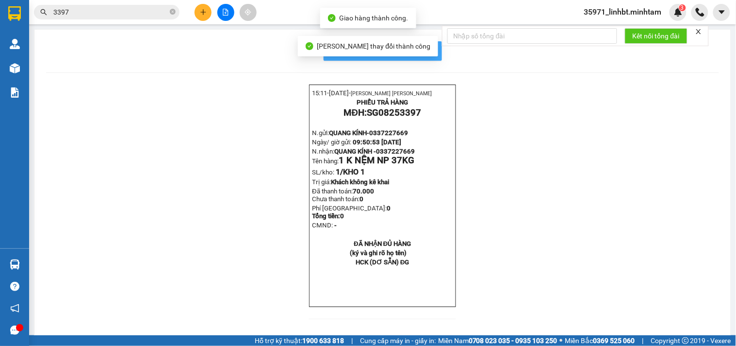
click at [428, 49] on span "In mẫu biên lai tự cấu hình" at bounding box center [388, 51] width 91 height 12
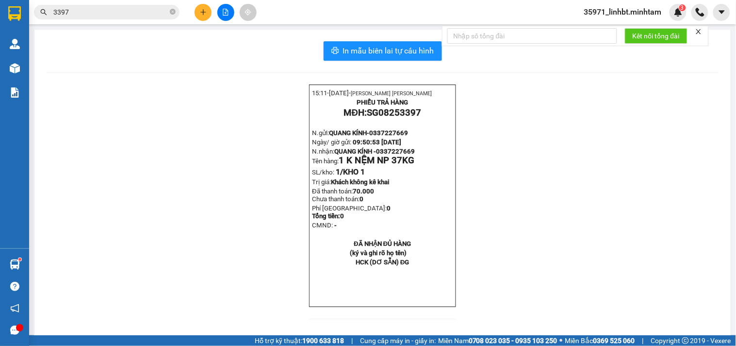
click at [200, 9] on icon "plus" at bounding box center [203, 12] width 7 height 7
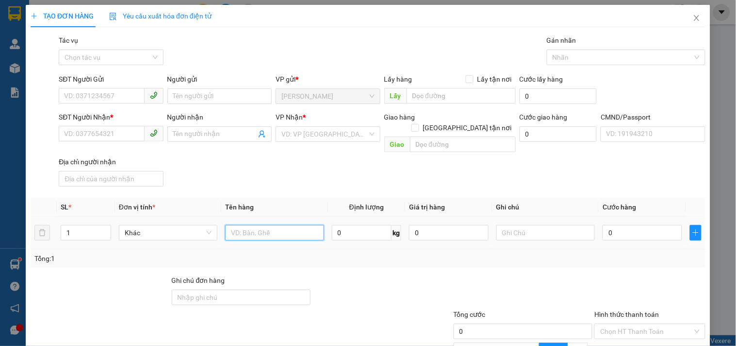
click at [241, 225] on input "text" at bounding box center [274, 233] width 99 height 16
type input "1 X TRONG"
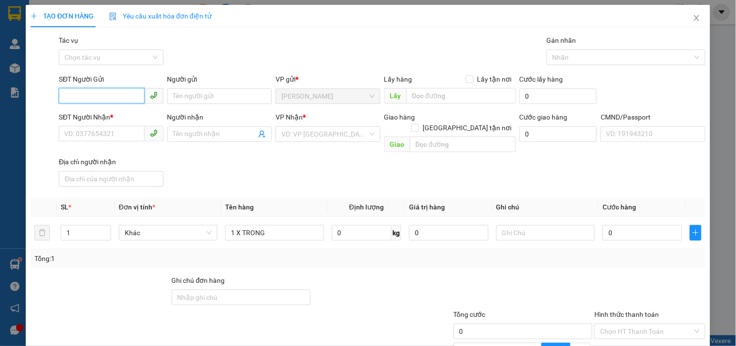
click at [71, 92] on input "SĐT Người Gửi" at bounding box center [101, 96] width 85 height 16
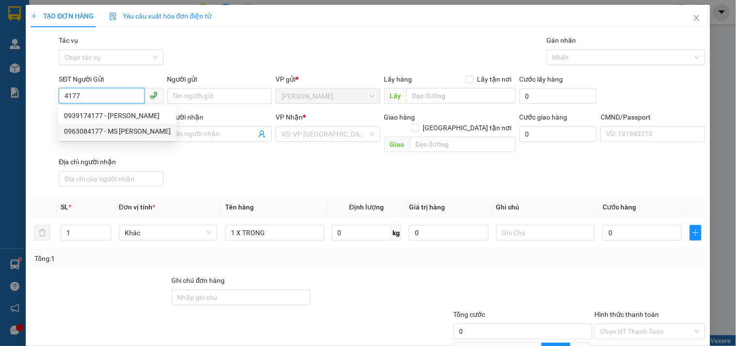
click at [136, 132] on div "0963084177 - MS TUYẾT VY" at bounding box center [117, 131] width 107 height 11
type input "0963084177"
type input "MS TUYẾT VY"
type input "0977607117"
type input "MS SƯƠNG"
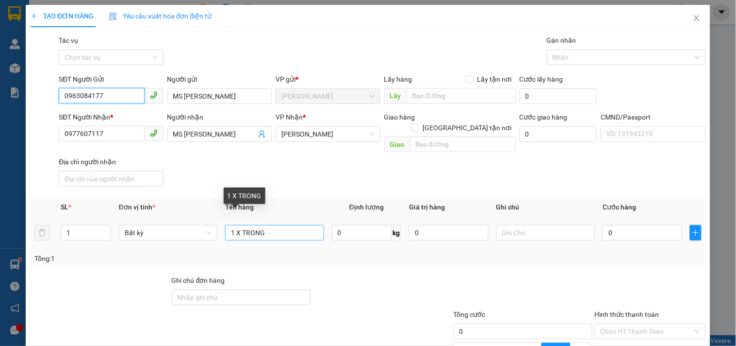
type input "0963084177"
click at [281, 225] on input "1 X TRONG" at bounding box center [274, 233] width 99 height 16
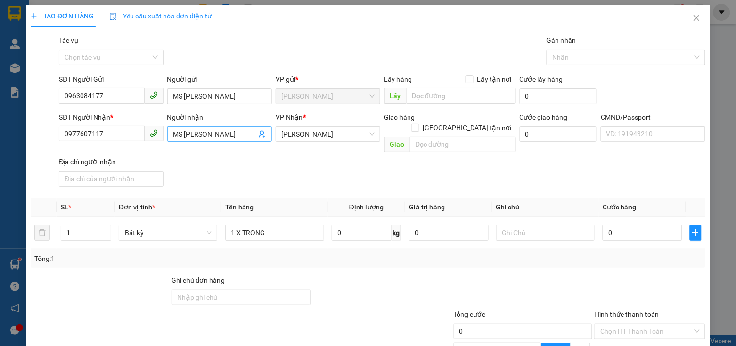
click at [258, 134] on icon "user-add" at bounding box center [262, 134] width 8 height 8
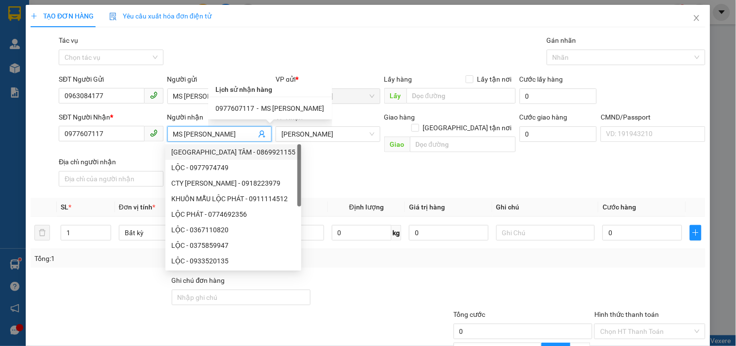
click at [348, 161] on div "SĐT Người Nhận * 0977607117 Người nhận MS SƯƠNG VP Nhận * Hồ Chí Minh Giao hàng…" at bounding box center [382, 151] width 651 height 79
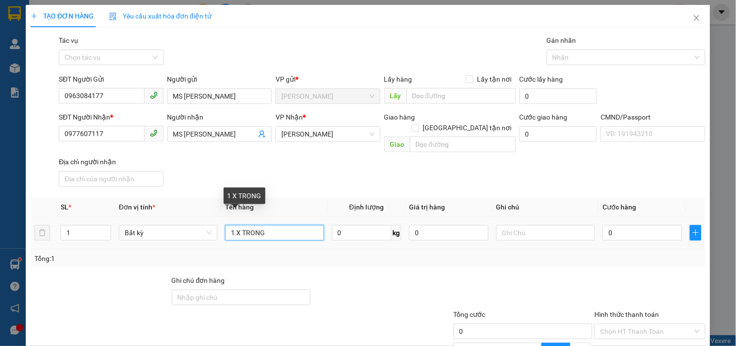
click at [286, 225] on input "1 X TRONG" at bounding box center [274, 233] width 99 height 16
type input "1 X TRONG 3KG_ TN"
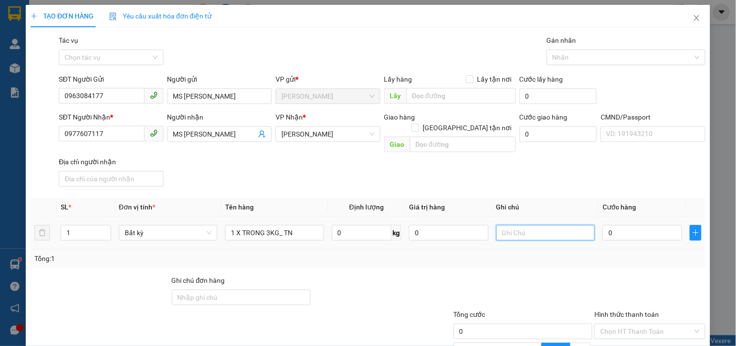
click at [544, 225] on input "text" at bounding box center [546, 233] width 99 height 16
type input "19H30 LINH"
click at [605, 226] on input "0" at bounding box center [643, 233] width 80 height 16
type input "002"
type input "2"
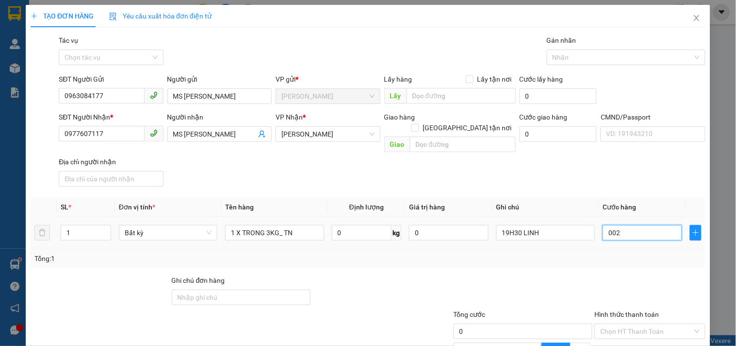
type input "2"
type input "0.020"
type input "20"
click at [386, 294] on div at bounding box center [382, 292] width 141 height 34
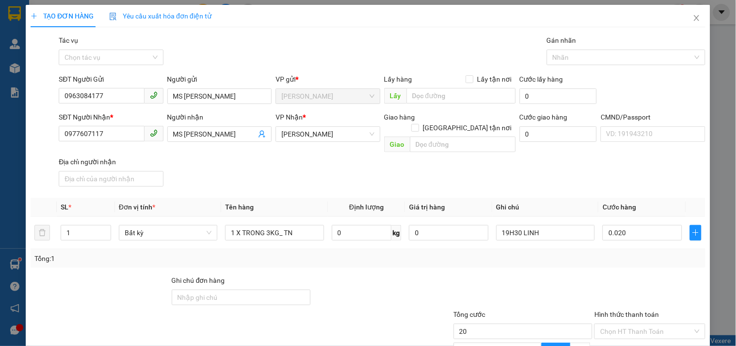
type input "20.000"
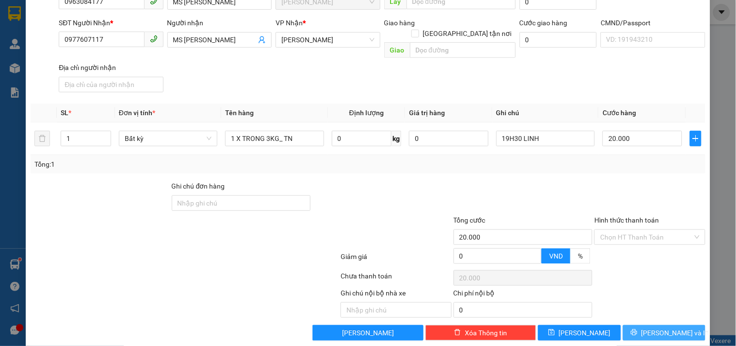
click at [645, 325] on button "[PERSON_NAME] và In" at bounding box center [664, 333] width 83 height 16
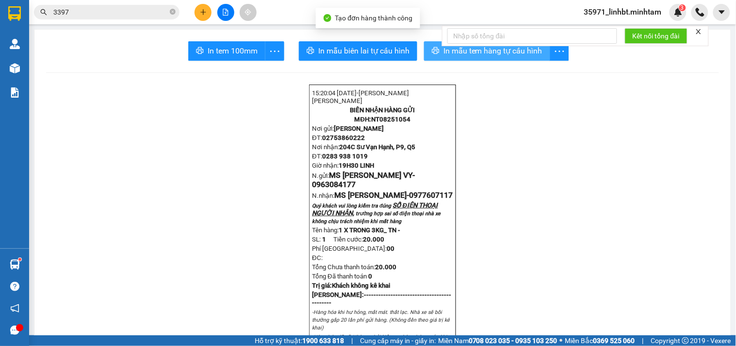
click at [434, 52] on icon "printer" at bounding box center [436, 51] width 8 height 8
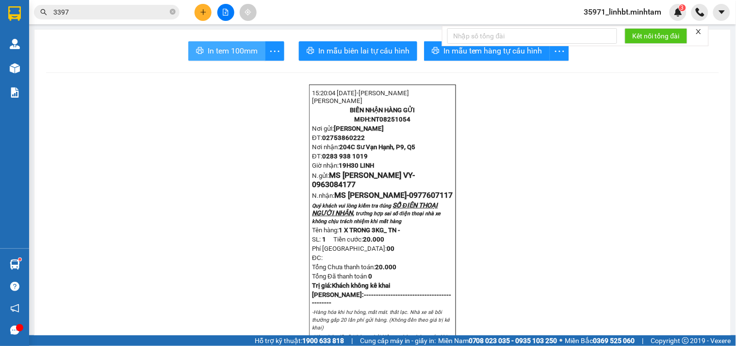
click at [217, 50] on span "In tem 100mm" at bounding box center [233, 51] width 50 height 12
click at [205, 12] on icon "plus" at bounding box center [202, 12] width 5 height 0
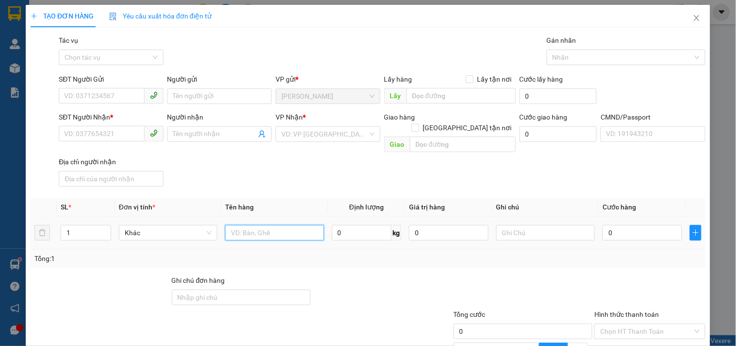
click at [258, 225] on input "text" at bounding box center [274, 233] width 99 height 16
type input "1 X TRONG 5KG_ TN"
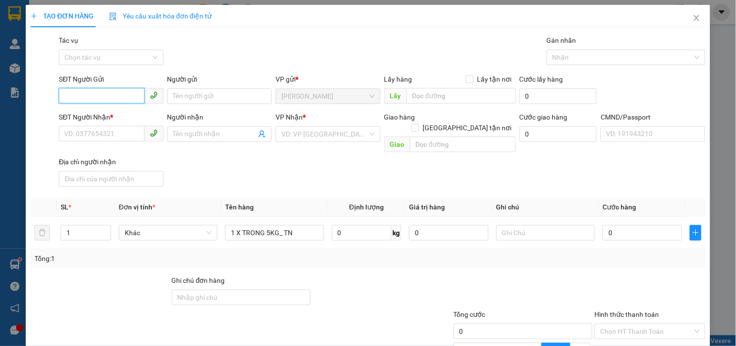
click at [119, 94] on input "SĐT Người Gửi" at bounding box center [101, 96] width 85 height 16
click at [111, 115] on div "0967787381 - THẮM" at bounding box center [110, 115] width 92 height 11
type input "0967787381"
type input "THẮM"
type input "0978892883"
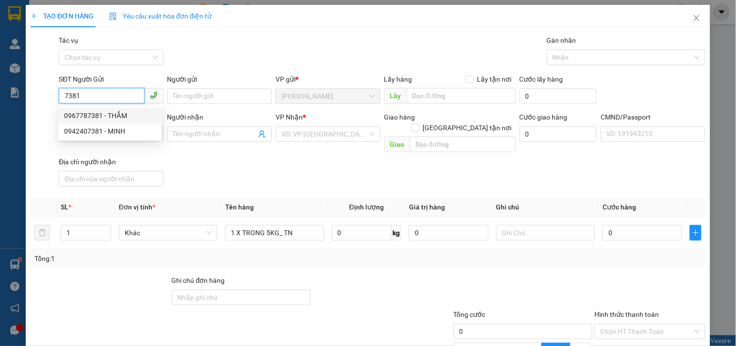
type input "THU"
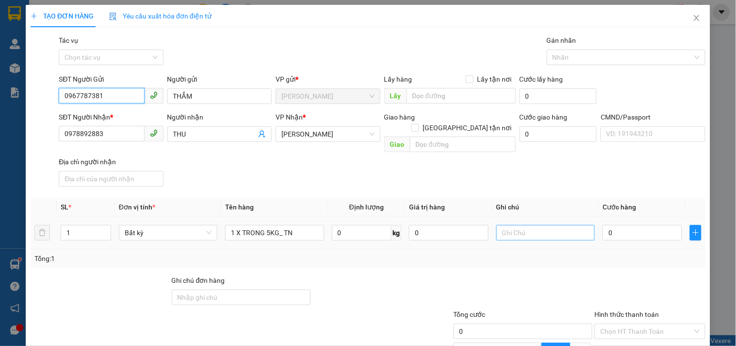
type input "0967787381"
click at [530, 225] on input "text" at bounding box center [546, 233] width 99 height 16
type input "1"
type input "19H30 LINH"
click at [601, 217] on td "0" at bounding box center [642, 233] width 87 height 33
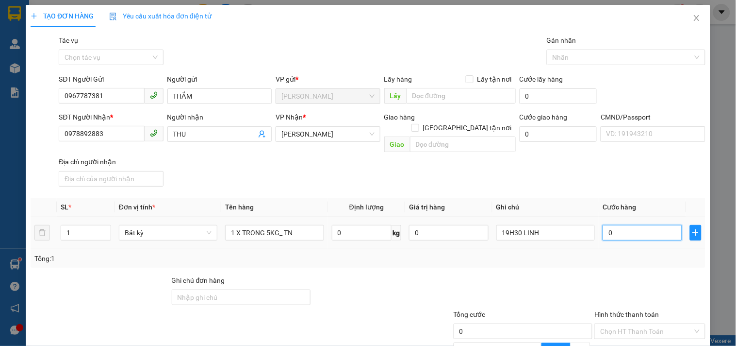
click at [610, 225] on input "0" at bounding box center [643, 233] width 80 height 16
type input "2"
type input "20"
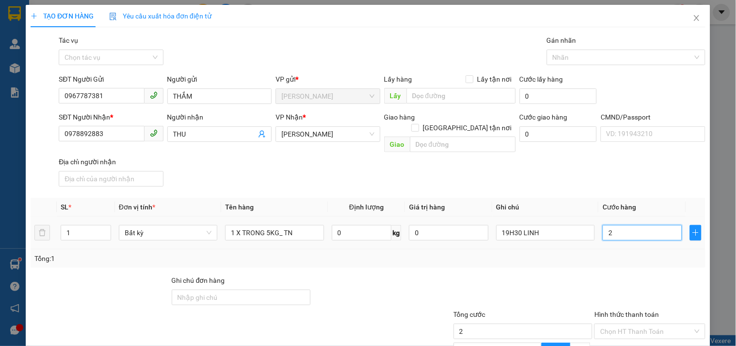
type input "20"
type input "20.000"
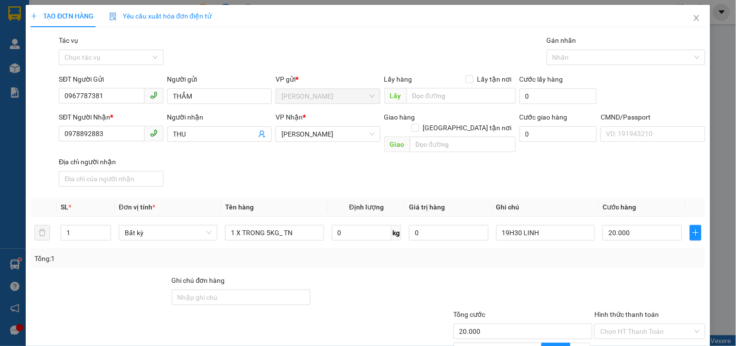
click at [556, 254] on div "Tổng: 1" at bounding box center [368, 258] width 675 height 18
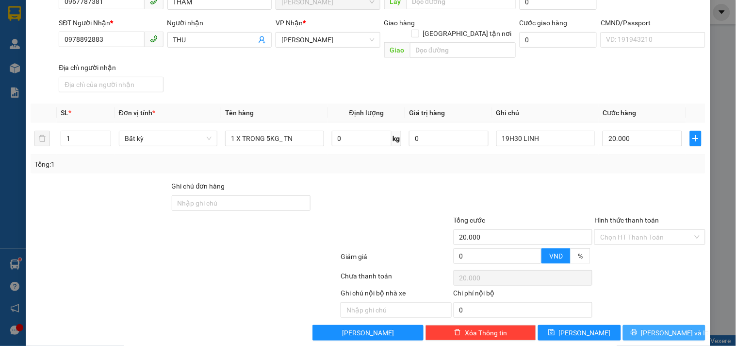
click at [667, 327] on span "[PERSON_NAME] và In" at bounding box center [676, 332] width 68 height 11
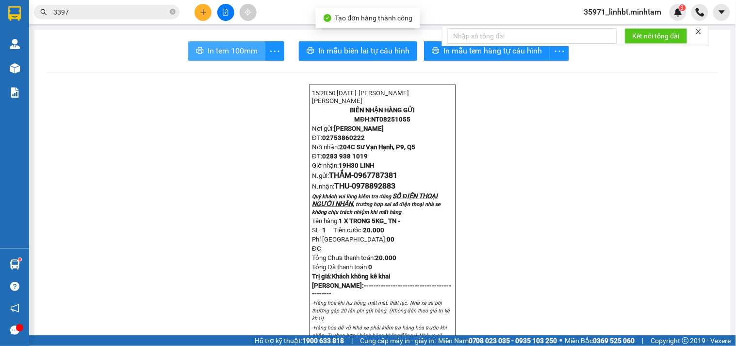
click at [221, 46] on span "In tem 100mm" at bounding box center [233, 51] width 50 height 12
click at [109, 11] on input "3397" at bounding box center [110, 12] width 115 height 11
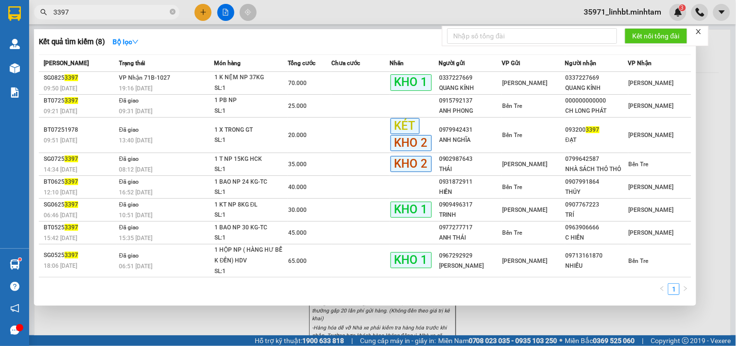
click at [109, 11] on input "3397" at bounding box center [110, 12] width 115 height 11
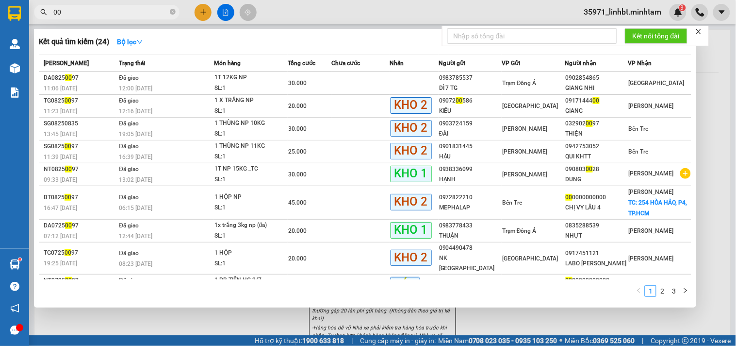
type input "0"
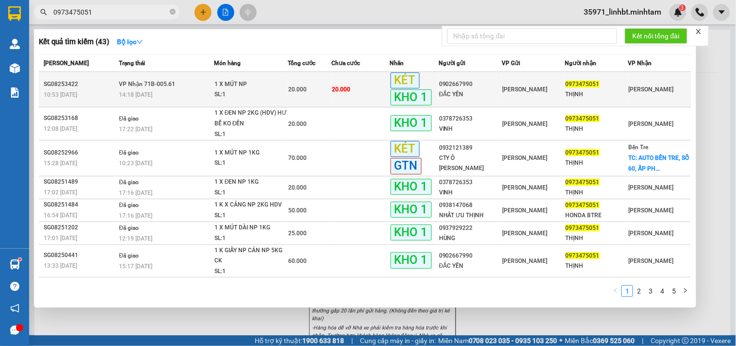
type input "0973475051"
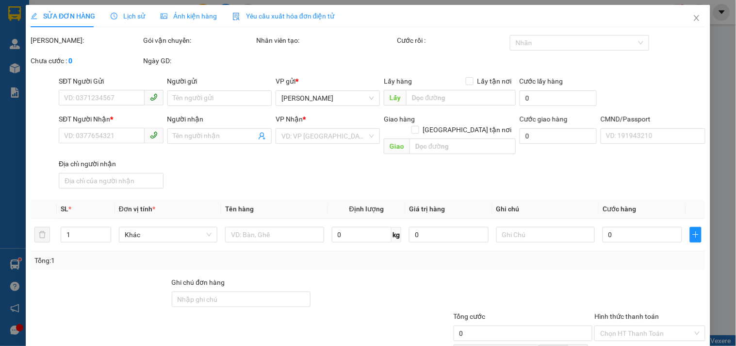
type input "0902667990"
type input "ĐẮC YẾN"
type input "0973475051"
type input "THỊNH"
type input "ĐG"
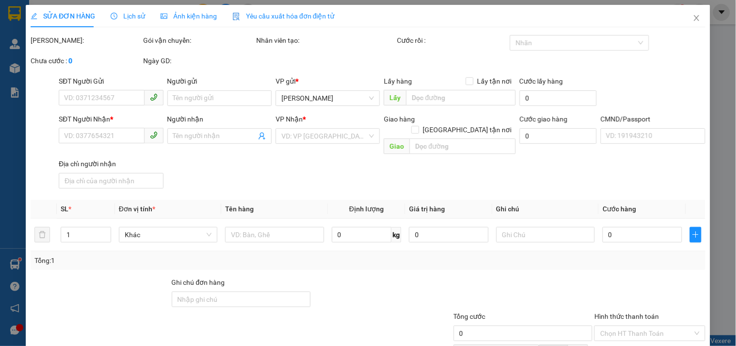
type input "20.000"
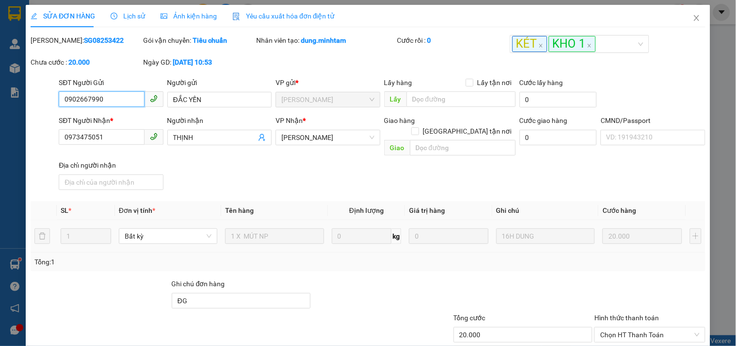
scroll to position [91, 0]
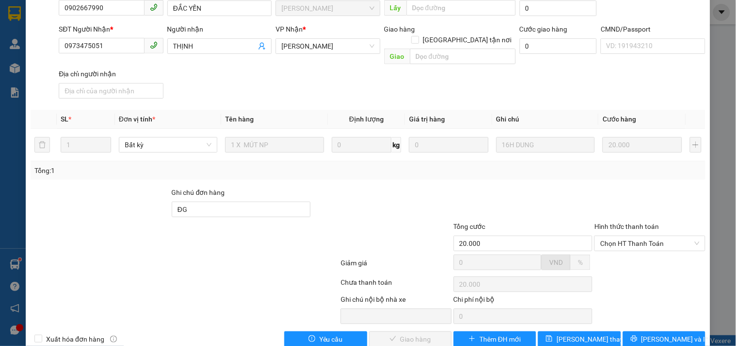
click at [633, 221] on div "Hình thức thanh toán" at bounding box center [650, 228] width 111 height 15
click at [636, 236] on span "Chọn HT Thanh Toán" at bounding box center [650, 243] width 99 height 15
click at [629, 251] on div "Tại văn phòng" at bounding box center [644, 251] width 98 height 11
type input "0"
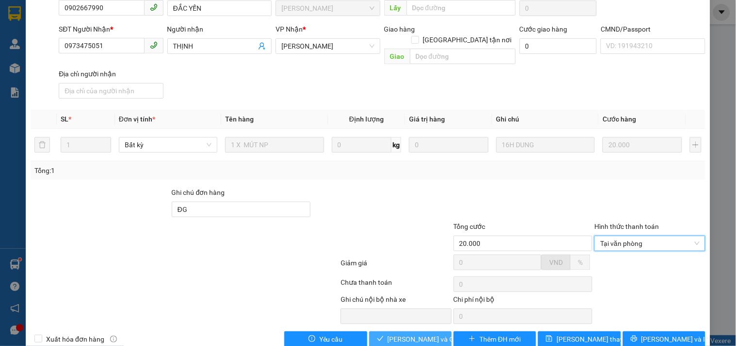
click at [377, 331] on button "[PERSON_NAME] và Giao hàng" at bounding box center [410, 339] width 83 height 16
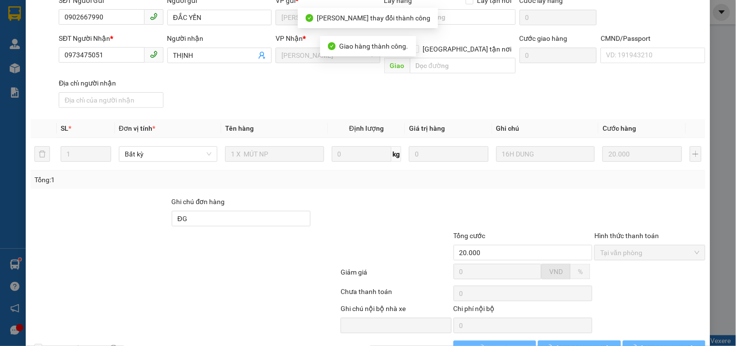
scroll to position [100, 0]
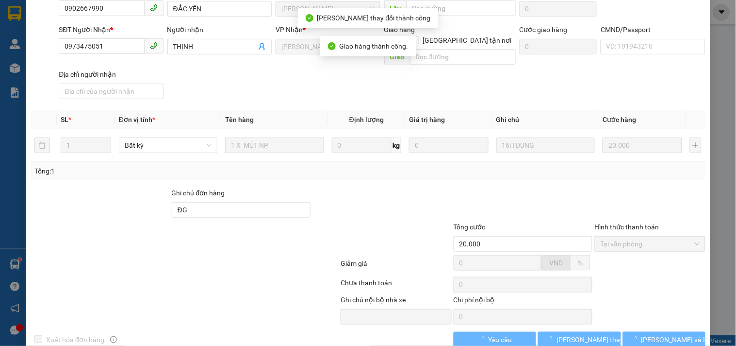
click at [682, 332] on button "[PERSON_NAME] và In" at bounding box center [664, 340] width 83 height 16
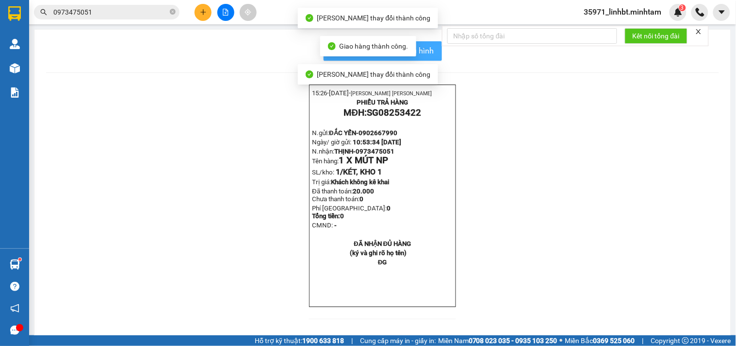
click at [437, 47] on button "In mẫu biên lai tự cấu hình" at bounding box center [383, 50] width 118 height 19
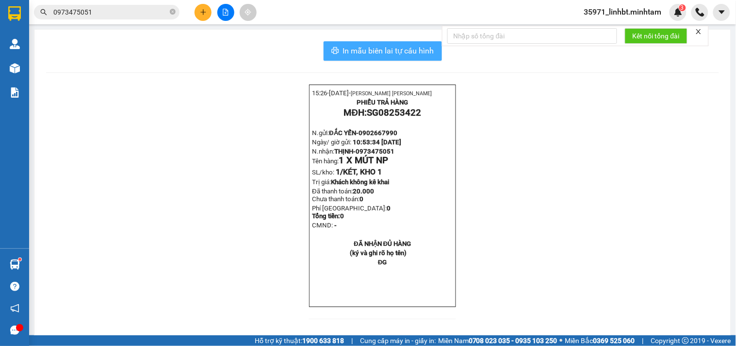
click at [343, 46] on span "In mẫu biên lai tự cấu hình" at bounding box center [388, 51] width 91 height 12
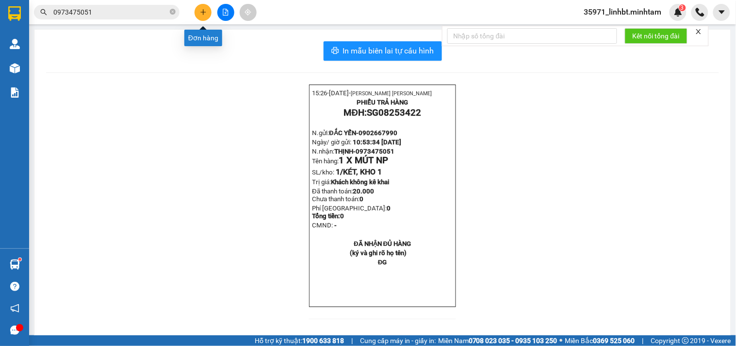
click at [205, 11] on icon "plus" at bounding box center [203, 12] width 7 height 7
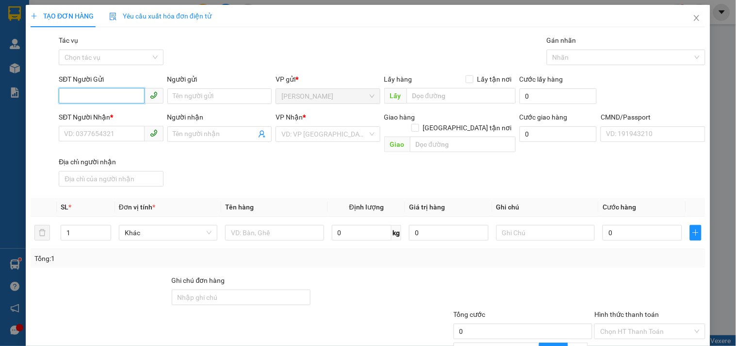
click at [87, 92] on input "SĐT Người Gửi" at bounding box center [101, 96] width 85 height 16
click at [269, 225] on input "text" at bounding box center [274, 233] width 99 height 16
click at [264, 225] on input "text" at bounding box center [274, 233] width 99 height 16
type input "1 G BAO 14KG_ ĐA"
click at [107, 98] on input "SĐT Người Gửi" at bounding box center [101, 96] width 85 height 16
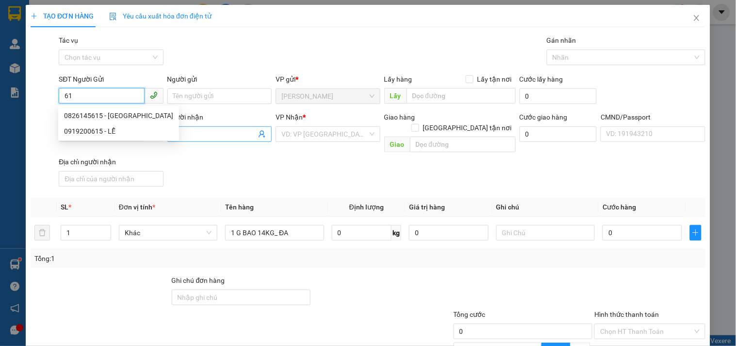
type input "6"
click at [119, 96] on input "SĐT Người Gửi" at bounding box center [101, 96] width 85 height 16
type input "9"
click at [112, 116] on div "0707356962 - ĐẸP/TUẤN" at bounding box center [110, 115] width 92 height 11
type input "0707356962"
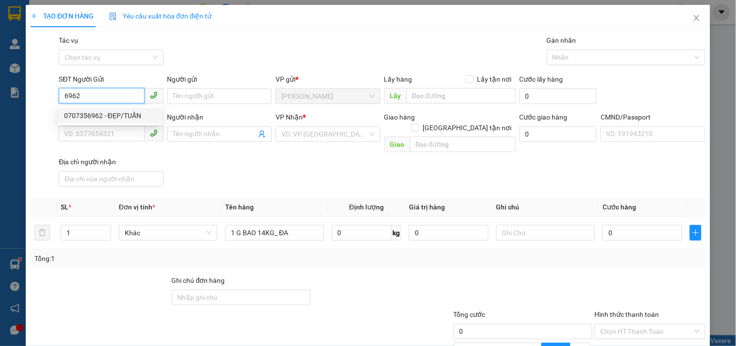
type input "ĐẸP/TUẤN"
type input "0933774978"
type input "TUẤN"
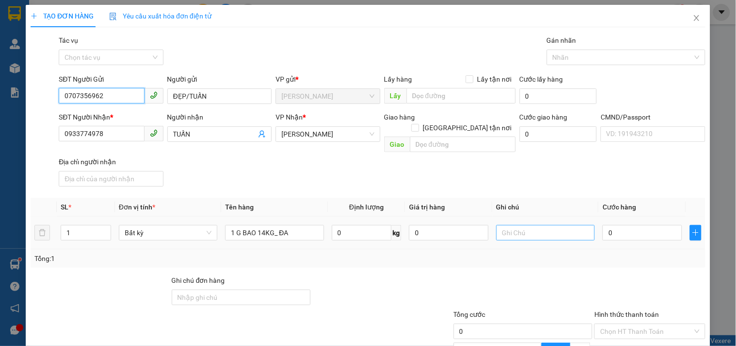
type input "0707356962"
click at [559, 226] on input "text" at bounding box center [546, 233] width 99 height 16
type input "19H30 LINH"
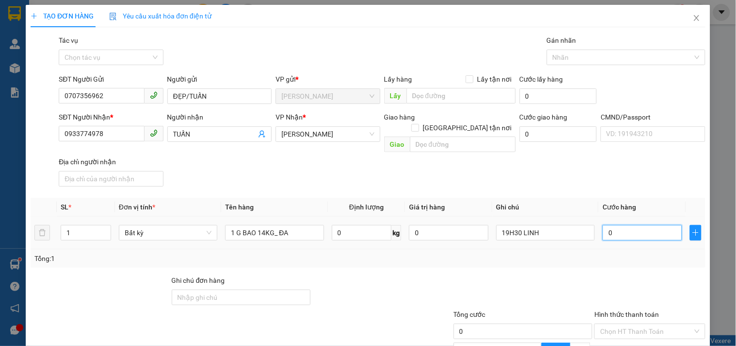
click at [647, 225] on input "0" at bounding box center [643, 233] width 80 height 16
type input "3"
type input "30"
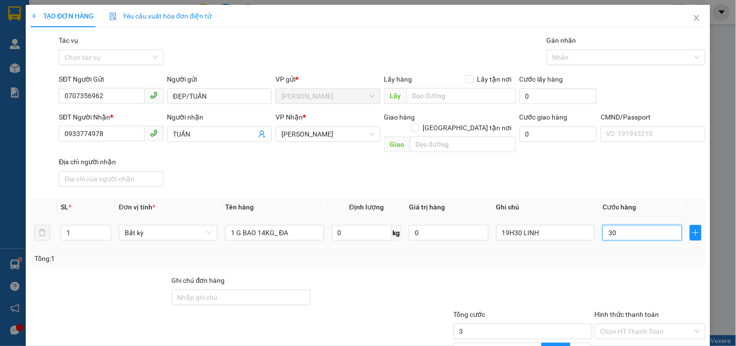
type input "30"
type input "30.000"
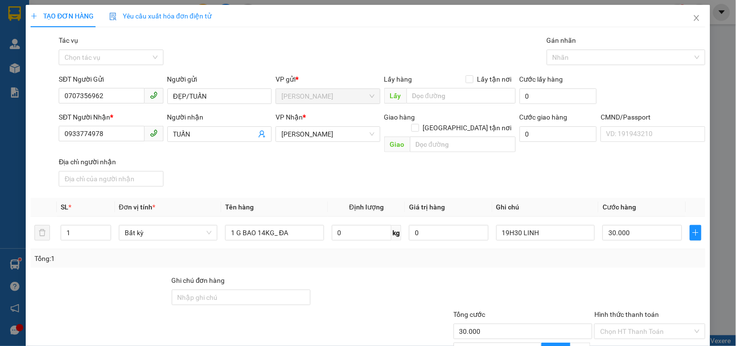
click at [541, 275] on div at bounding box center [523, 292] width 141 height 34
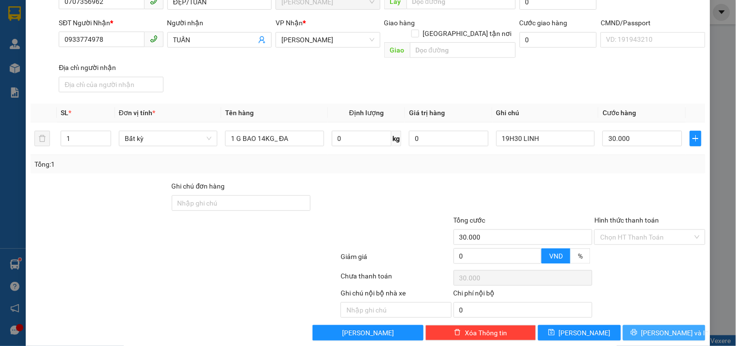
click at [667, 327] on span "[PERSON_NAME] và In" at bounding box center [676, 332] width 68 height 11
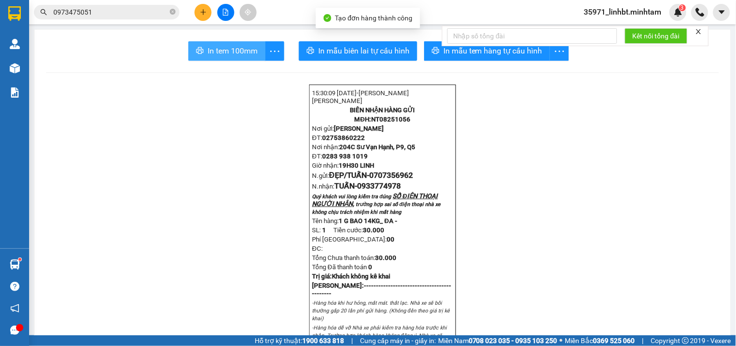
click at [228, 50] on span "In tem 100mm" at bounding box center [233, 51] width 50 height 12
click at [231, 47] on span "In tem 100mm" at bounding box center [233, 51] width 50 height 12
click at [96, 14] on input "0973475051" at bounding box center [110, 12] width 115 height 11
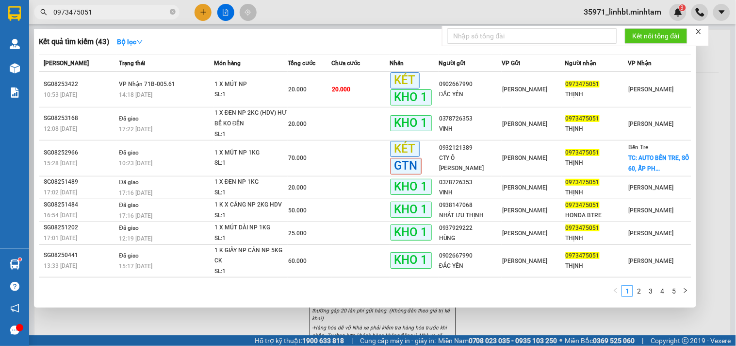
click at [96, 14] on input "0973475051" at bounding box center [110, 12] width 115 height 11
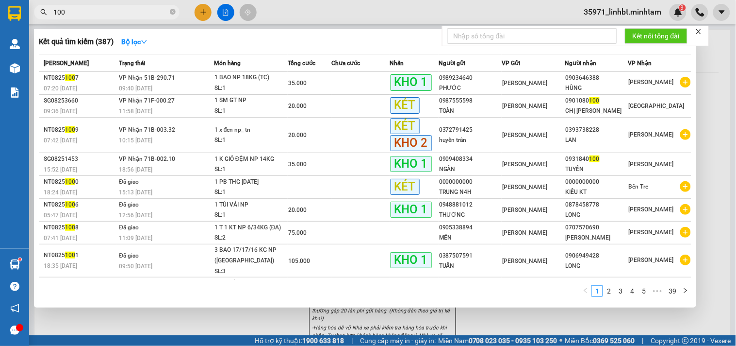
type input "100"
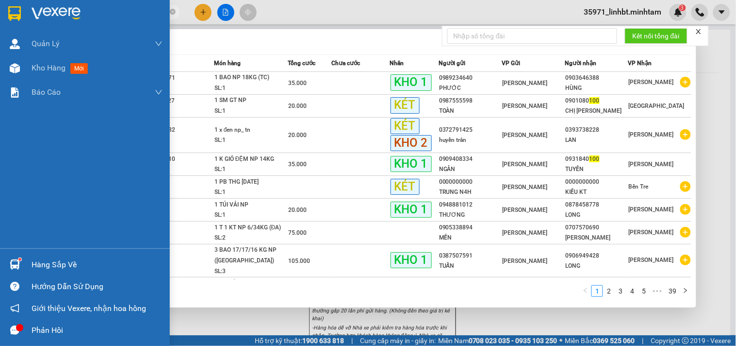
click at [15, 266] on img at bounding box center [15, 264] width 10 height 10
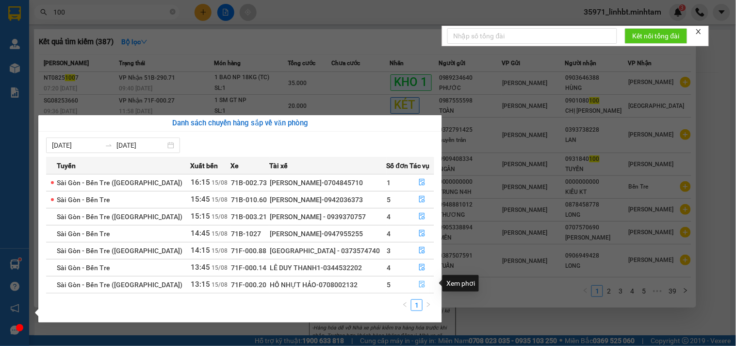
click at [424, 285] on button "button" at bounding box center [423, 285] width 24 height 16
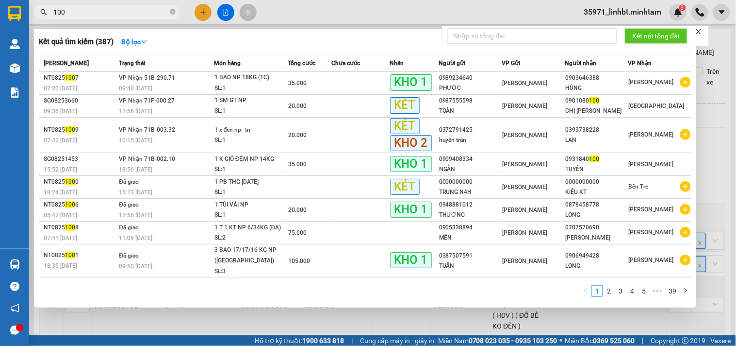
click at [712, 61] on div at bounding box center [368, 173] width 736 height 346
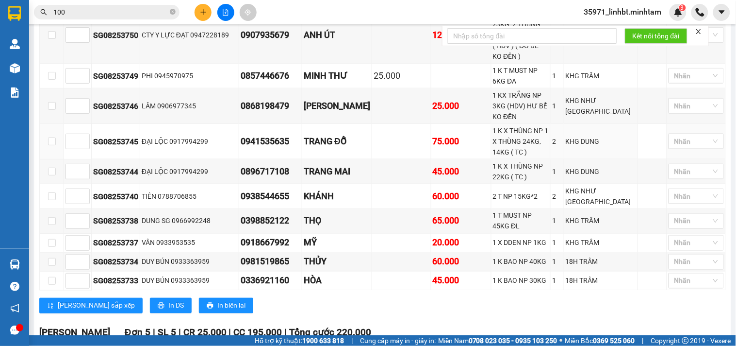
scroll to position [433, 0]
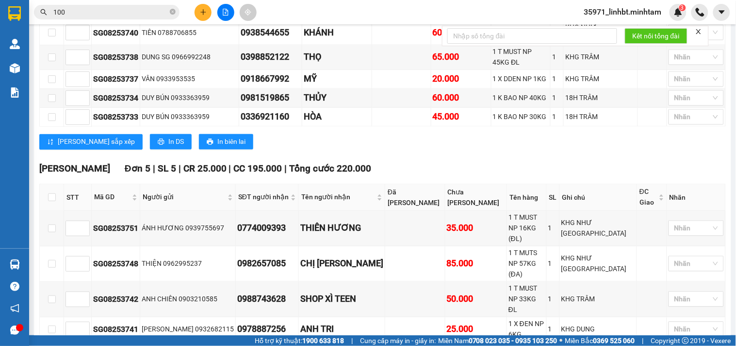
click at [100, 13] on input "100" at bounding box center [110, 12] width 115 height 11
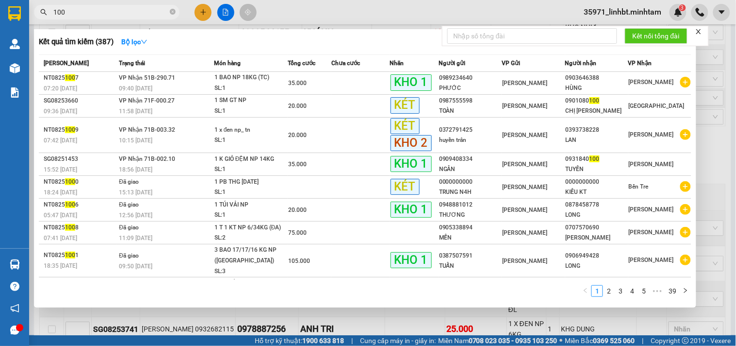
click at [100, 13] on input "100" at bounding box center [110, 12] width 115 height 11
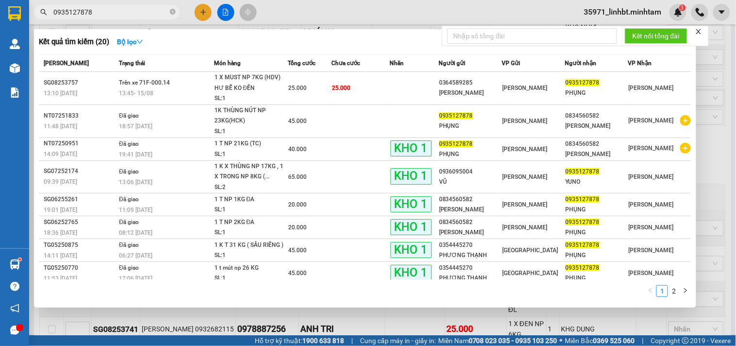
type input "0935127878"
click at [112, 14] on input "0935127878" at bounding box center [110, 12] width 115 height 11
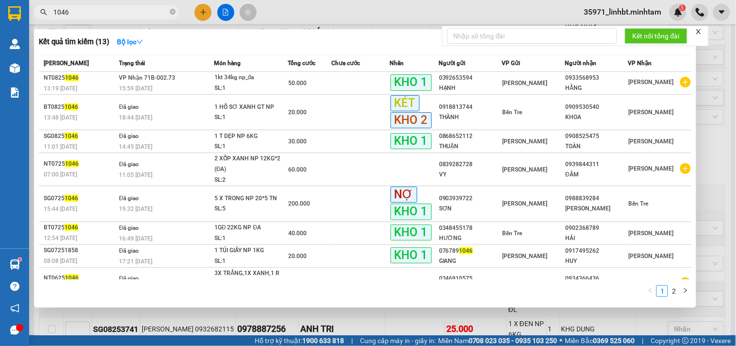
type input "1046"
click at [715, 113] on div at bounding box center [368, 173] width 736 height 346
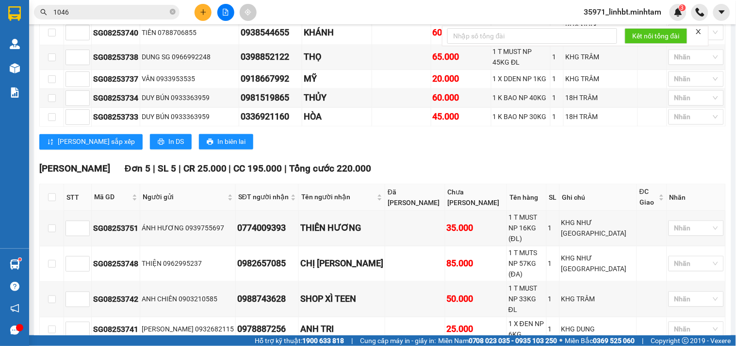
click at [204, 17] on button at bounding box center [203, 12] width 17 height 17
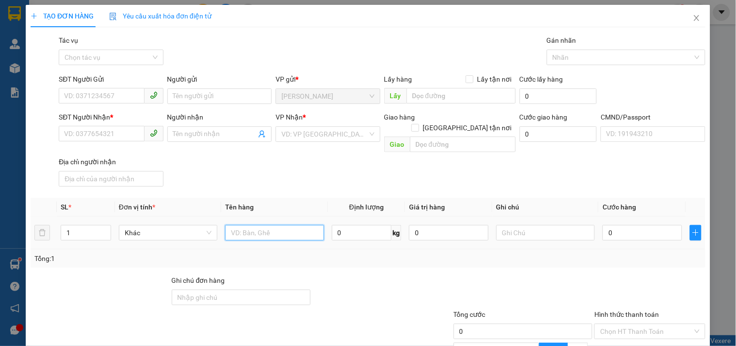
click at [249, 225] on input "text" at bounding box center [274, 233] width 99 height 16
type input "3 T NP 40/39*2_TC"
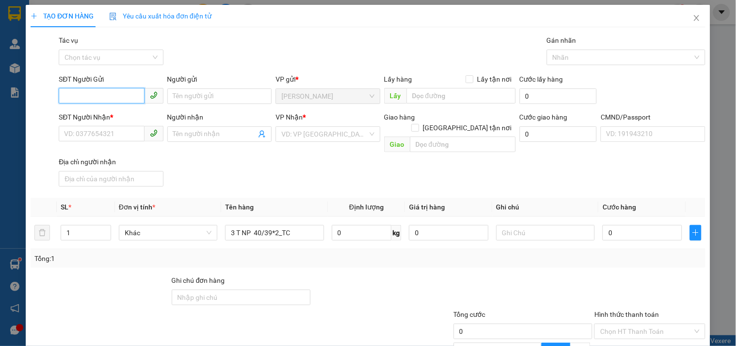
click at [92, 93] on input "SĐT Người Gửi" at bounding box center [101, 96] width 85 height 16
type input "0918988168"
click at [96, 114] on div "0918988168 - THANH" at bounding box center [112, 115] width 96 height 11
type input "THANH"
type input "0769749331"
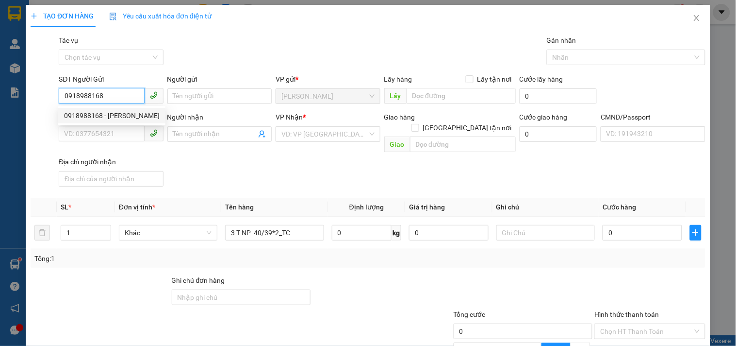
type input "TRÀ MY"
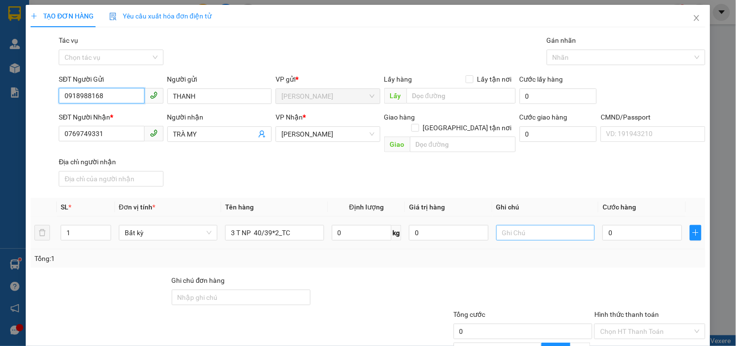
type input "0918988168"
click at [546, 225] on input "text" at bounding box center [546, 233] width 99 height 16
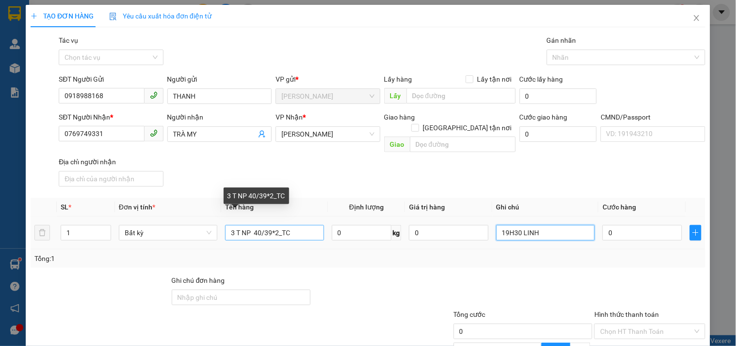
type input "19H30 LINH"
click at [260, 225] on input "3 T NP 40/39*2_TC" at bounding box center [274, 233] width 99 height 16
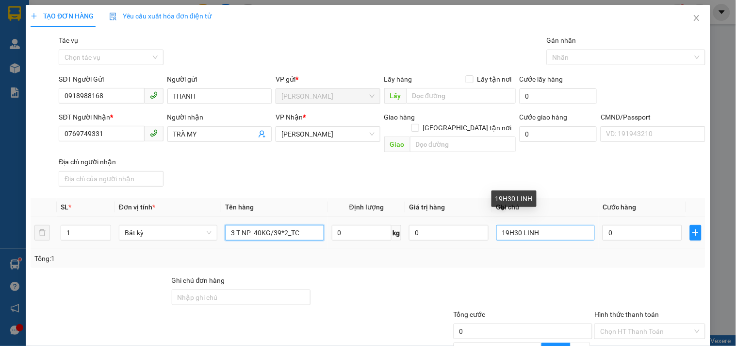
type input "3 T NP 40KG/39*2_TC"
click at [516, 225] on input "19H30 LINH" at bounding box center [546, 233] width 99 height 16
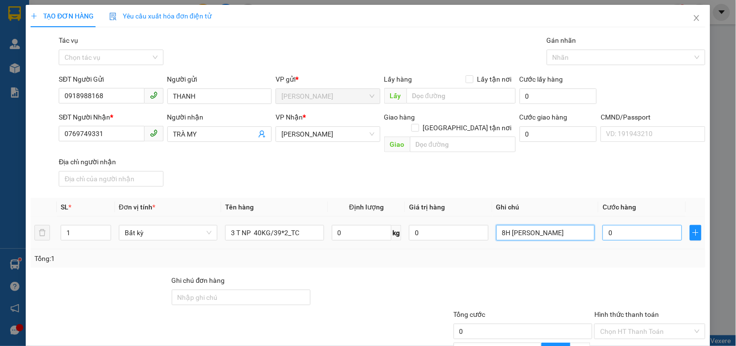
type input "8H MAI LINH"
click at [632, 225] on input "0" at bounding box center [643, 233] width 80 height 16
type input "1"
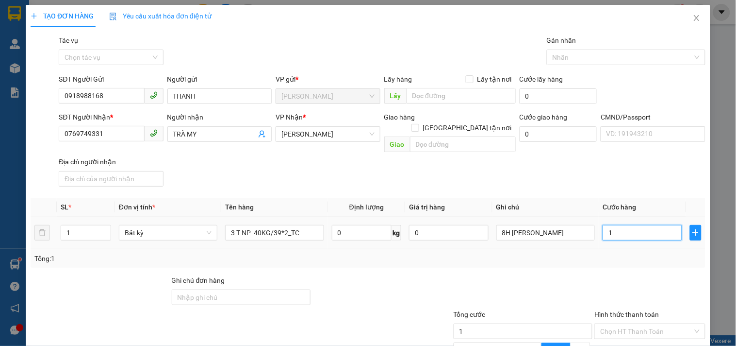
type input "17"
type input "170"
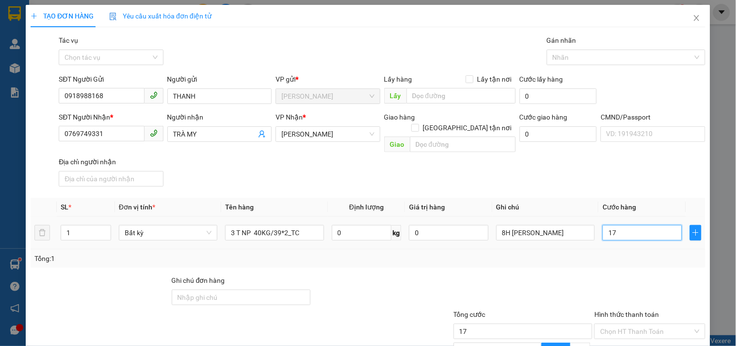
type input "170"
type input "170.000"
click at [594, 291] on div at bounding box center [650, 292] width 113 height 34
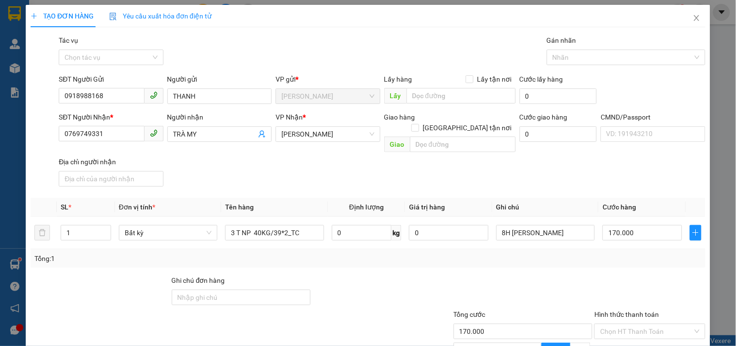
scroll to position [94, 0]
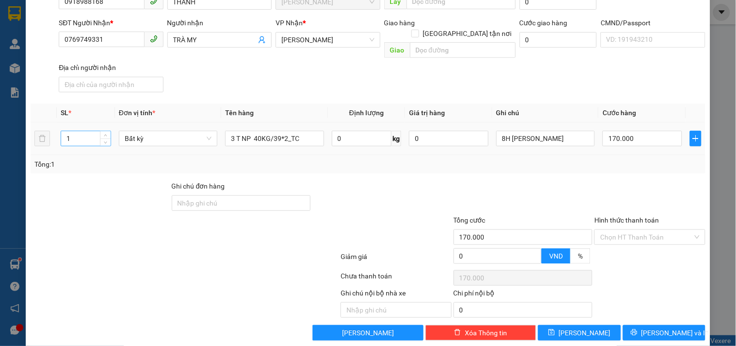
click at [91, 131] on input "1" at bounding box center [86, 138] width 50 height 15
type input "3"
click at [651, 327] on span "[PERSON_NAME] và In" at bounding box center [676, 332] width 68 height 11
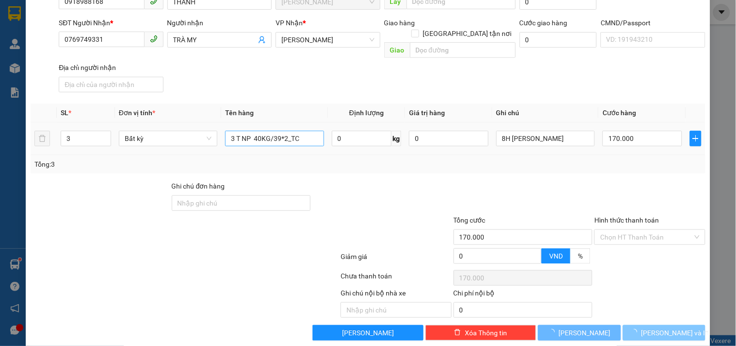
type input "0"
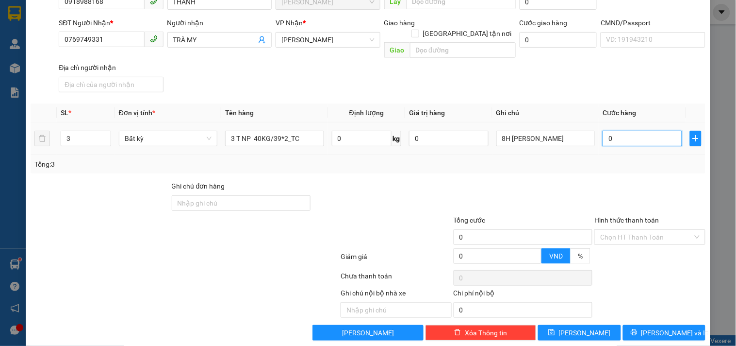
click at [611, 131] on input "0" at bounding box center [643, 139] width 80 height 16
type input "1"
type input "17"
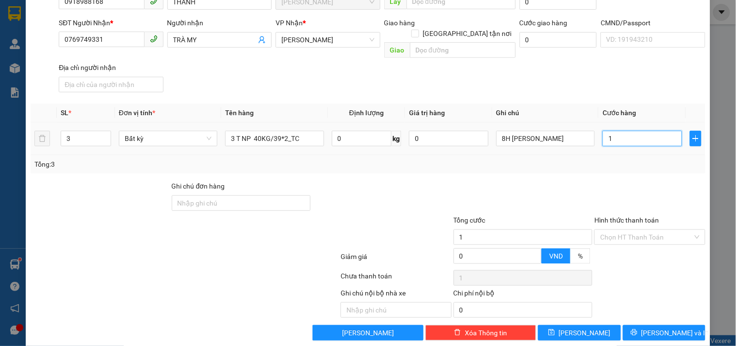
type input "17"
type input "170"
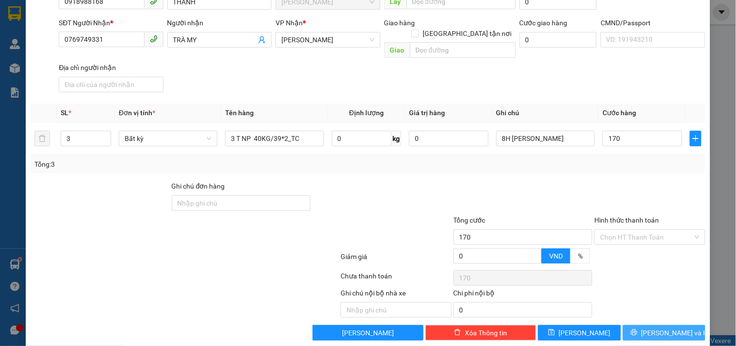
type input "170.000"
click at [675, 325] on button "[PERSON_NAME] và In" at bounding box center [664, 333] width 83 height 16
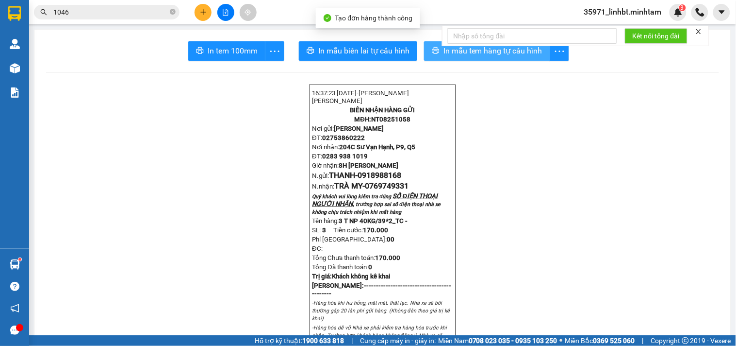
click at [435, 48] on icon "printer" at bounding box center [436, 51] width 8 height 8
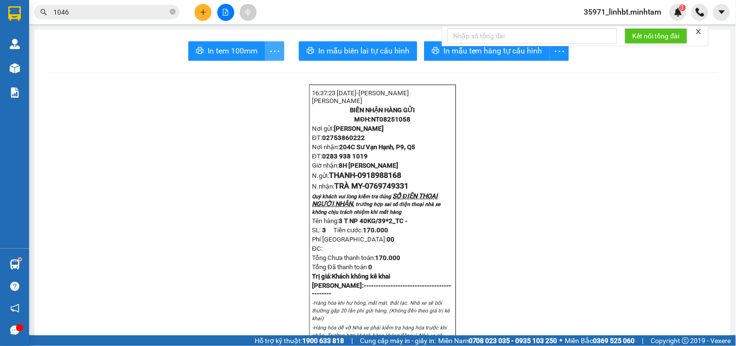
click at [270, 45] on icon "more" at bounding box center [275, 51] width 12 height 12
click at [254, 66] on li "In tem 100mm theo số lượng (3)" at bounding box center [229, 73] width 109 height 16
click at [272, 50] on icon "more" at bounding box center [275, 51] width 12 height 12
click at [253, 68] on div "In tem 100mm theo số lượng (3)" at bounding box center [229, 72] width 97 height 11
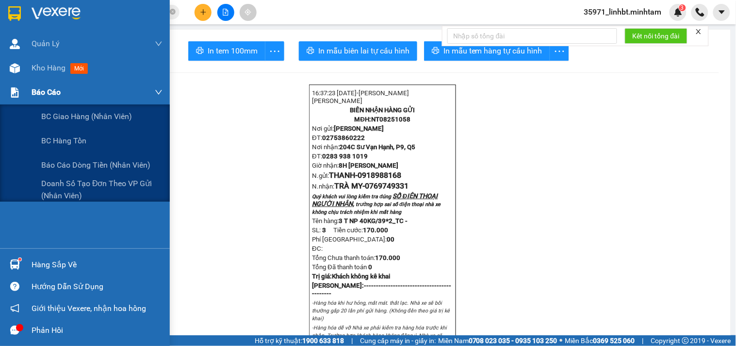
click at [55, 90] on span "Báo cáo" at bounding box center [46, 92] width 29 height 12
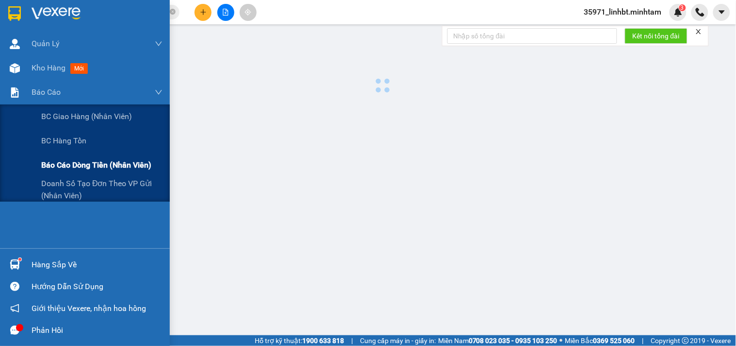
click at [93, 162] on span "Báo cáo dòng tiền (nhân viên)" at bounding box center [96, 165] width 110 height 12
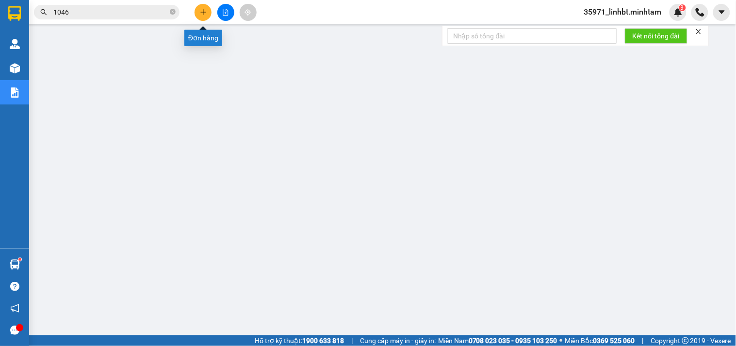
click at [204, 12] on icon "plus" at bounding box center [202, 12] width 5 height 0
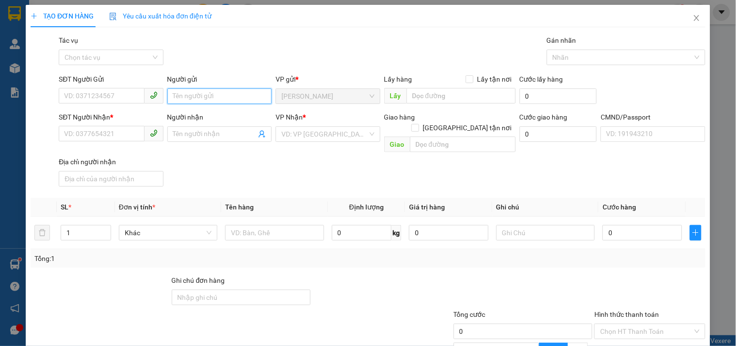
click at [198, 100] on input "Người gửi" at bounding box center [219, 96] width 104 height 16
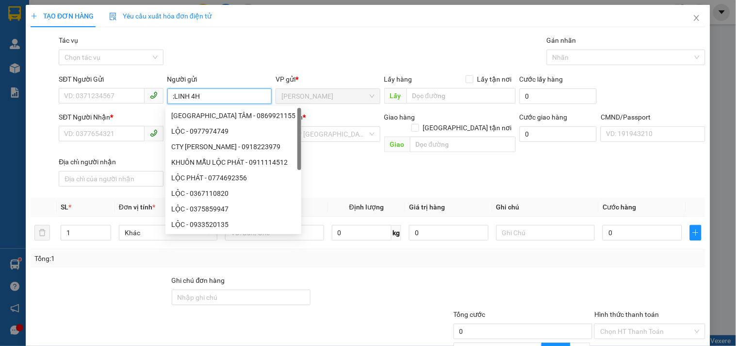
click at [176, 96] on input ";LINH 4H" at bounding box center [219, 96] width 104 height 16
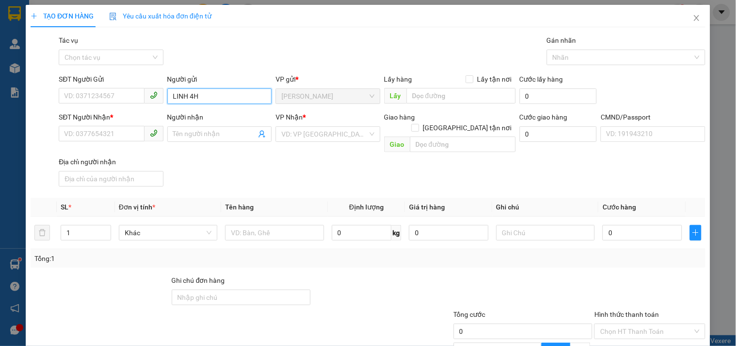
type input "LINH 4H"
click at [87, 119] on div "SĐT Người Nhận *" at bounding box center [111, 117] width 104 height 11
click at [87, 126] on input "SĐT Người Nhận *" at bounding box center [101, 134] width 85 height 16
click at [83, 130] on input "SĐT Người Nhận *" at bounding box center [101, 134] width 85 height 16
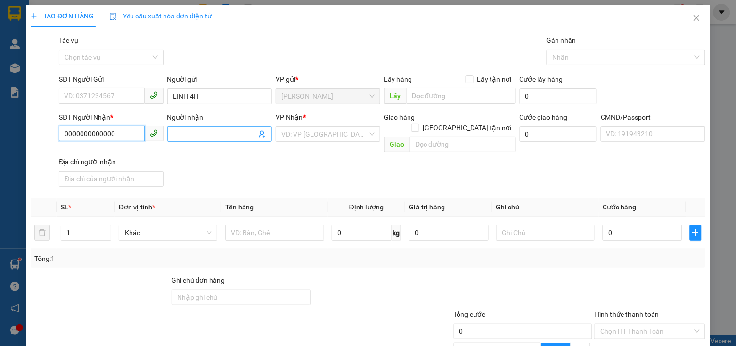
type input "0000000000000"
click at [212, 134] on input "Người nhận" at bounding box center [214, 134] width 83 height 11
click at [181, 130] on input "C KIEEUF KT" at bounding box center [214, 134] width 83 height 11
type input "C KIỀU KT"
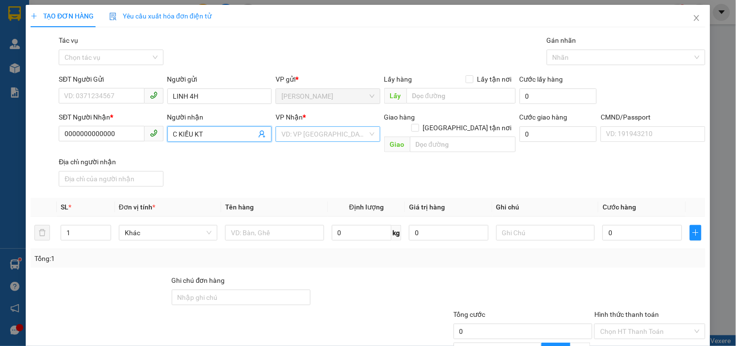
click at [318, 137] on input "search" at bounding box center [325, 134] width 86 height 15
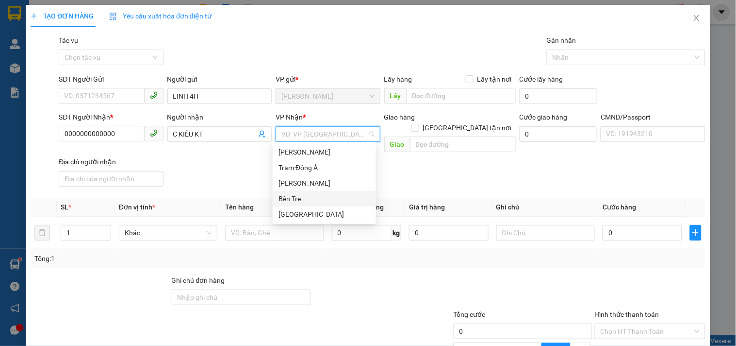
click at [300, 198] on div "Bến Tre" at bounding box center [325, 198] width 92 height 11
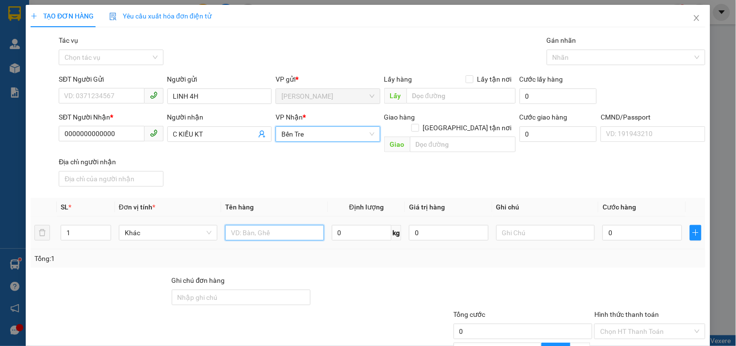
click at [278, 225] on input "text" at bounding box center [274, 233] width 99 height 16
type input "2"
type input "1 PB TIỀN HG 15/8"
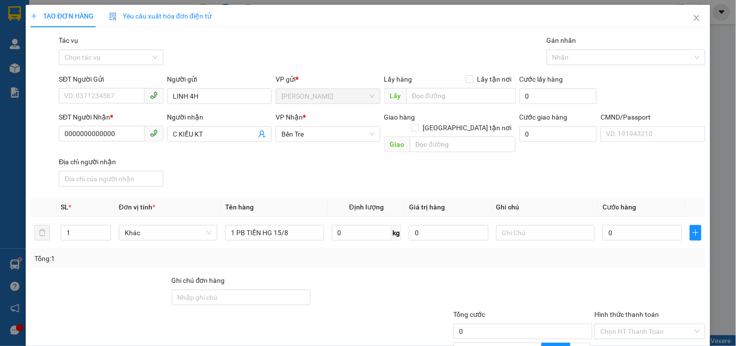
click at [317, 253] on div "Tổng: 1" at bounding box center [368, 258] width 668 height 11
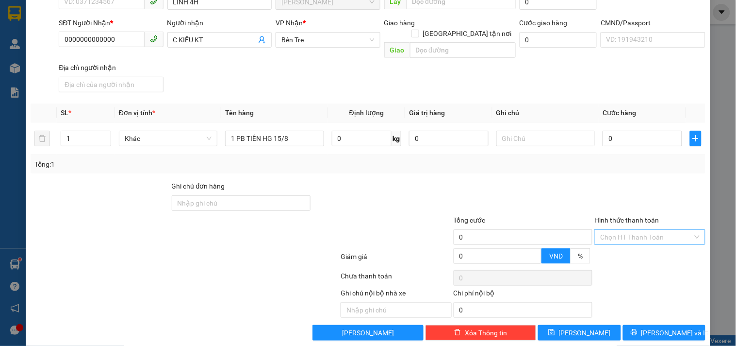
click at [622, 230] on input "Hình thức thanh toán" at bounding box center [647, 237] width 92 height 15
click at [620, 258] on div "Miễn phí" at bounding box center [644, 259] width 98 height 11
click at [635, 325] on button "[PERSON_NAME] và In" at bounding box center [664, 333] width 83 height 16
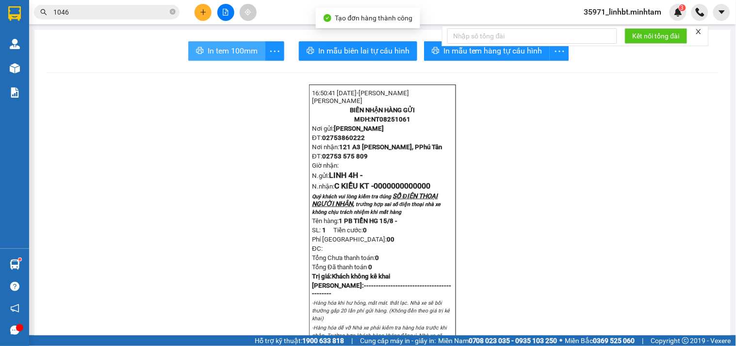
click at [239, 54] on span "In tem 100mm" at bounding box center [233, 51] width 50 height 12
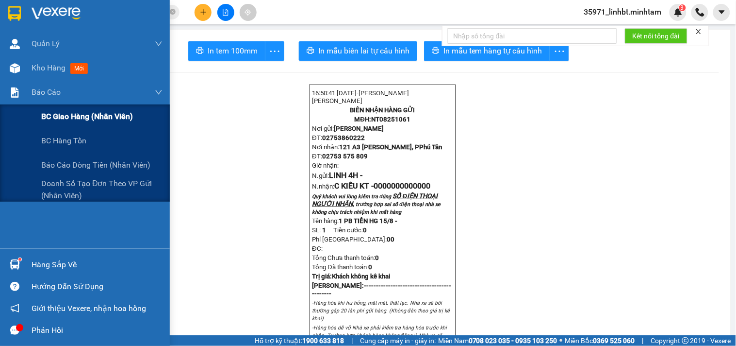
click at [64, 113] on span "BC giao hàng (nhân viên)" at bounding box center [87, 116] width 92 height 12
